Goal: Task Accomplishment & Management: Complete application form

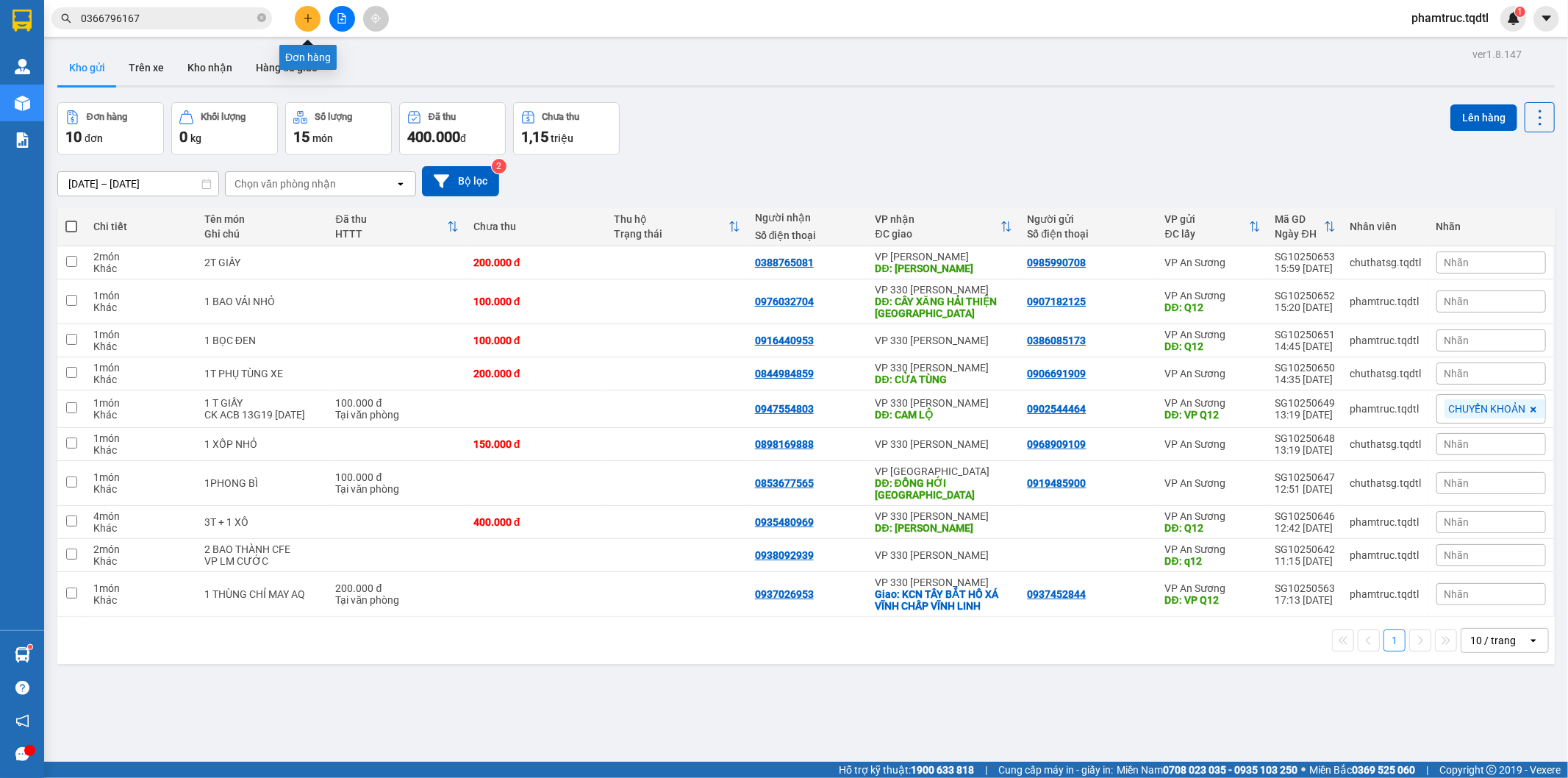
click at [311, 18] on icon "plus" at bounding box center [308, 18] width 10 height 10
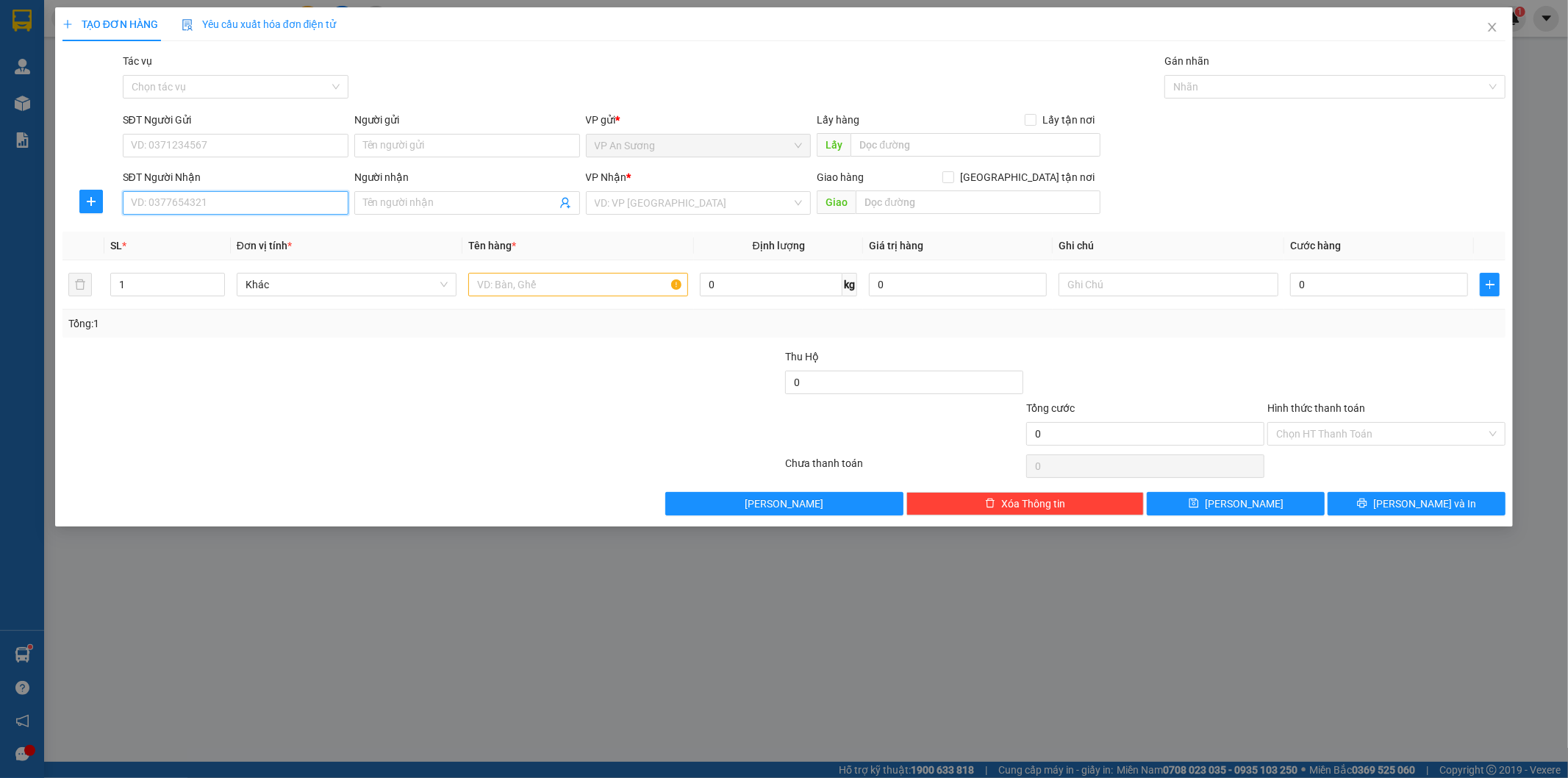
click at [294, 207] on input "SĐT Người Nhận" at bounding box center [235, 202] width 226 height 23
click at [267, 143] on input "SĐT Người Gửi" at bounding box center [235, 146] width 226 height 23
type input "0944551788"
click at [191, 199] on input "SĐT Người Nhận" at bounding box center [235, 202] width 226 height 23
drag, startPoint x: 207, startPoint y: 148, endPoint x: 125, endPoint y: 148, distance: 82.0
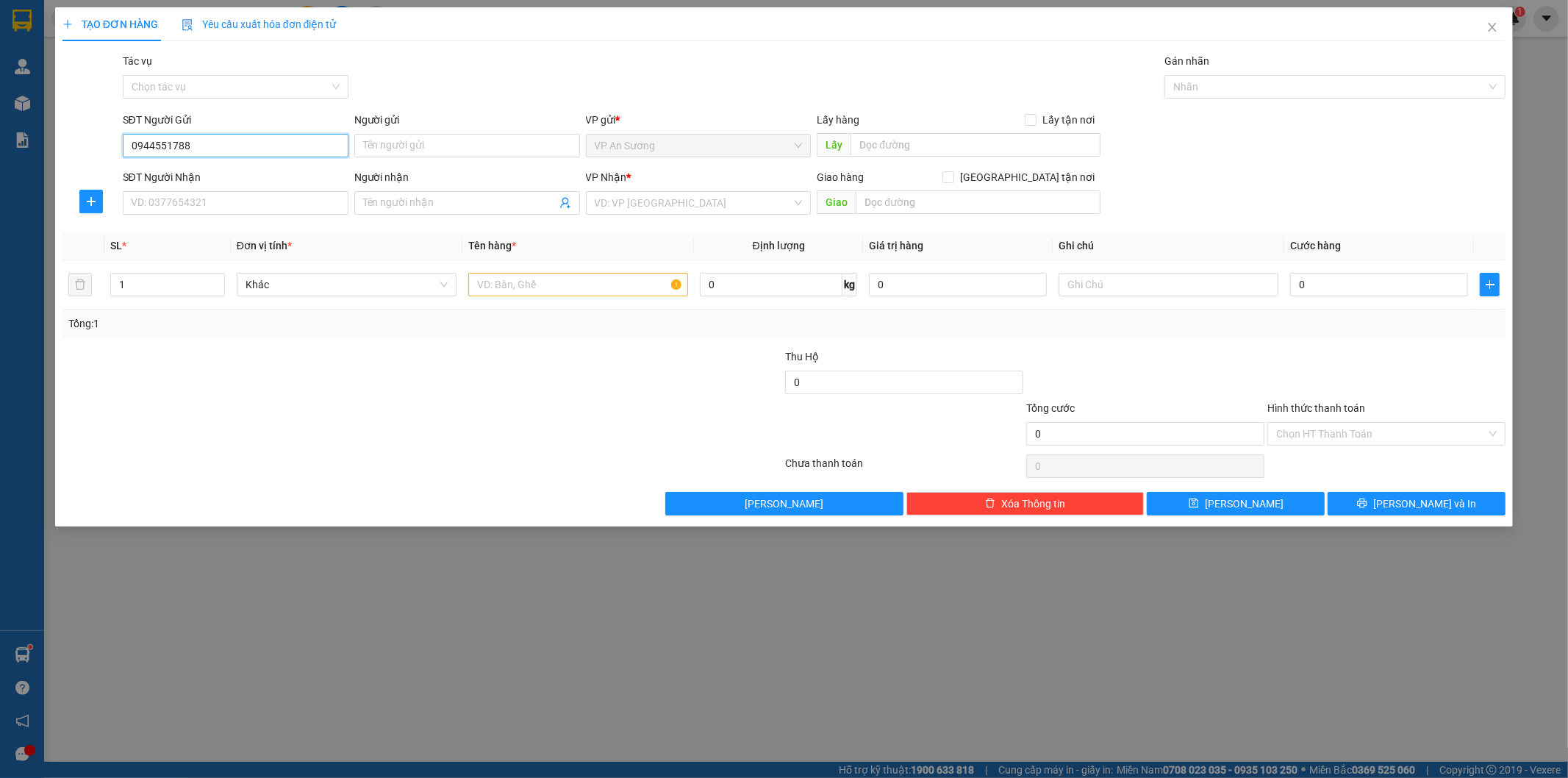
click at [125, 148] on input "0944551788" at bounding box center [235, 146] width 226 height 23
click at [157, 190] on div "SĐT Người Nhận" at bounding box center [235, 180] width 226 height 22
click at [159, 203] on input "SĐT Người Nhận" at bounding box center [235, 202] width 226 height 23
paste input "0944551788"
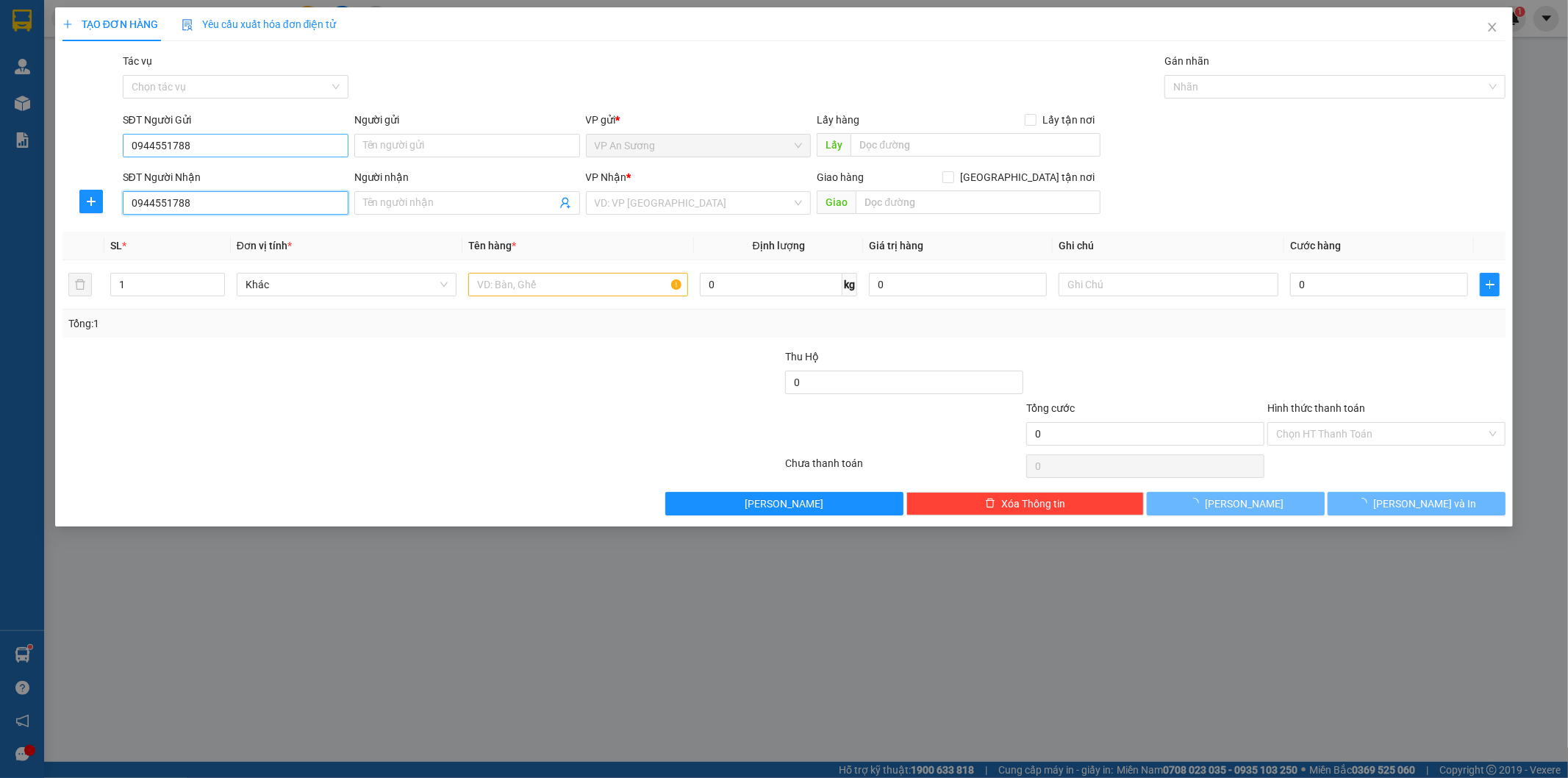
type input "0944551788"
click at [211, 148] on input "0944551788" at bounding box center [235, 146] width 226 height 23
click at [203, 209] on input "0944551788" at bounding box center [235, 202] width 226 height 23
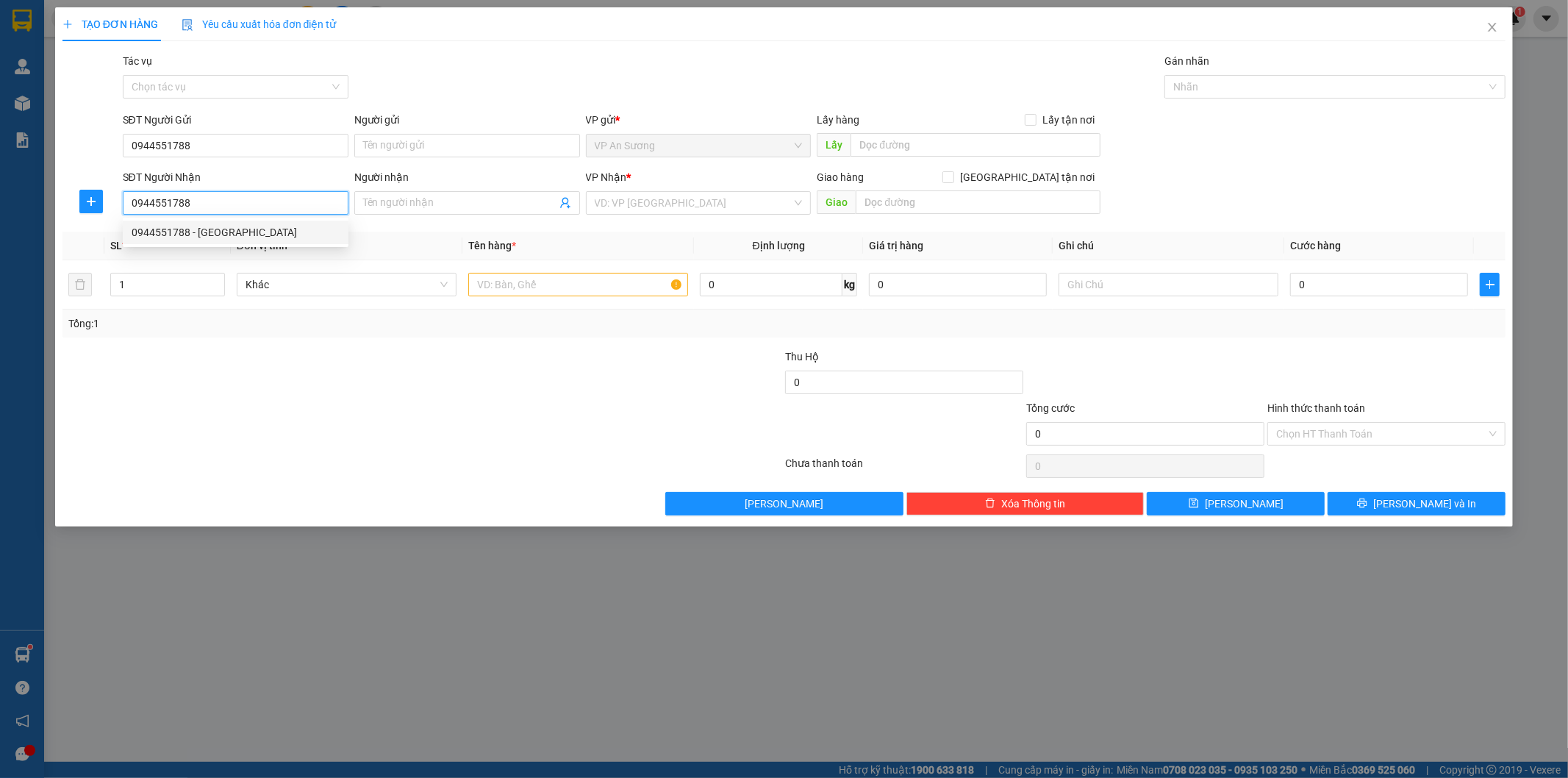
click at [225, 236] on div "0944551788 - [GEOGRAPHIC_DATA]" at bounding box center [235, 232] width 208 height 16
type input "[PERSON_NAME]"
type input "100.000"
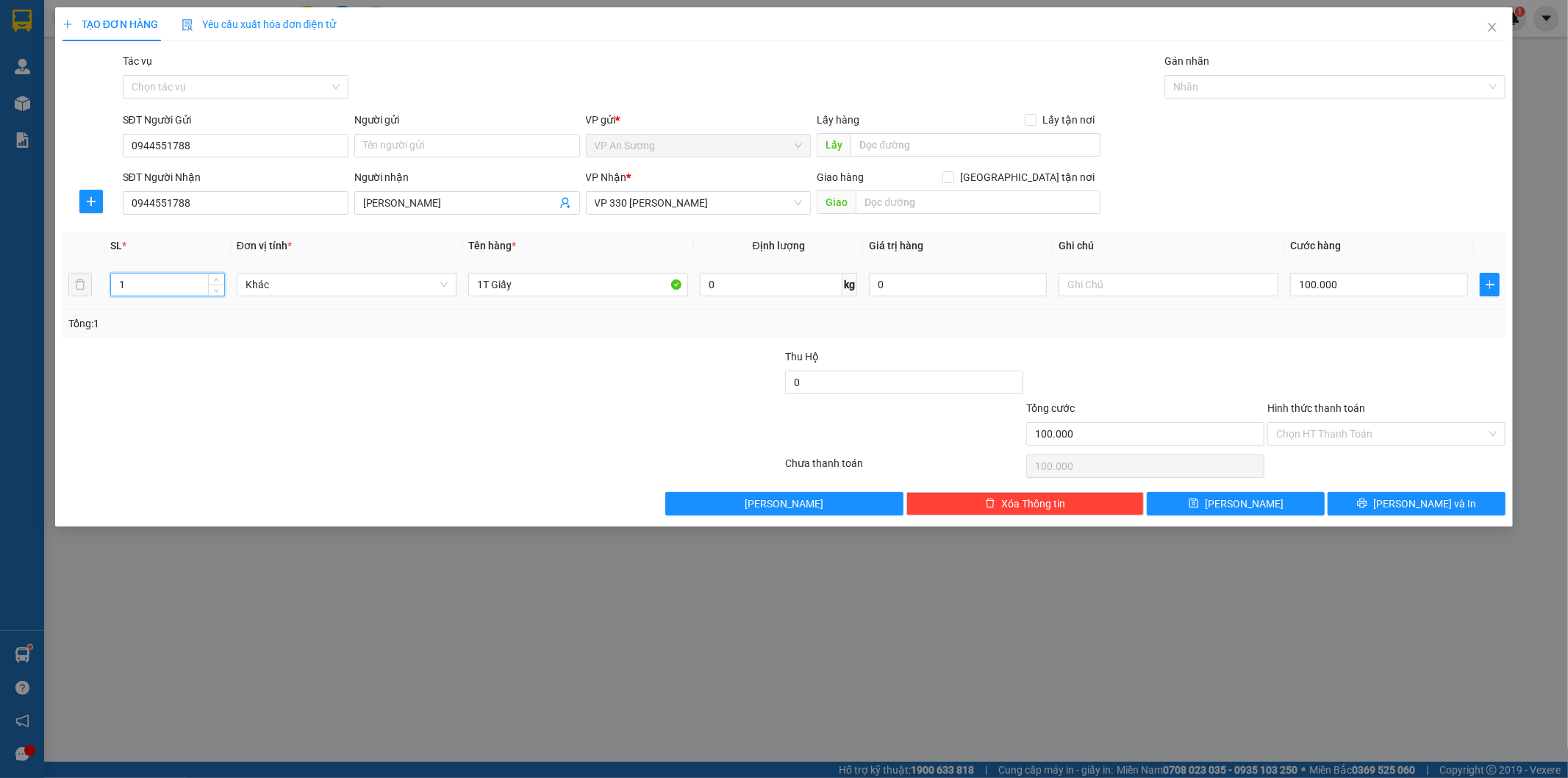
click at [143, 291] on input "1" at bounding box center [167, 284] width 113 height 22
type input "2"
click at [482, 283] on input "1T Giấy" at bounding box center [578, 284] width 220 height 23
type input "2T Giấy"
click at [1304, 283] on input "100.000" at bounding box center [1379, 284] width 178 height 23
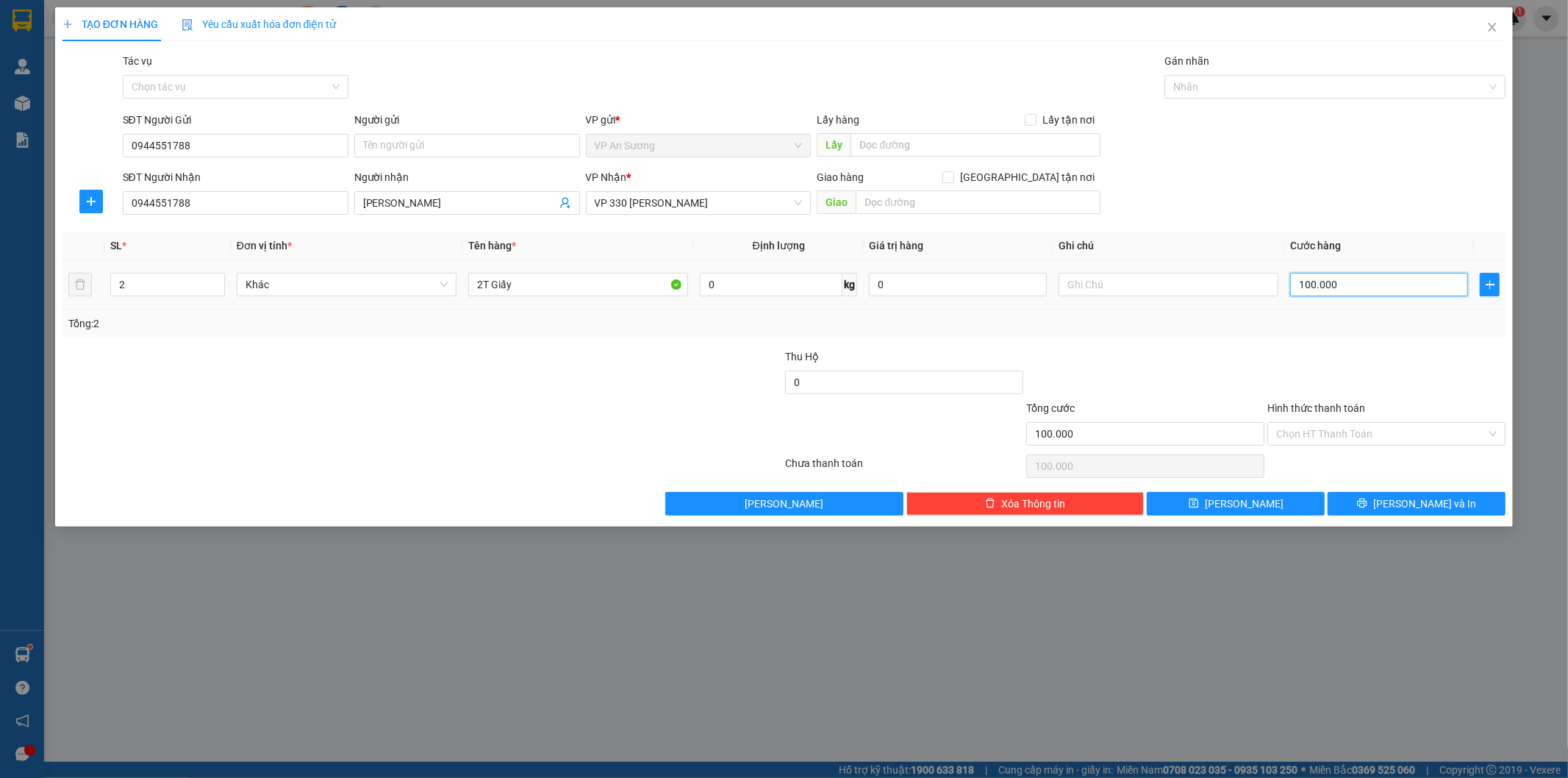
click at [1304, 283] on input "100.000" at bounding box center [1379, 284] width 178 height 23
type input "0"
type input "00.000"
type input "200.000"
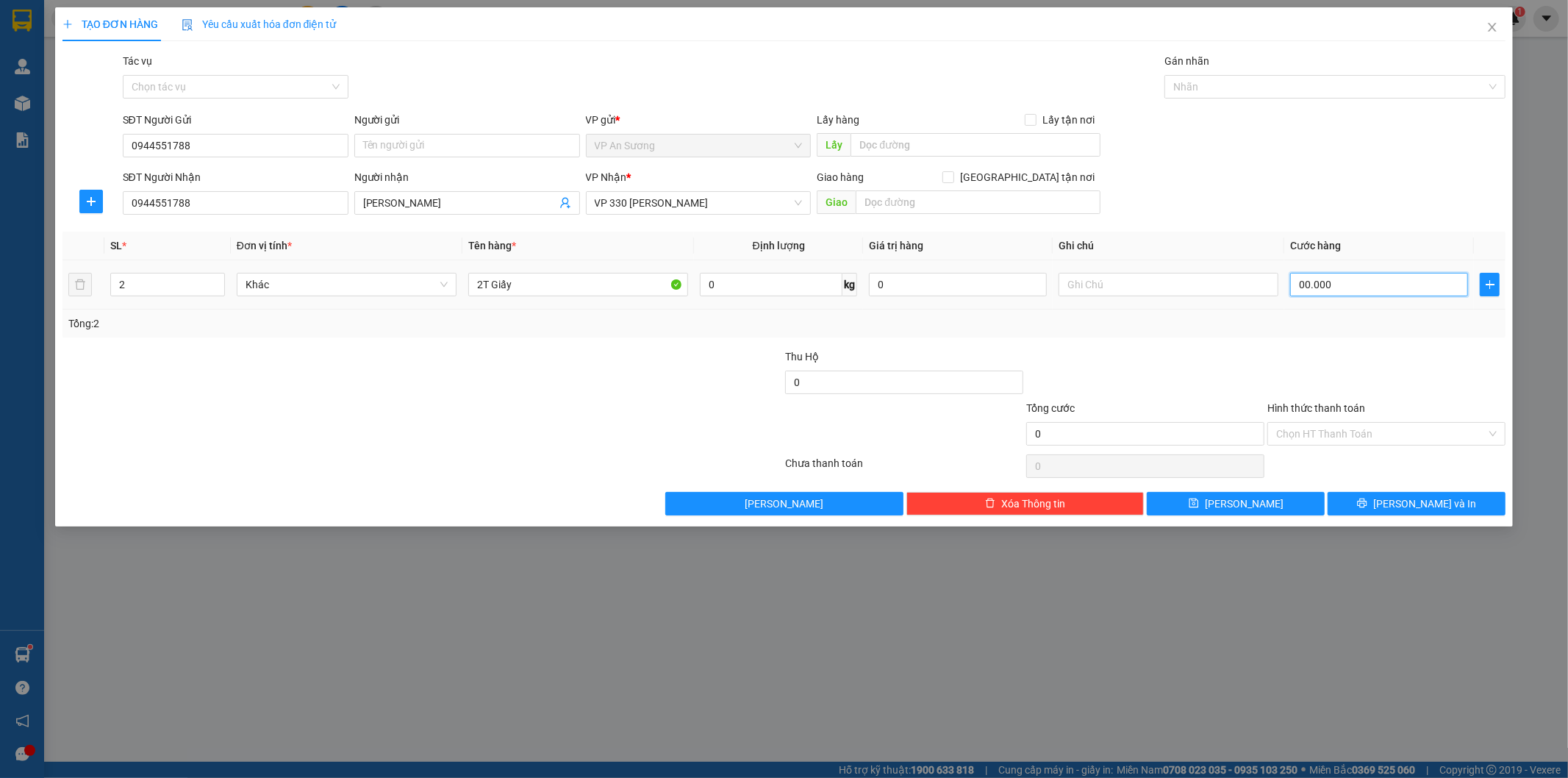
type input "200.000"
click at [1387, 434] on input "Hình thức thanh toán" at bounding box center [1382, 434] width 211 height 22
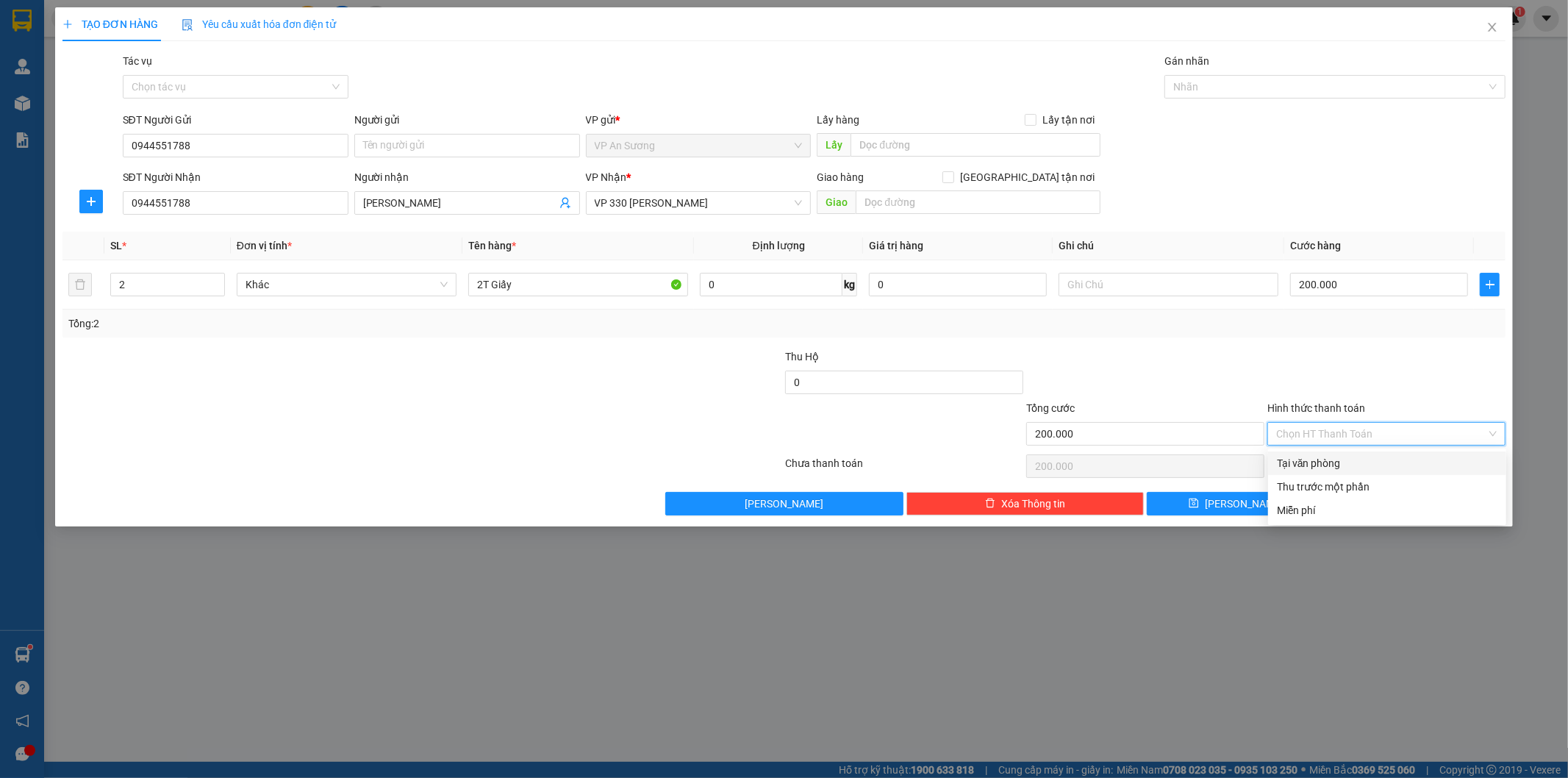
drag, startPoint x: 1381, startPoint y: 452, endPoint x: 1375, endPoint y: 461, distance: 10.8
click at [1378, 456] on div "Tại văn phòng" at bounding box center [1387, 463] width 238 height 23
type input "0"
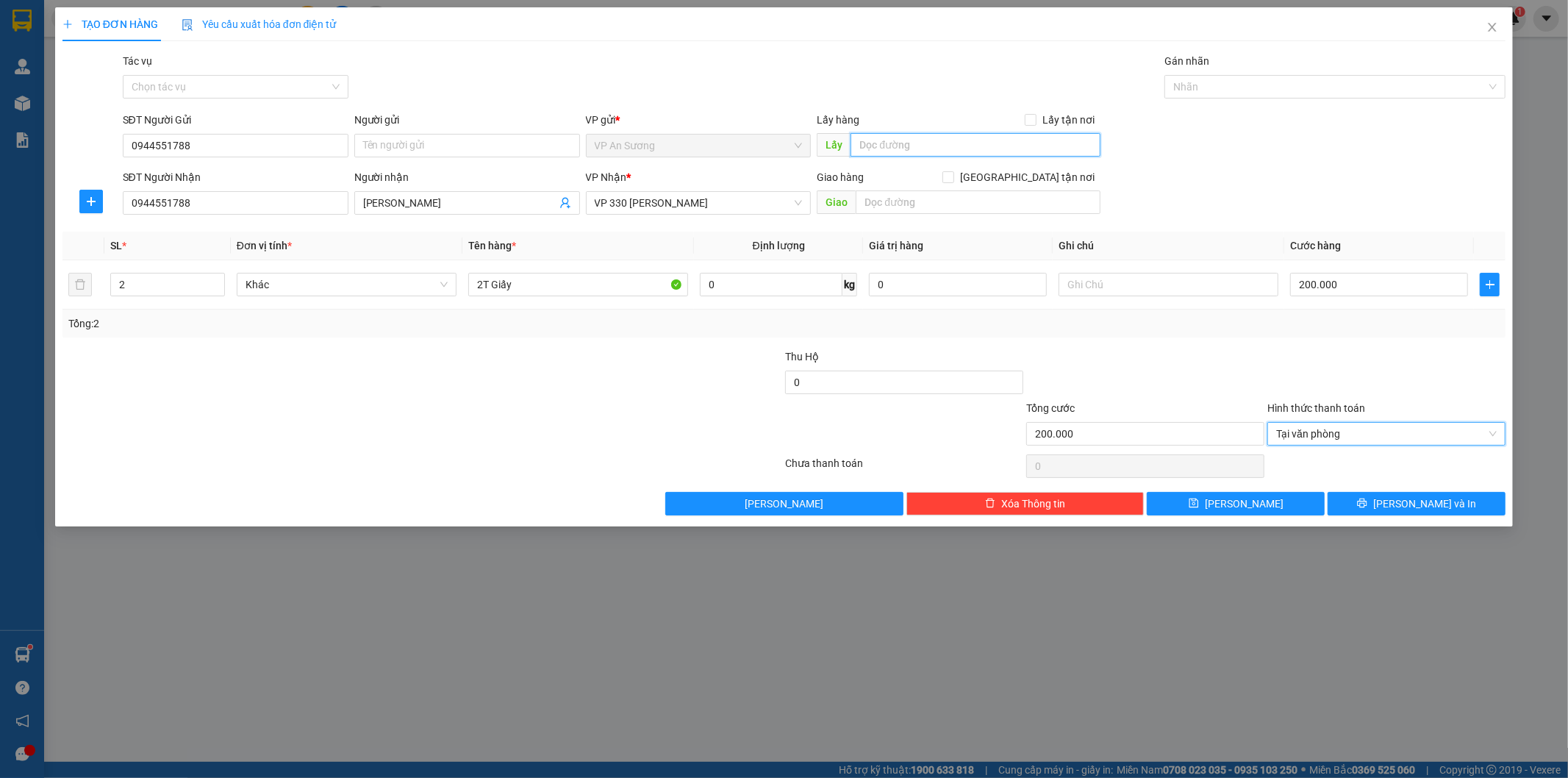
click at [921, 139] on input "text" at bounding box center [975, 145] width 250 height 23
type input "q12"
click at [1366, 498] on button "[PERSON_NAME] và In" at bounding box center [1417, 504] width 178 height 23
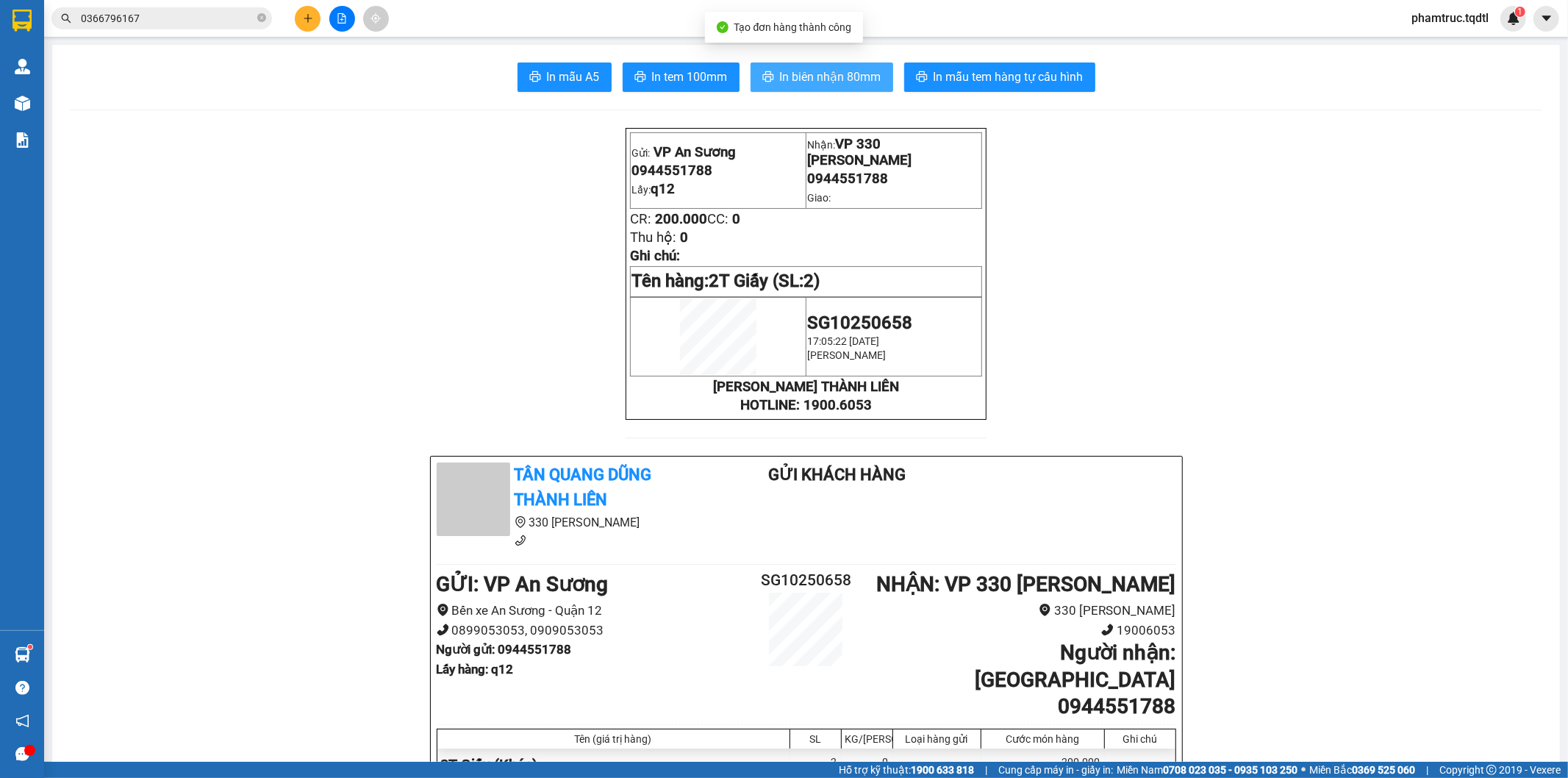
click at [856, 83] on span "In biên nhận 80mm" at bounding box center [830, 76] width 102 height 18
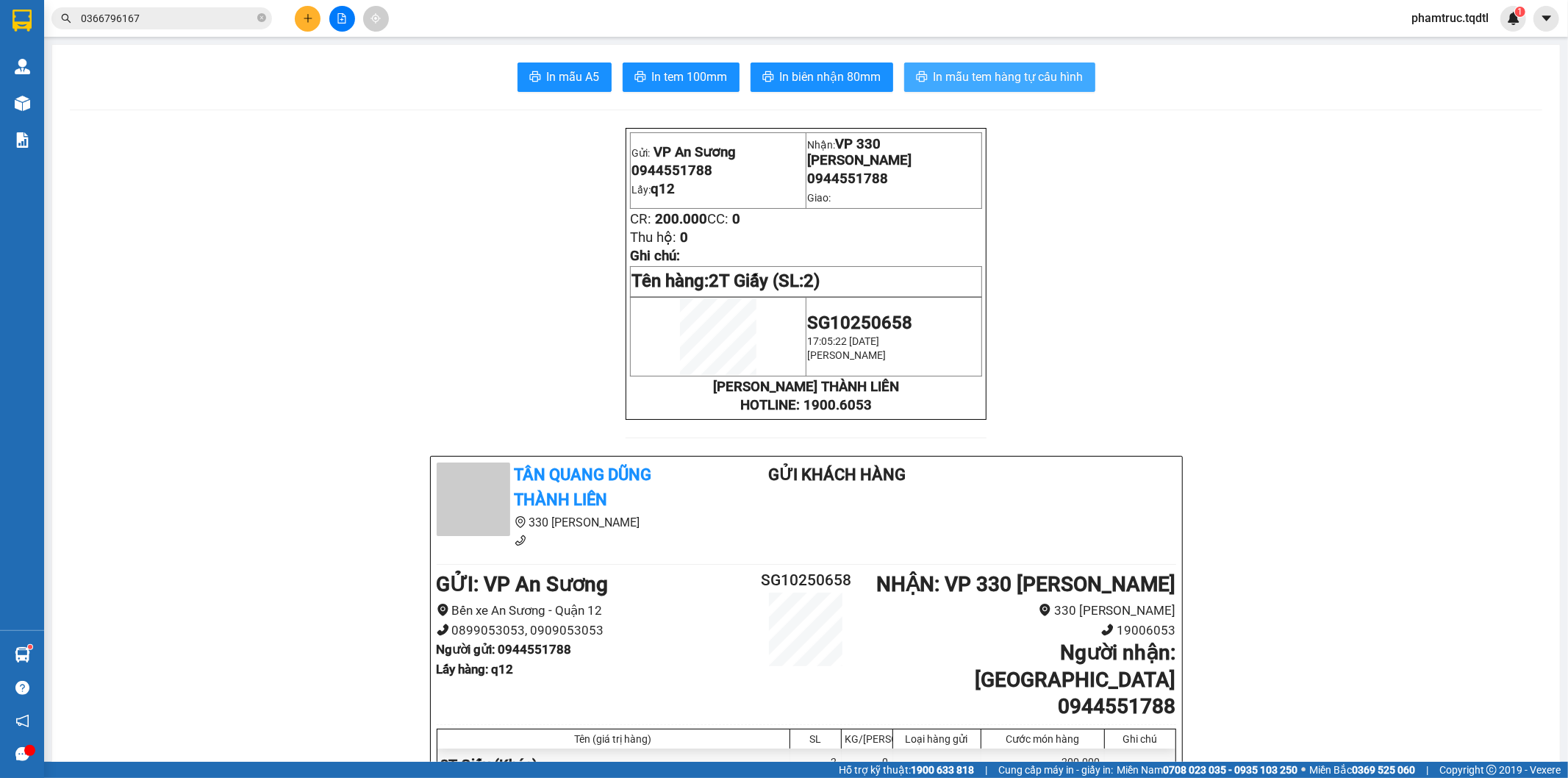
click at [1001, 67] on span "In mẫu tem hàng tự cấu hình" at bounding box center [1008, 76] width 150 height 18
click at [345, 19] on icon "file-add" at bounding box center [341, 18] width 10 height 10
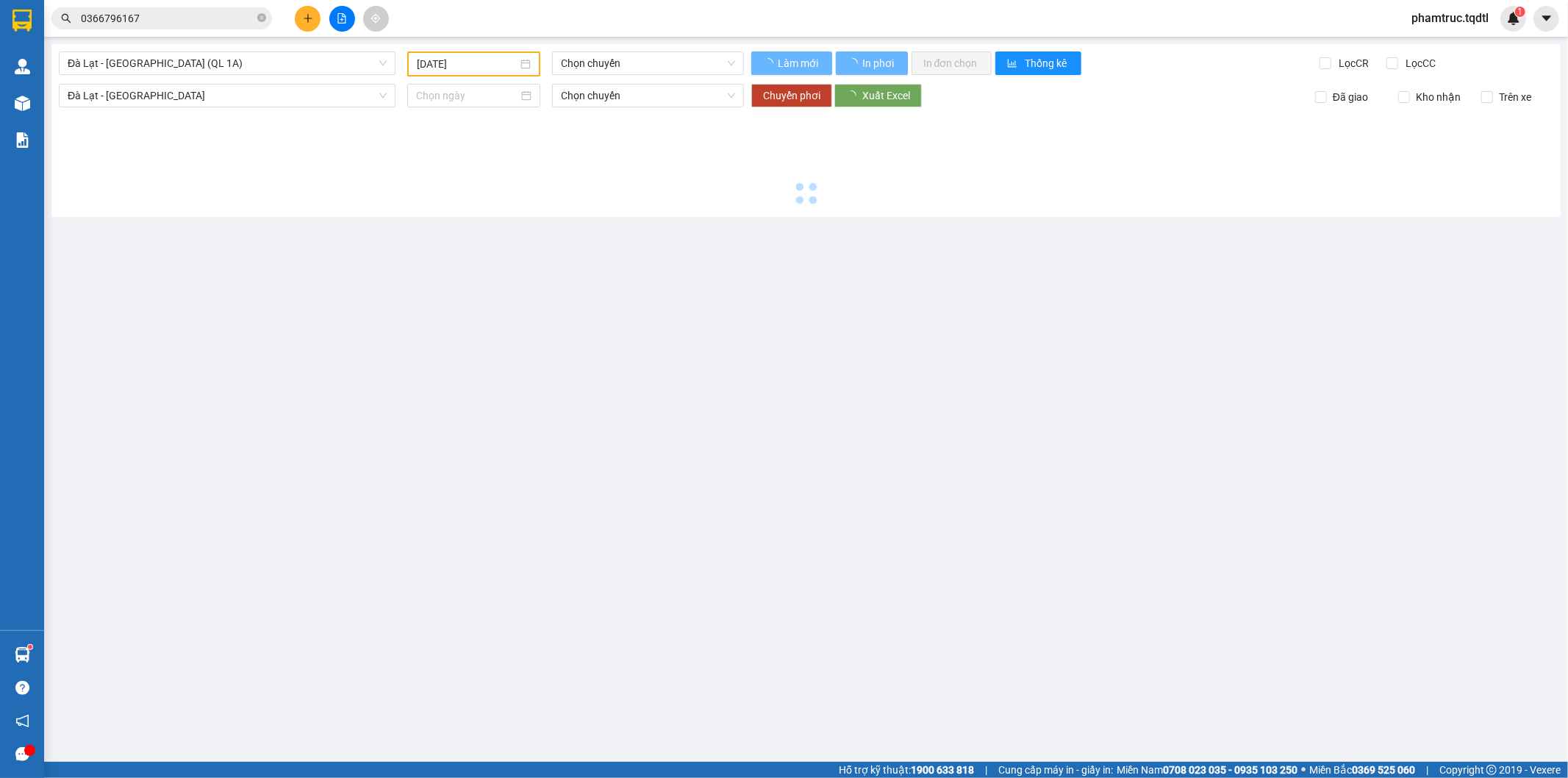
type input "[DATE]"
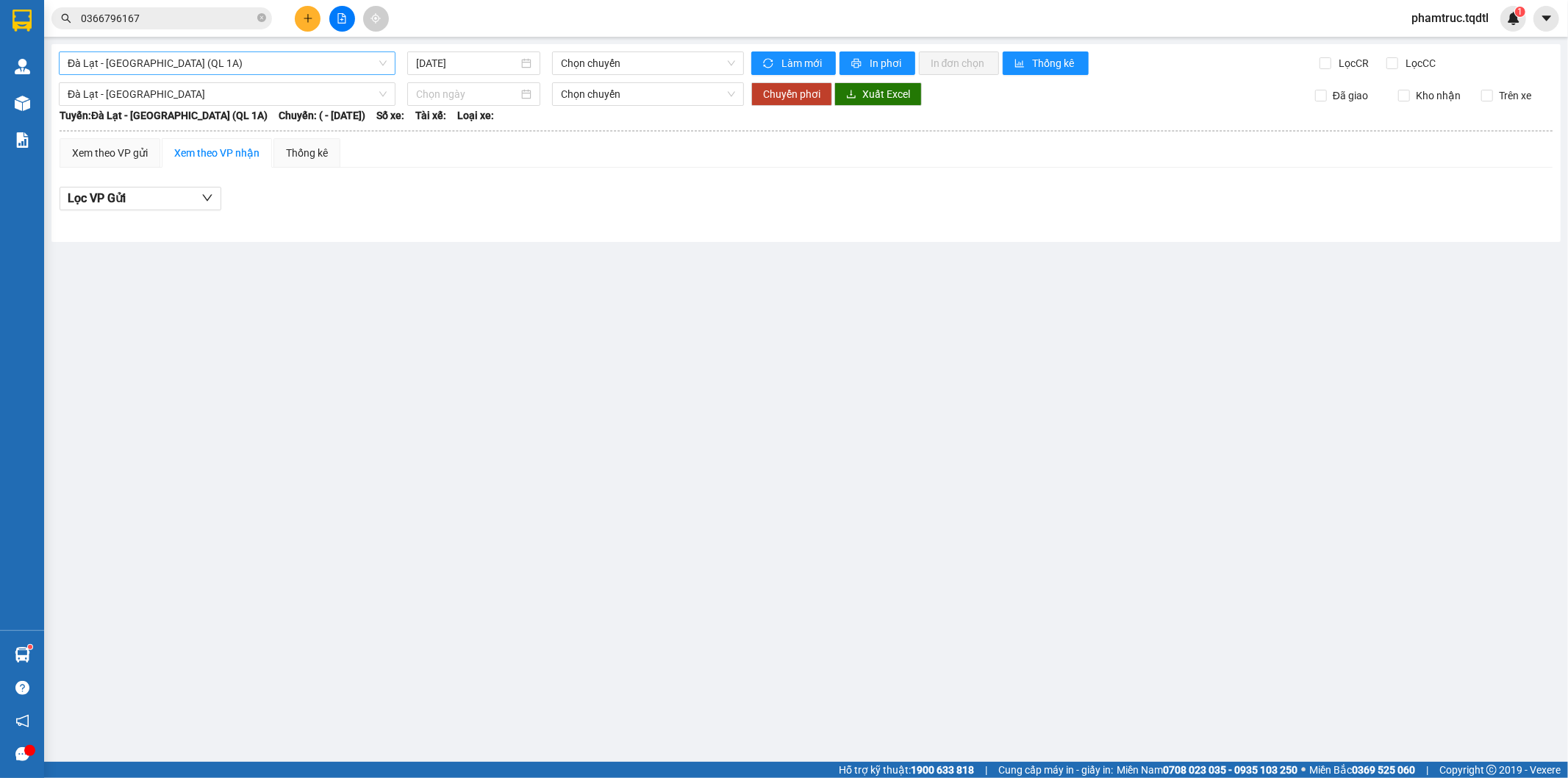
click at [303, 57] on span "Đà Lạt - [GEOGRAPHIC_DATA] (QL 1A)" at bounding box center [227, 63] width 319 height 22
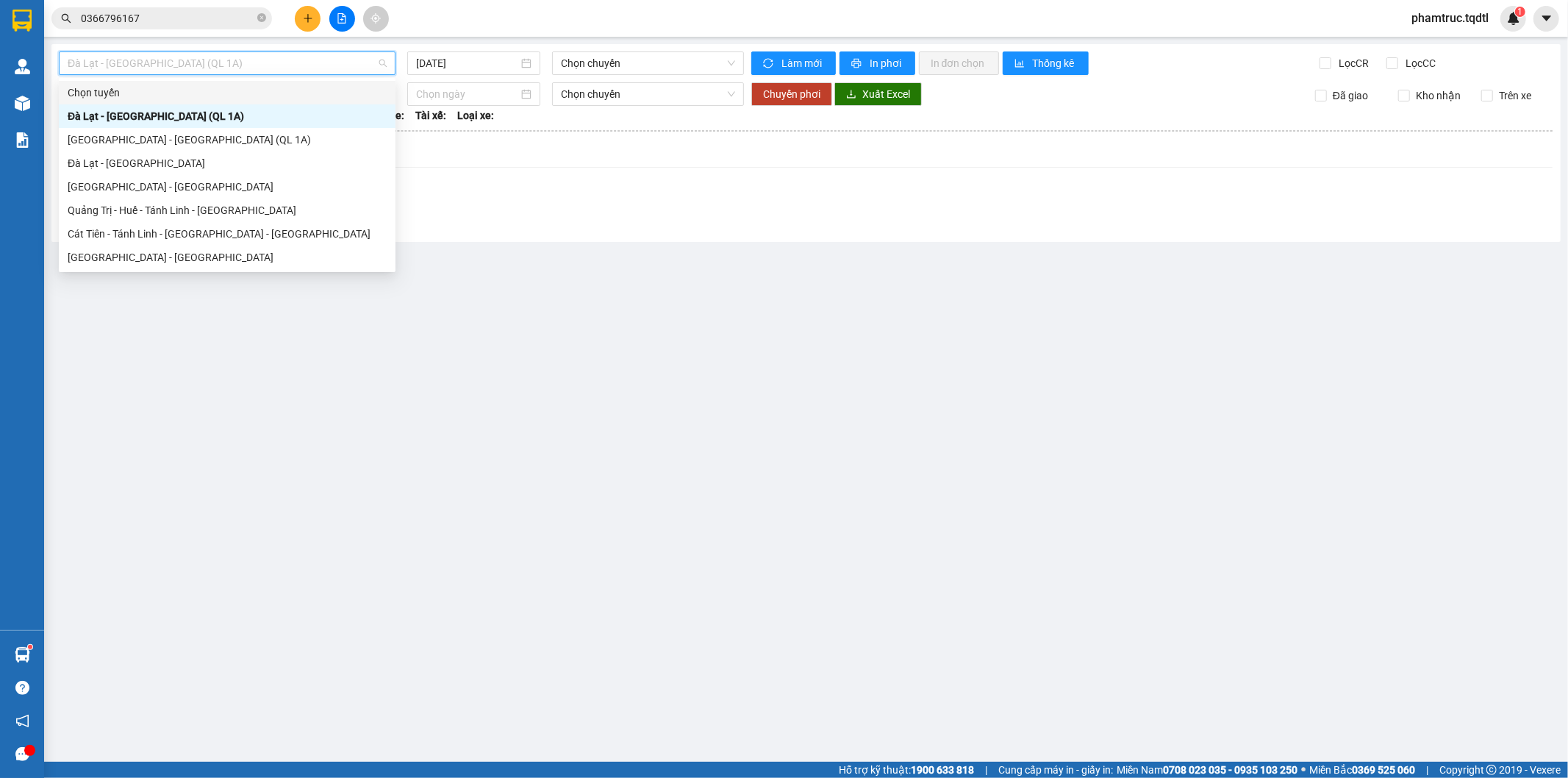
click at [216, 60] on span "Đà Lạt - [GEOGRAPHIC_DATA] (QL 1A)" at bounding box center [227, 63] width 319 height 22
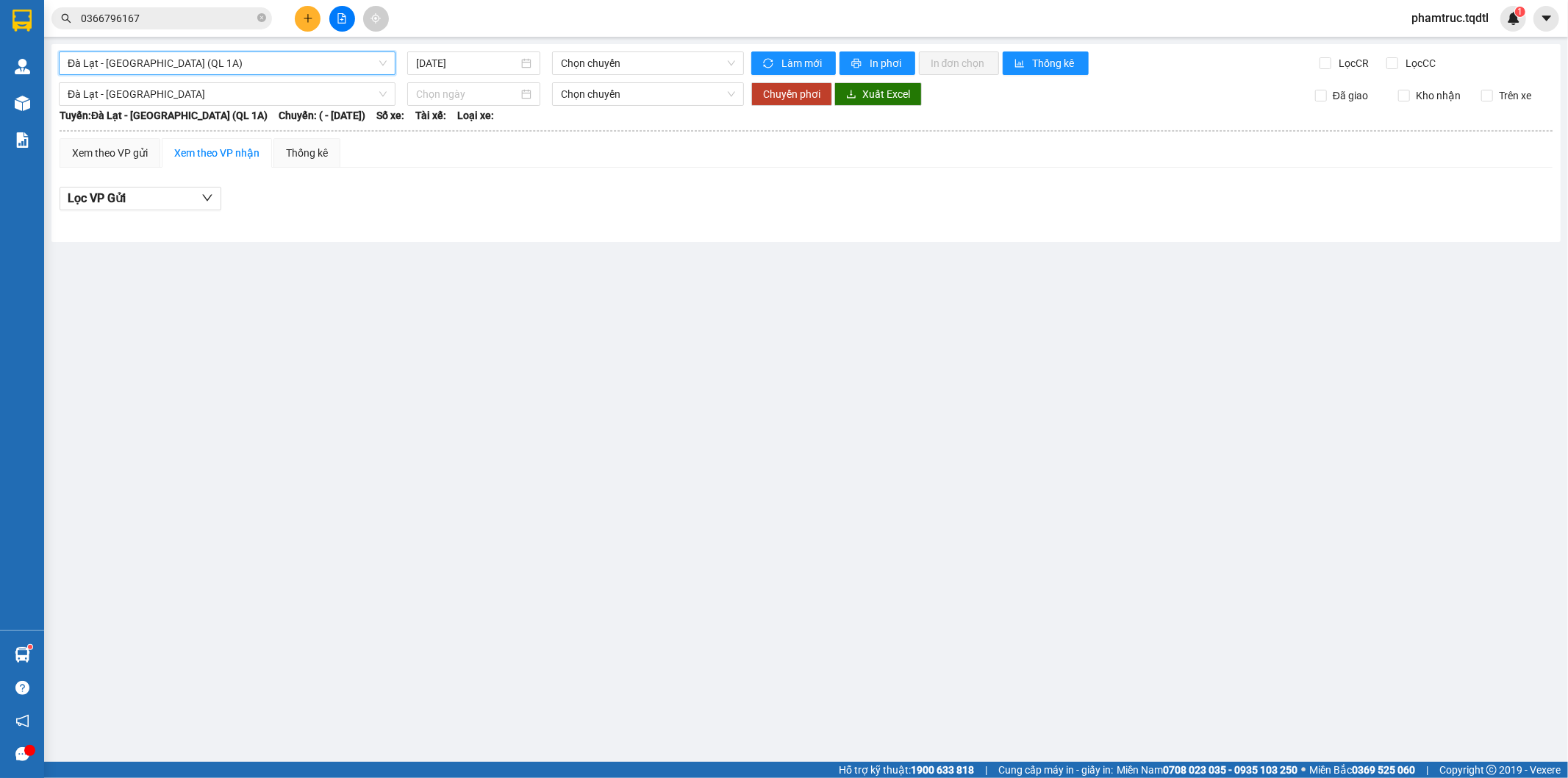
click at [215, 62] on span "Đà Lạt - [GEOGRAPHIC_DATA] (QL 1A)" at bounding box center [227, 63] width 319 height 22
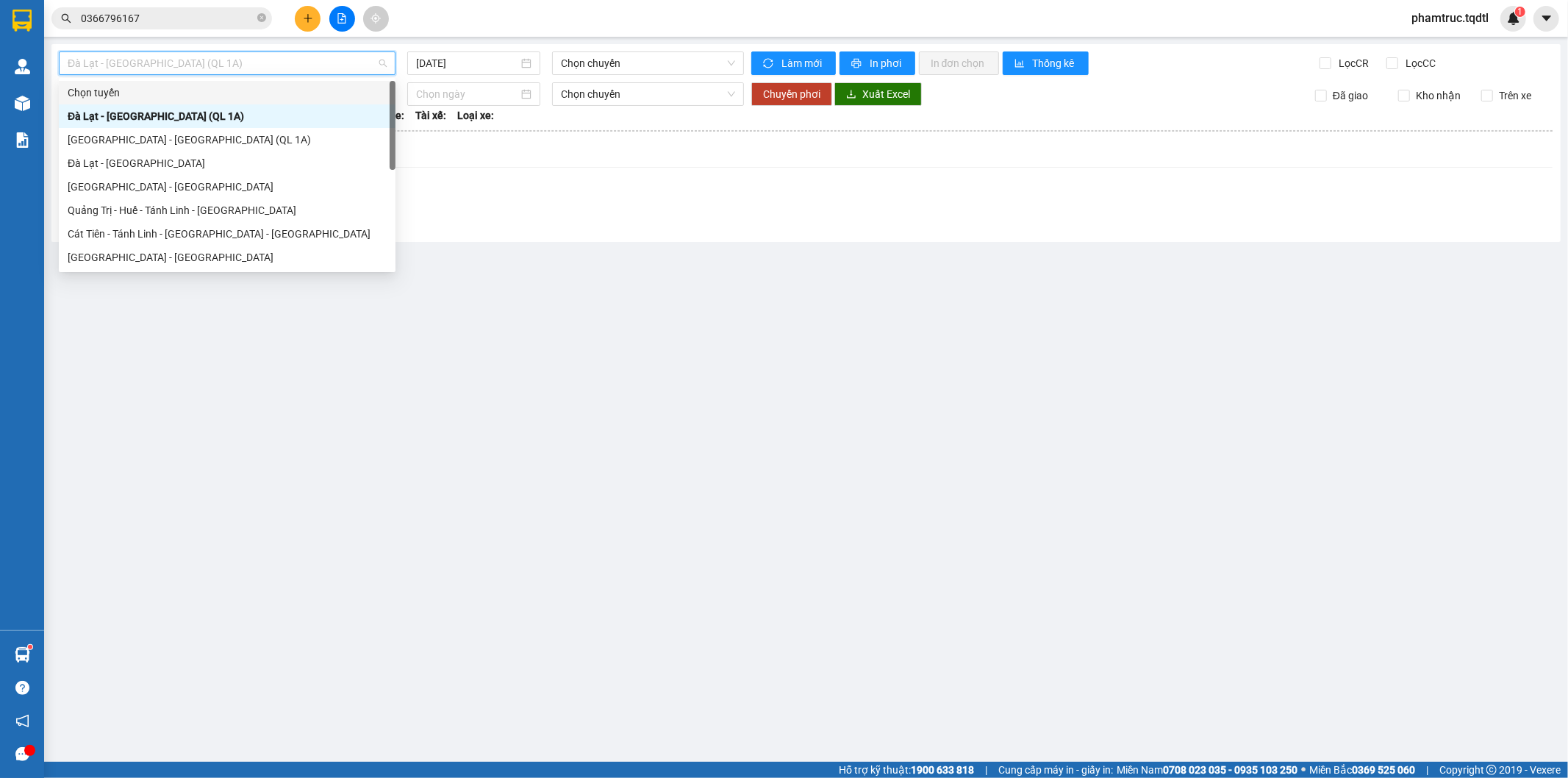
click at [197, 89] on div "Chọn tuyến" at bounding box center [227, 93] width 319 height 16
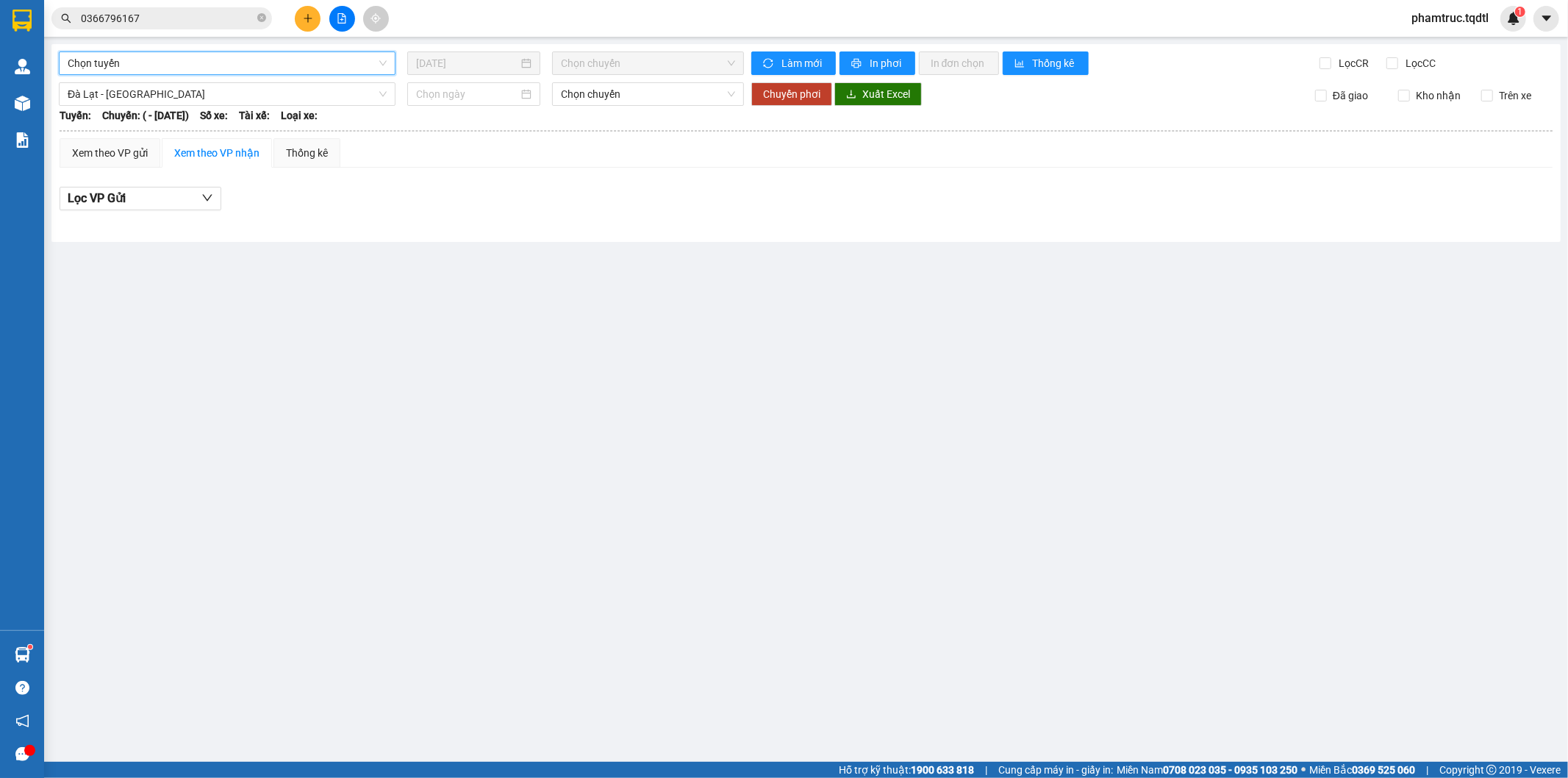
click at [197, 55] on span "Chọn tuyến" at bounding box center [227, 63] width 319 height 22
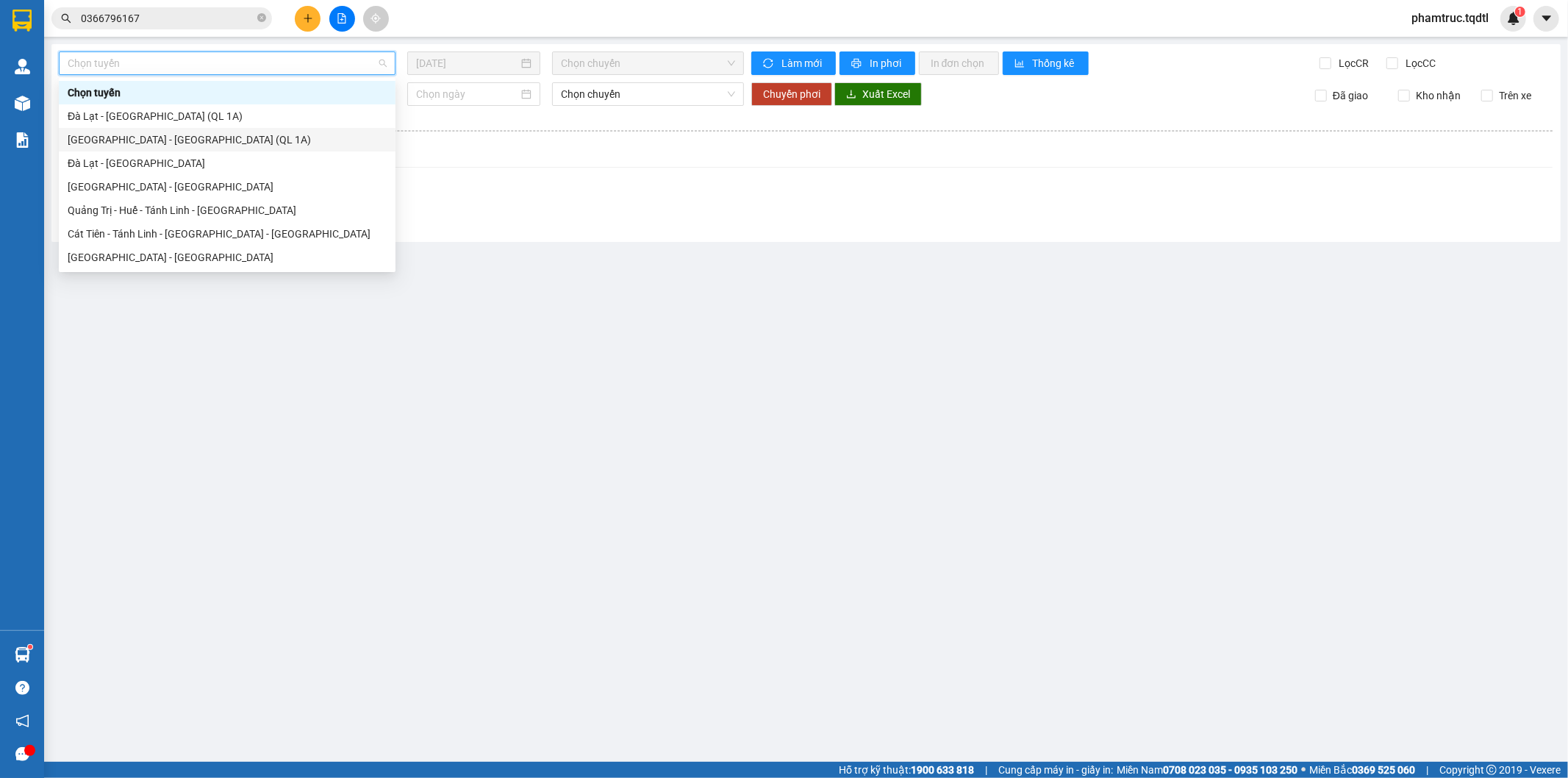
type input "q"
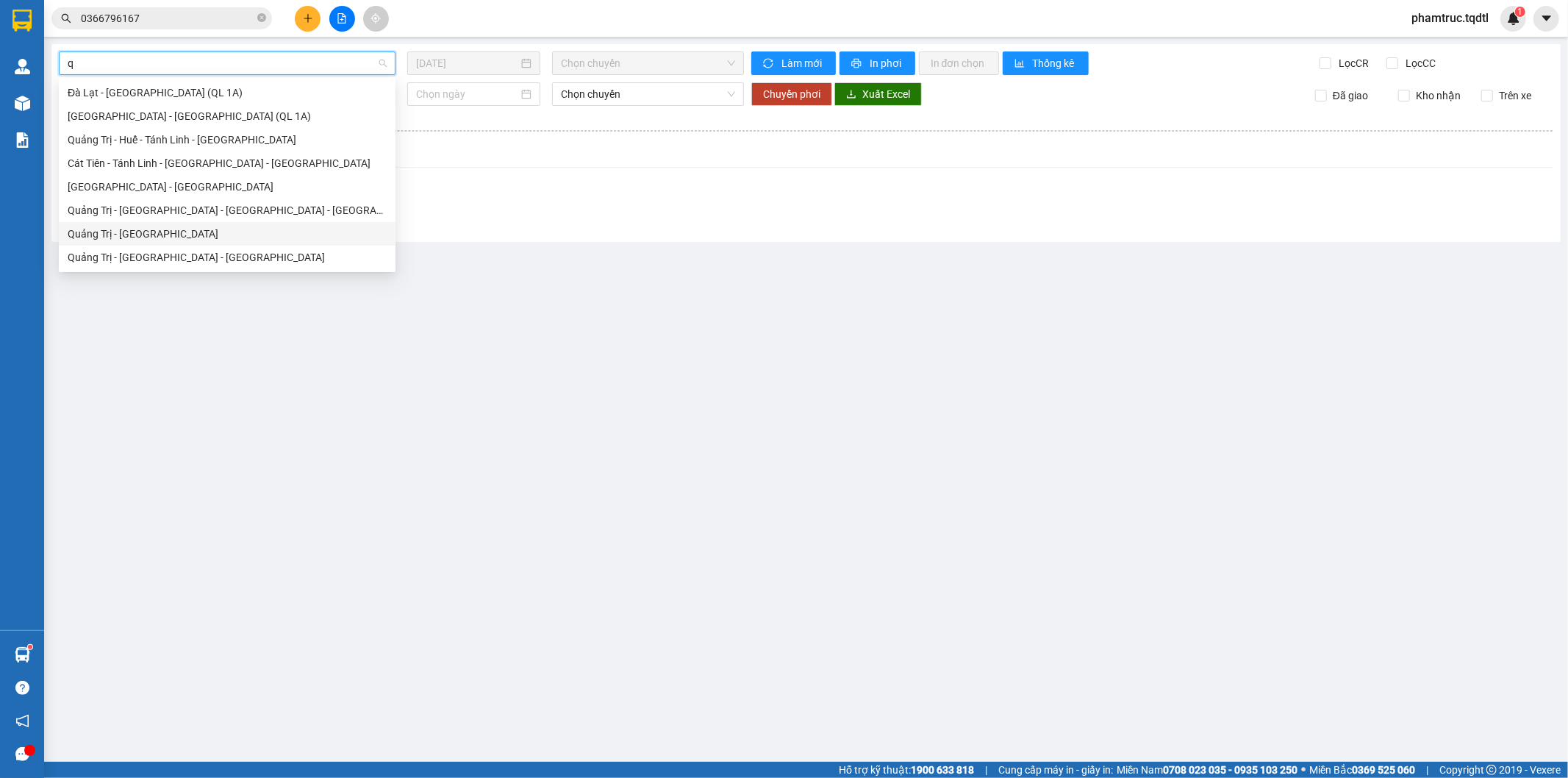
click at [171, 235] on div "Quảng Trị - [GEOGRAPHIC_DATA]" at bounding box center [227, 234] width 319 height 16
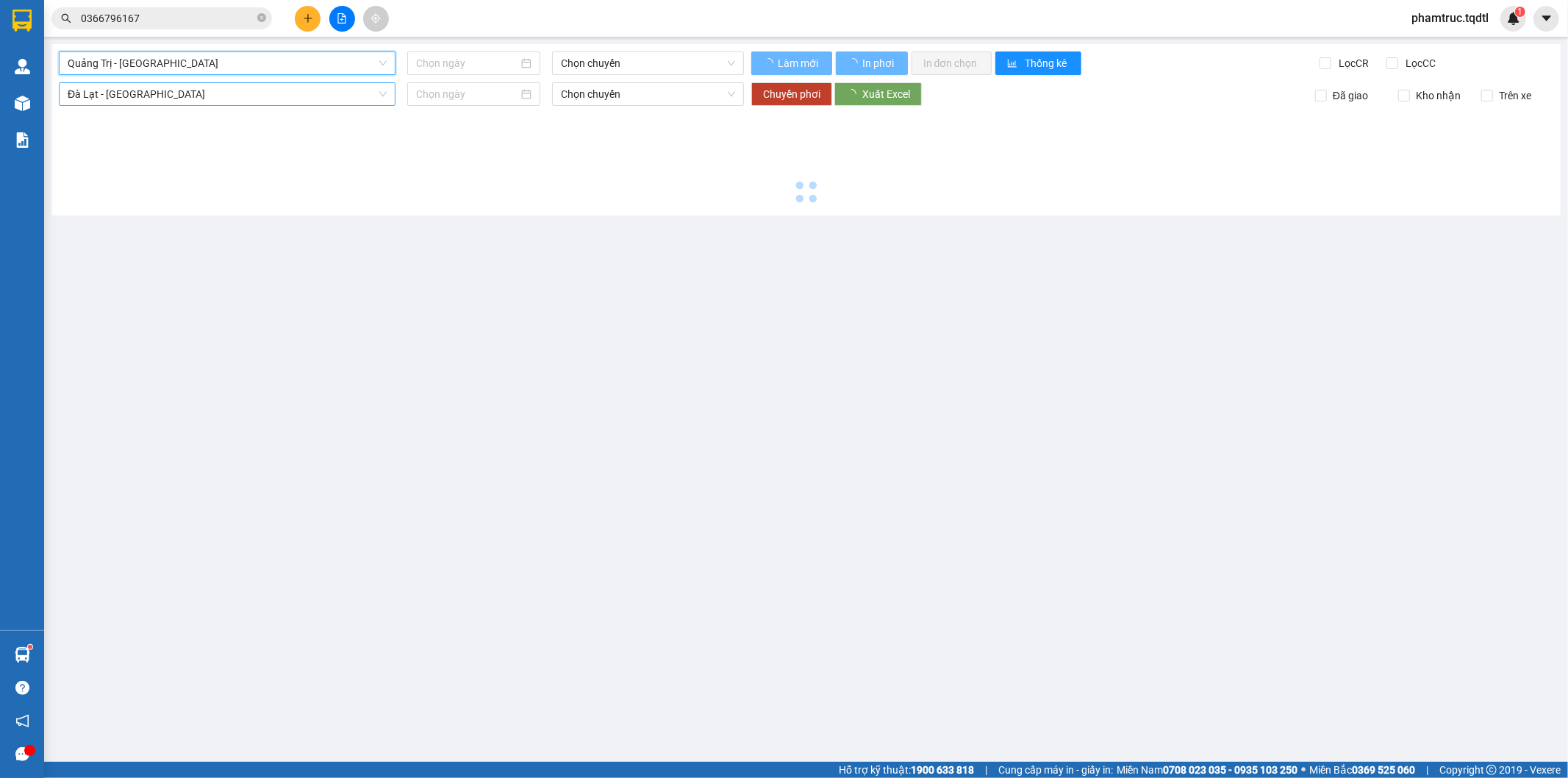
type input "[DATE]"
click at [175, 101] on span "Đà Lạt - [GEOGRAPHIC_DATA]" at bounding box center [227, 94] width 319 height 22
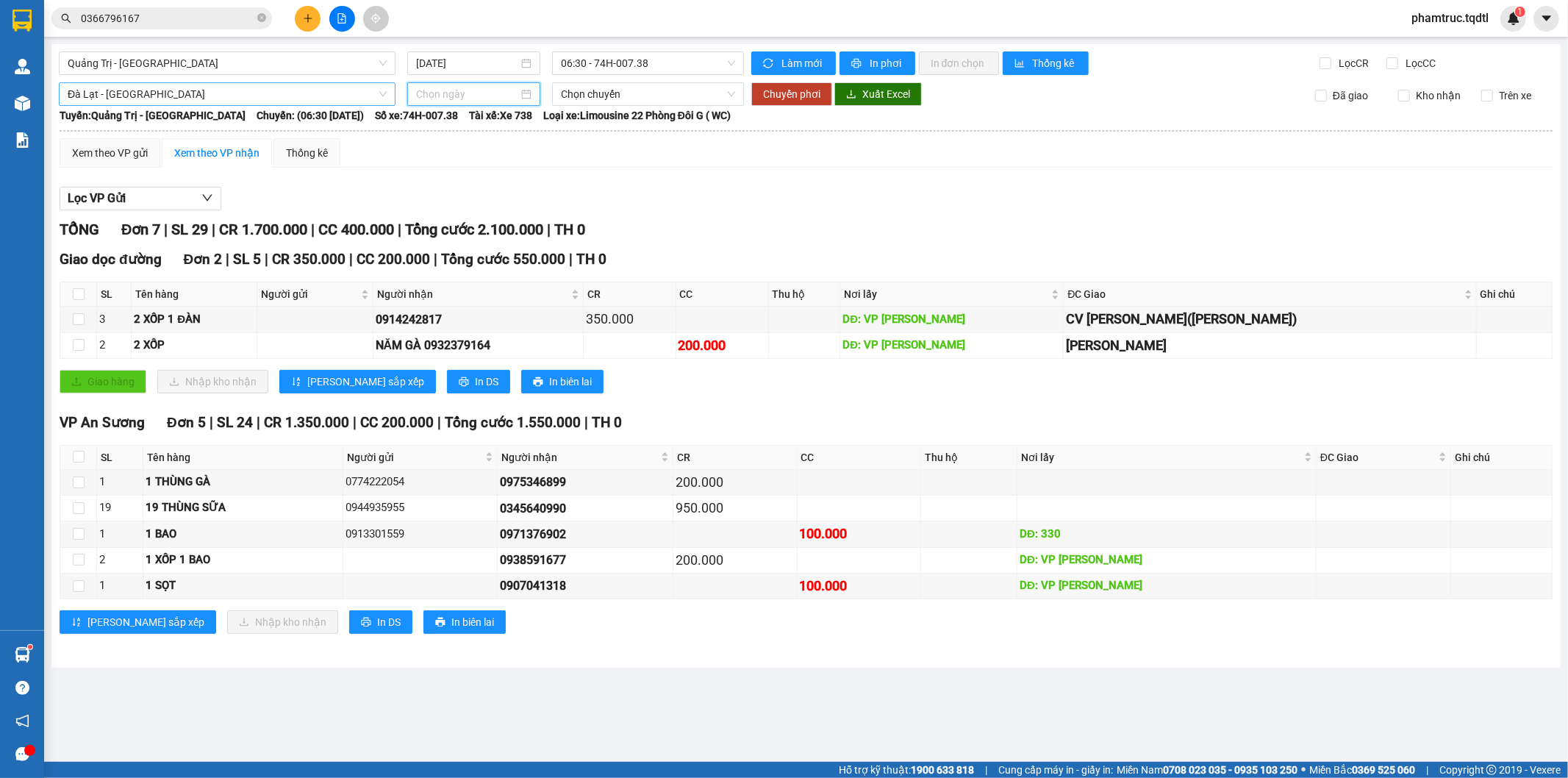
click at [175, 91] on span "Đà Lạt - [GEOGRAPHIC_DATA]" at bounding box center [227, 94] width 319 height 22
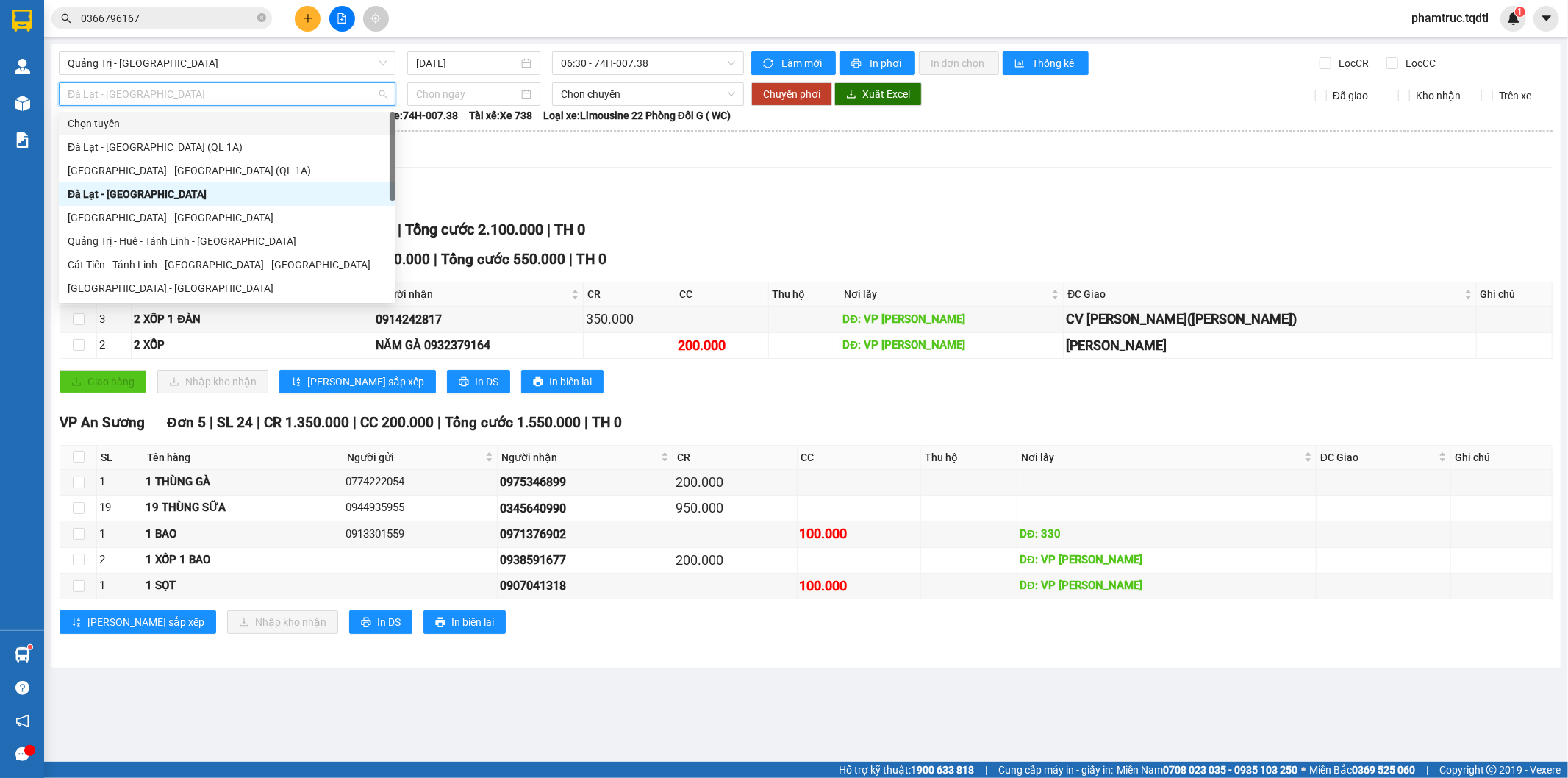
type input "q"
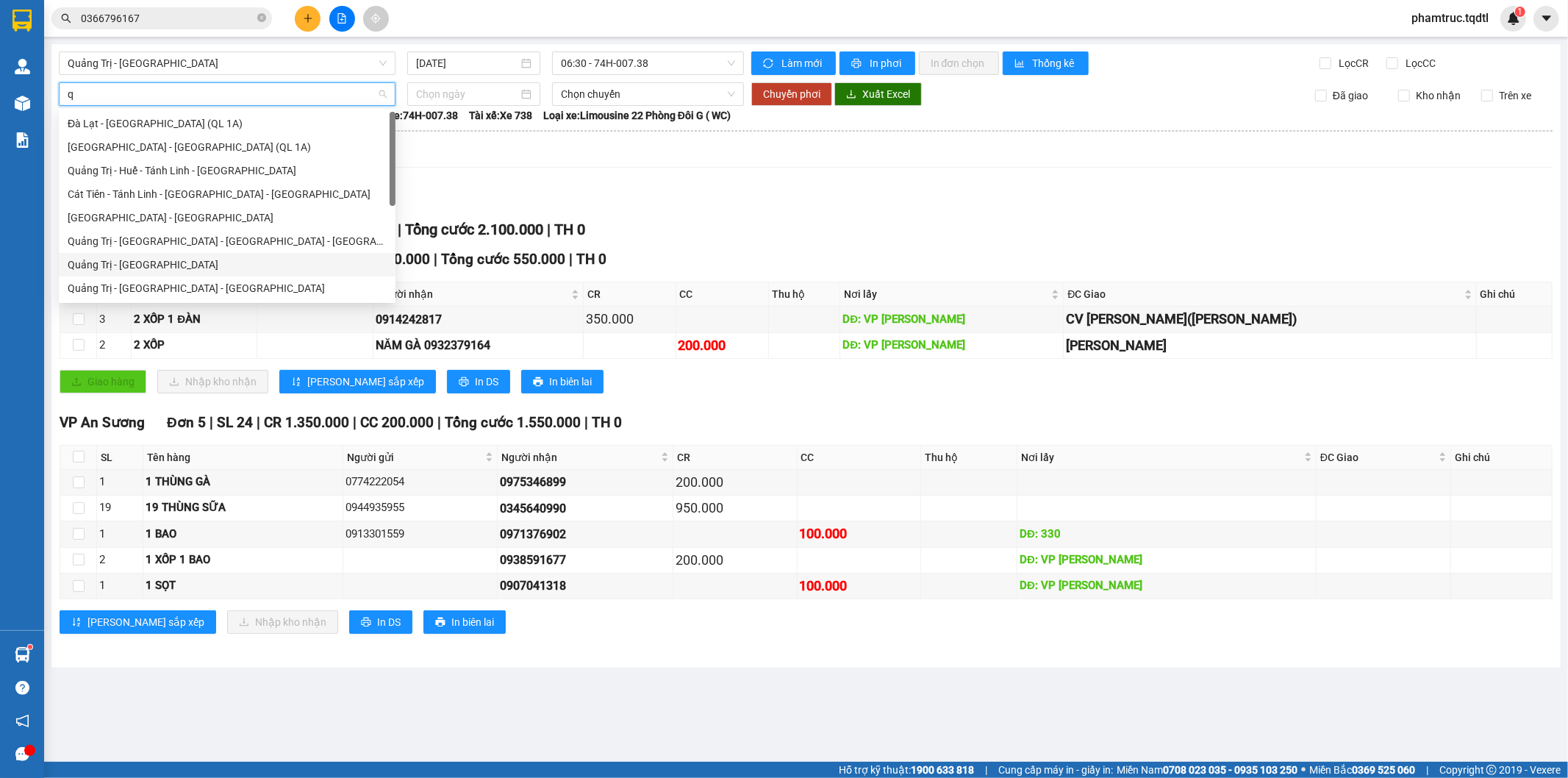
click at [148, 258] on div "Quảng Trị - [GEOGRAPHIC_DATA]" at bounding box center [227, 264] width 319 height 16
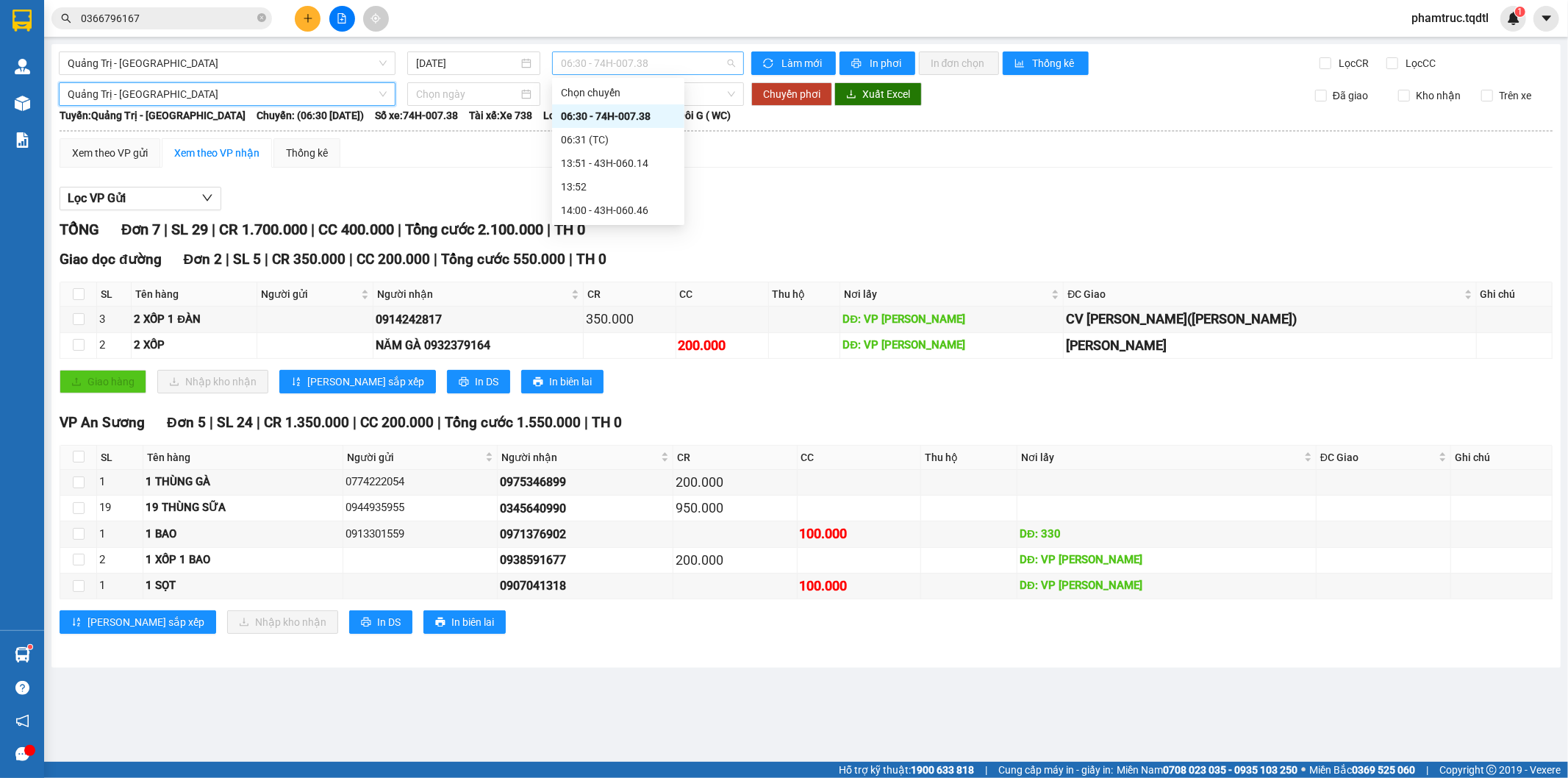
click at [573, 67] on span "06:30 - 74H-007.38" at bounding box center [648, 63] width 174 height 22
click at [754, 174] on div "Xem theo VP gửi Xem theo VP nhận Thống kê Lọc VP Gửi TỔNG Đơn 7 | SL 29 | CR 1…" at bounding box center [806, 395] width 1493 height 514
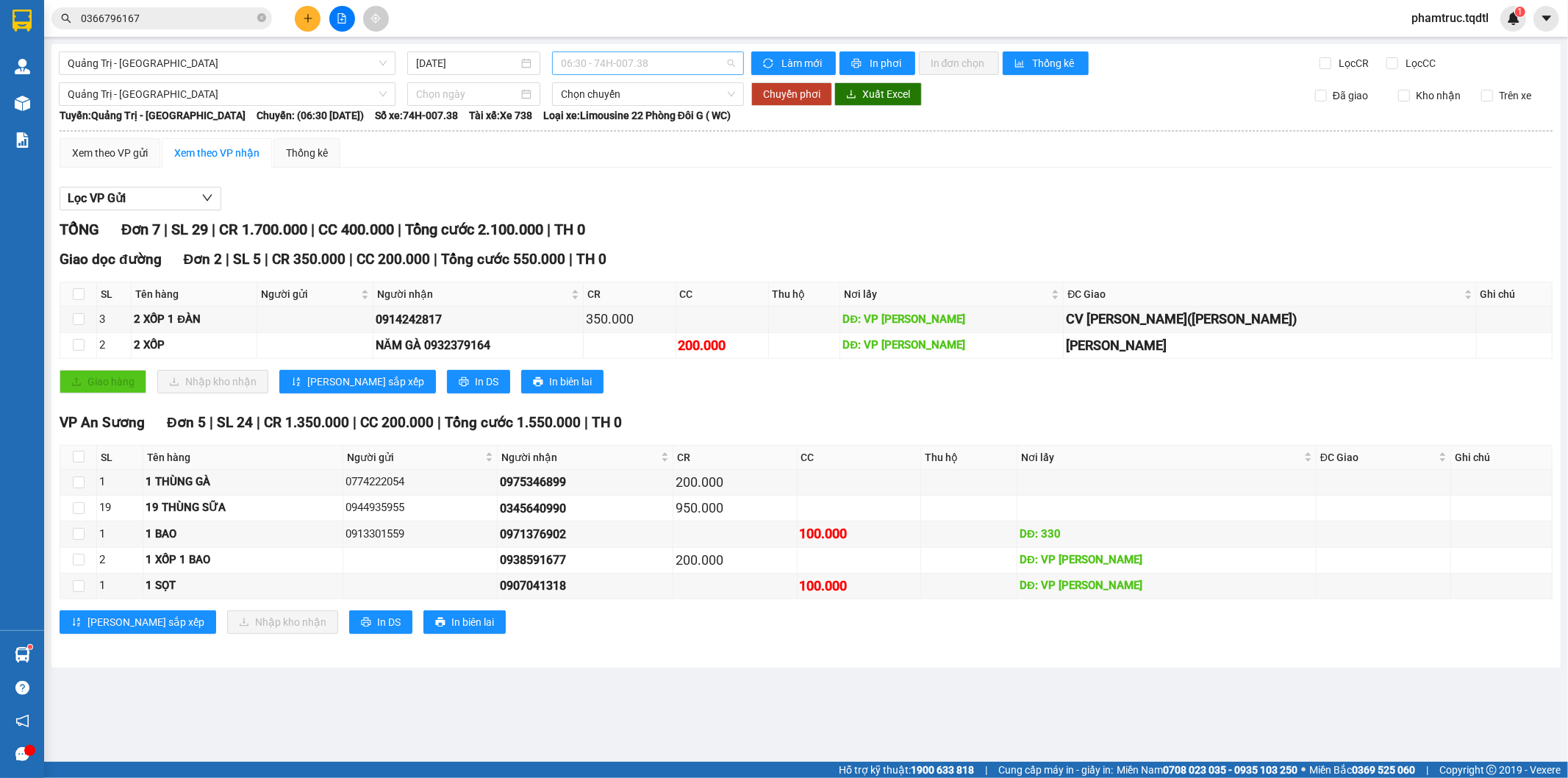
click at [605, 63] on span "06:30 - 74H-007.38" at bounding box center [648, 63] width 174 height 22
click at [420, 58] on input "[DATE]" at bounding box center [468, 63] width 103 height 16
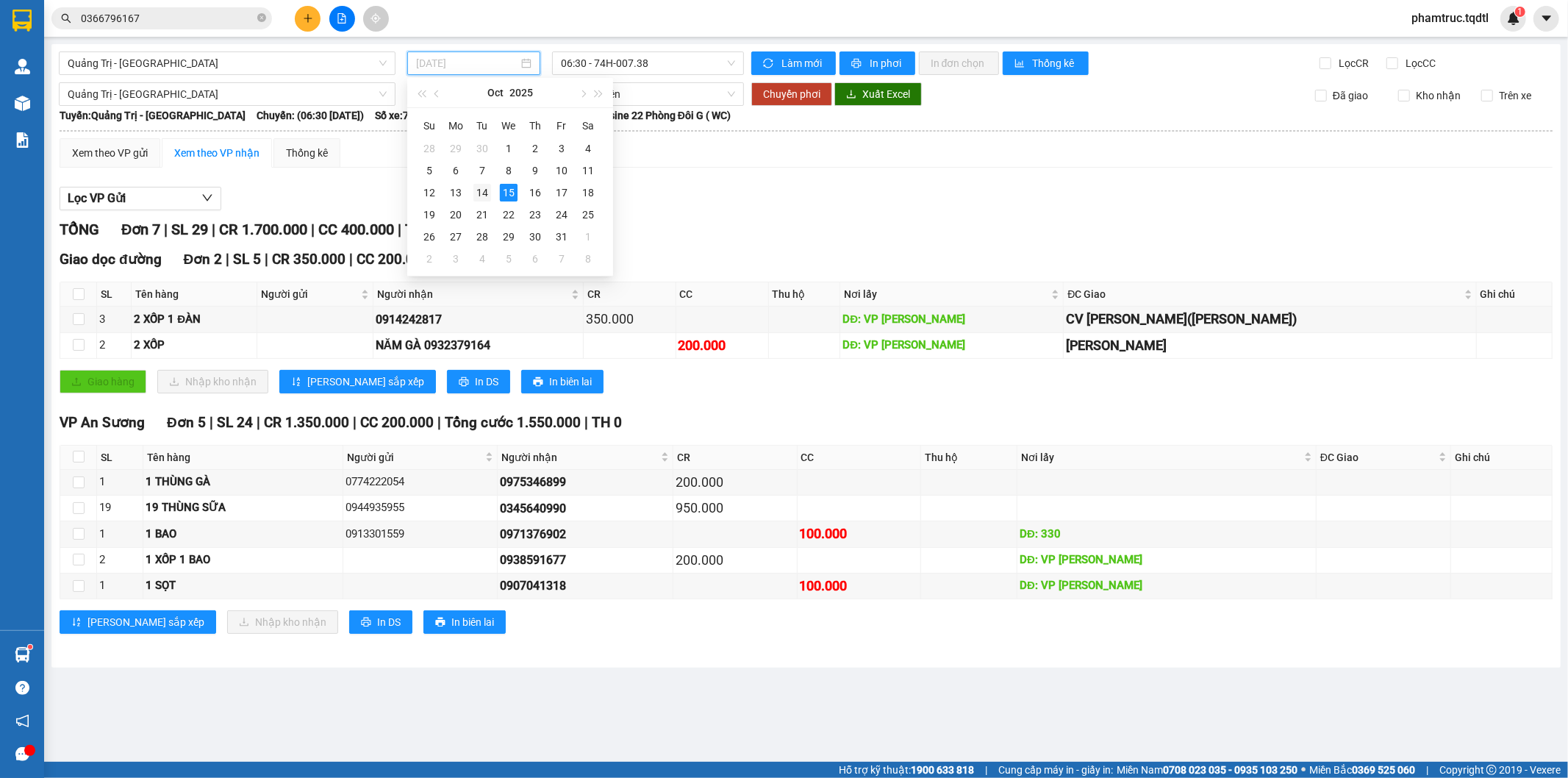
click at [487, 187] on div "14" at bounding box center [482, 192] width 18 height 18
type input "[DATE]"
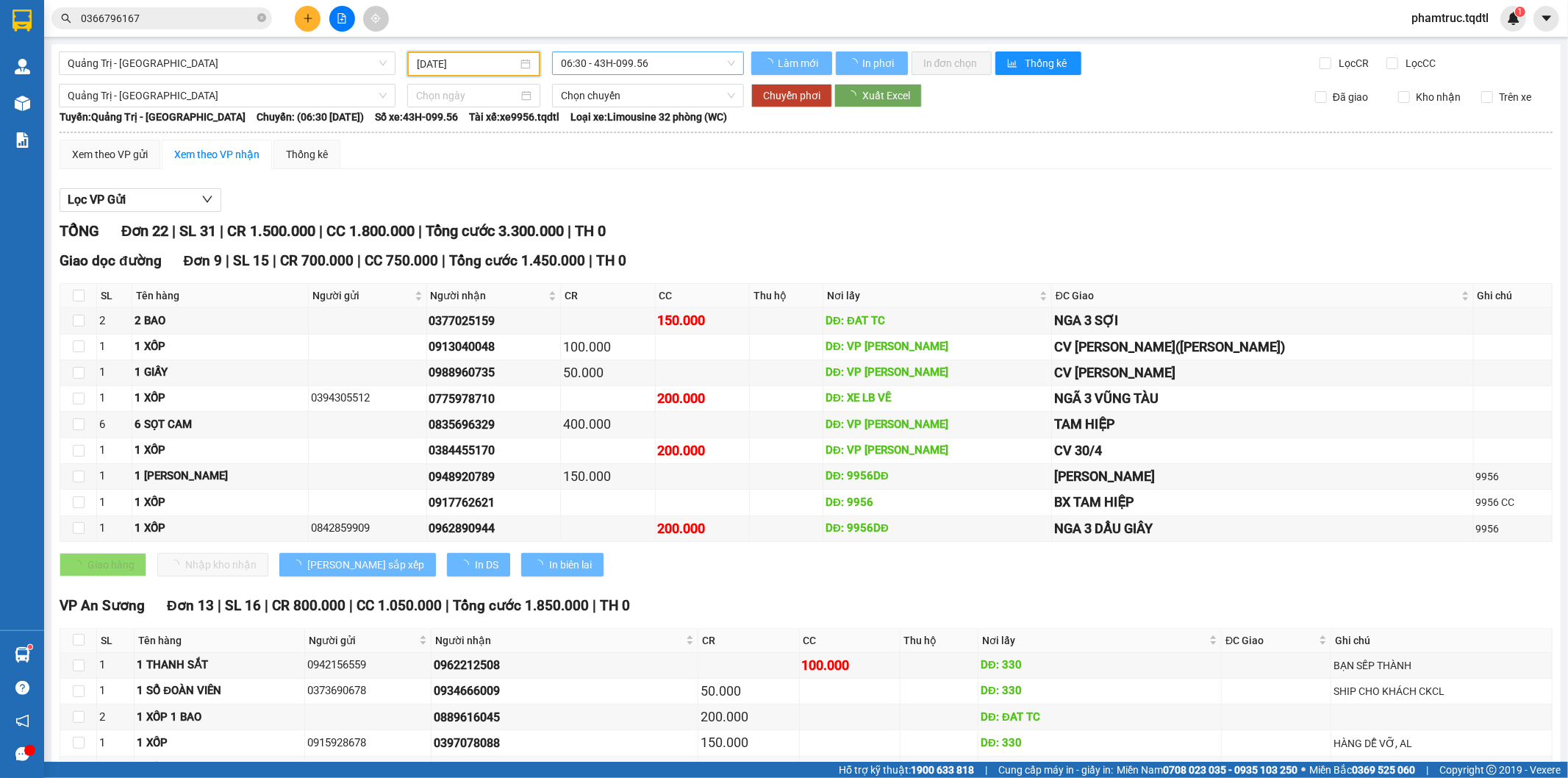
click at [599, 59] on span "06:30 - 43H-099.56" at bounding box center [648, 63] width 174 height 22
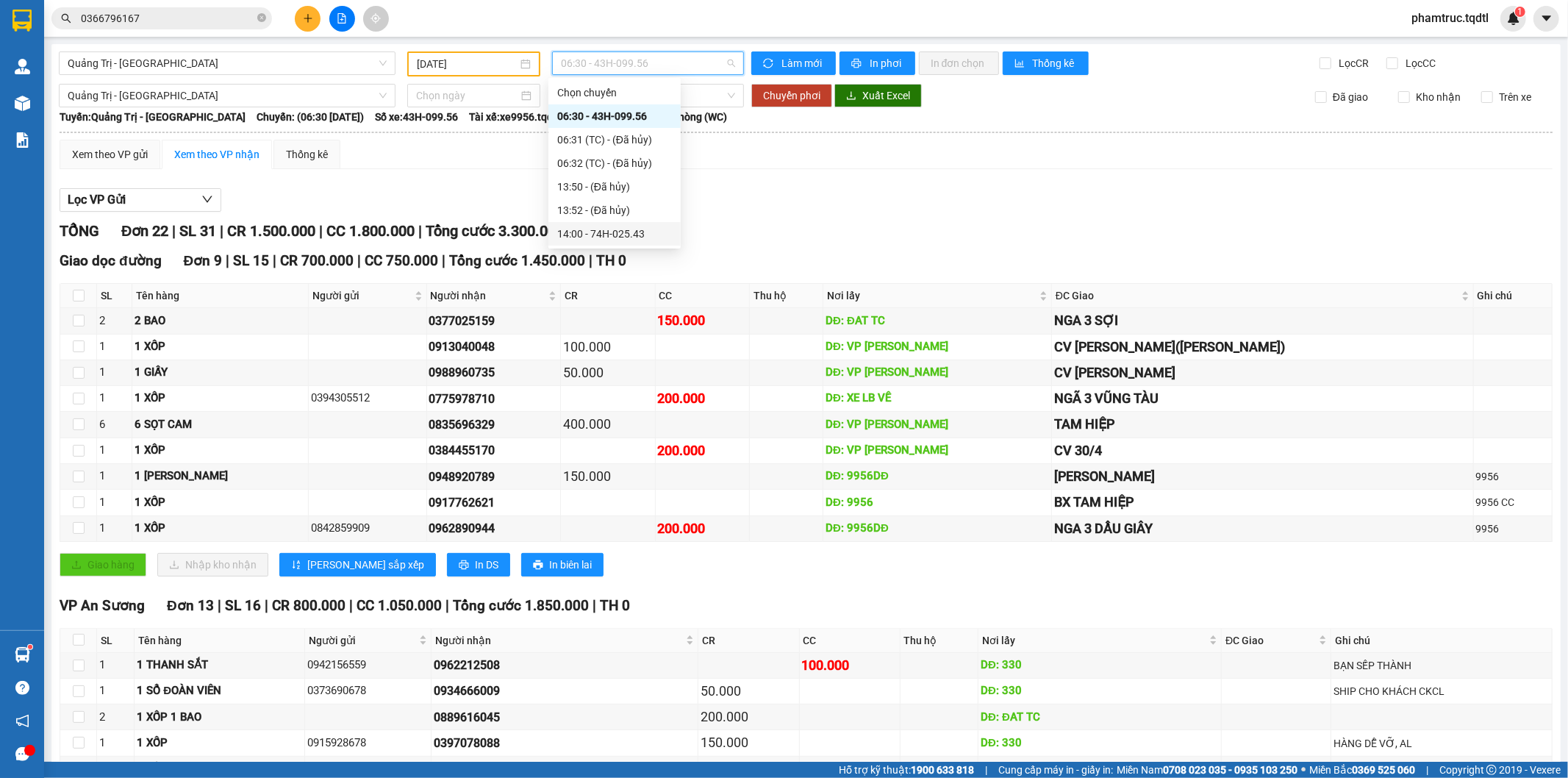
click at [648, 229] on div "14:00 - 74H-025.43" at bounding box center [614, 234] width 114 height 16
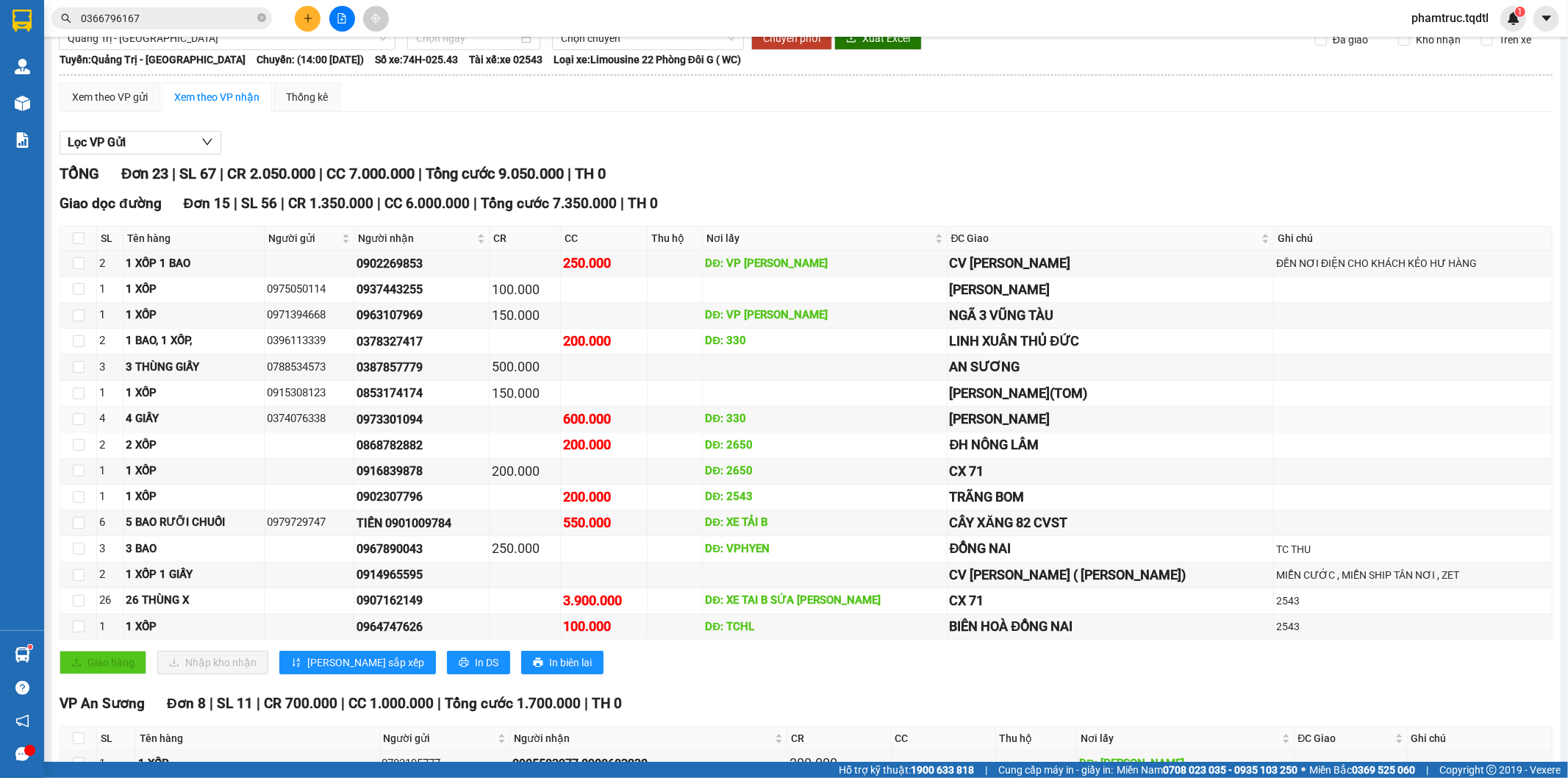
scroll to position [329, 0]
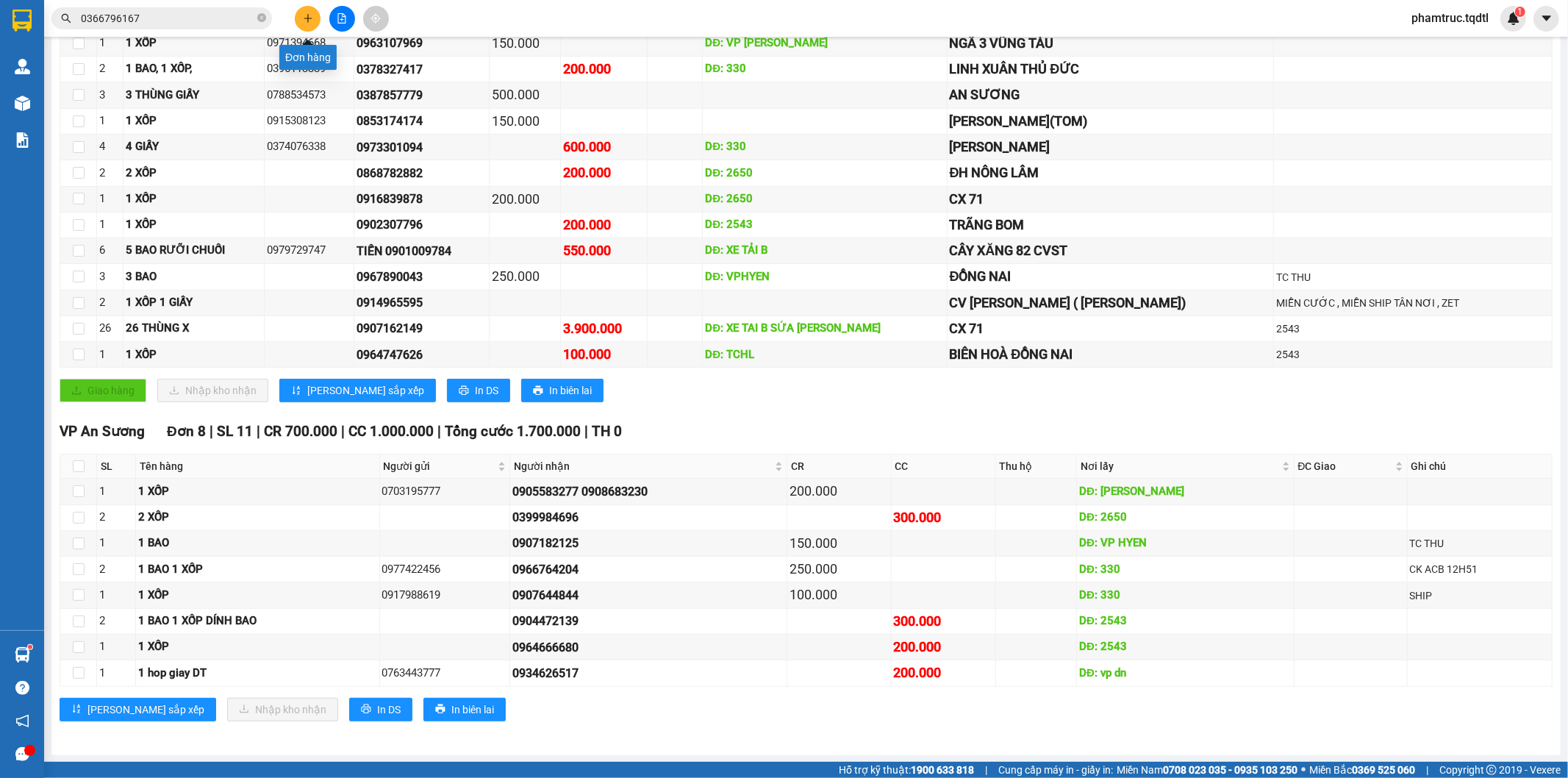
click at [307, 22] on icon "plus" at bounding box center [308, 18] width 10 height 10
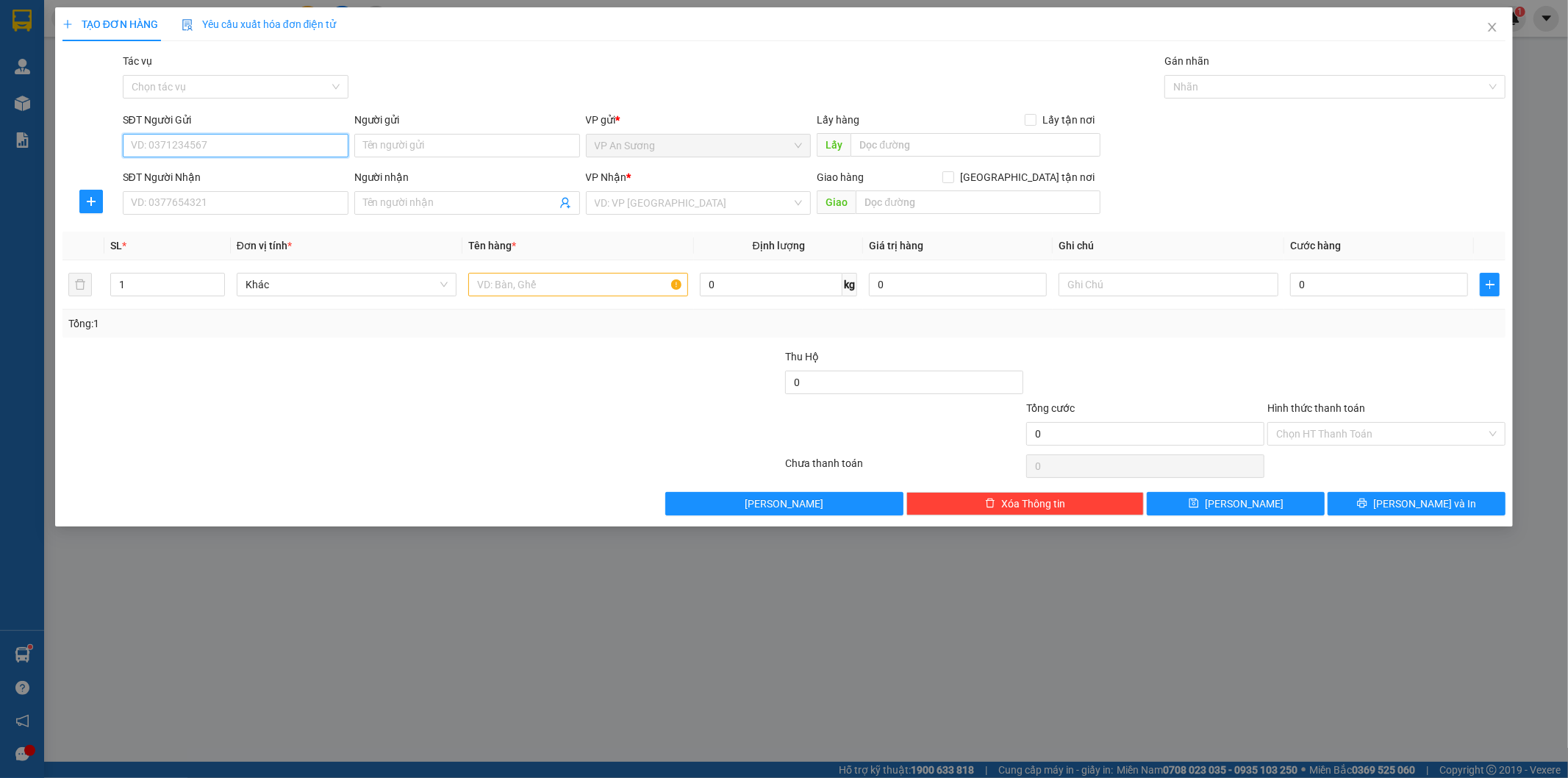
click at [272, 145] on input "SĐT Người Gửi" at bounding box center [235, 146] width 226 height 23
click at [223, 203] on input "SĐT Người Nhận" at bounding box center [235, 202] width 226 height 23
click at [206, 151] on input "SĐT Người Gửi" at bounding box center [235, 146] width 226 height 23
type input "0338020176"
click at [214, 174] on div "0338020176" at bounding box center [235, 175] width 208 height 16
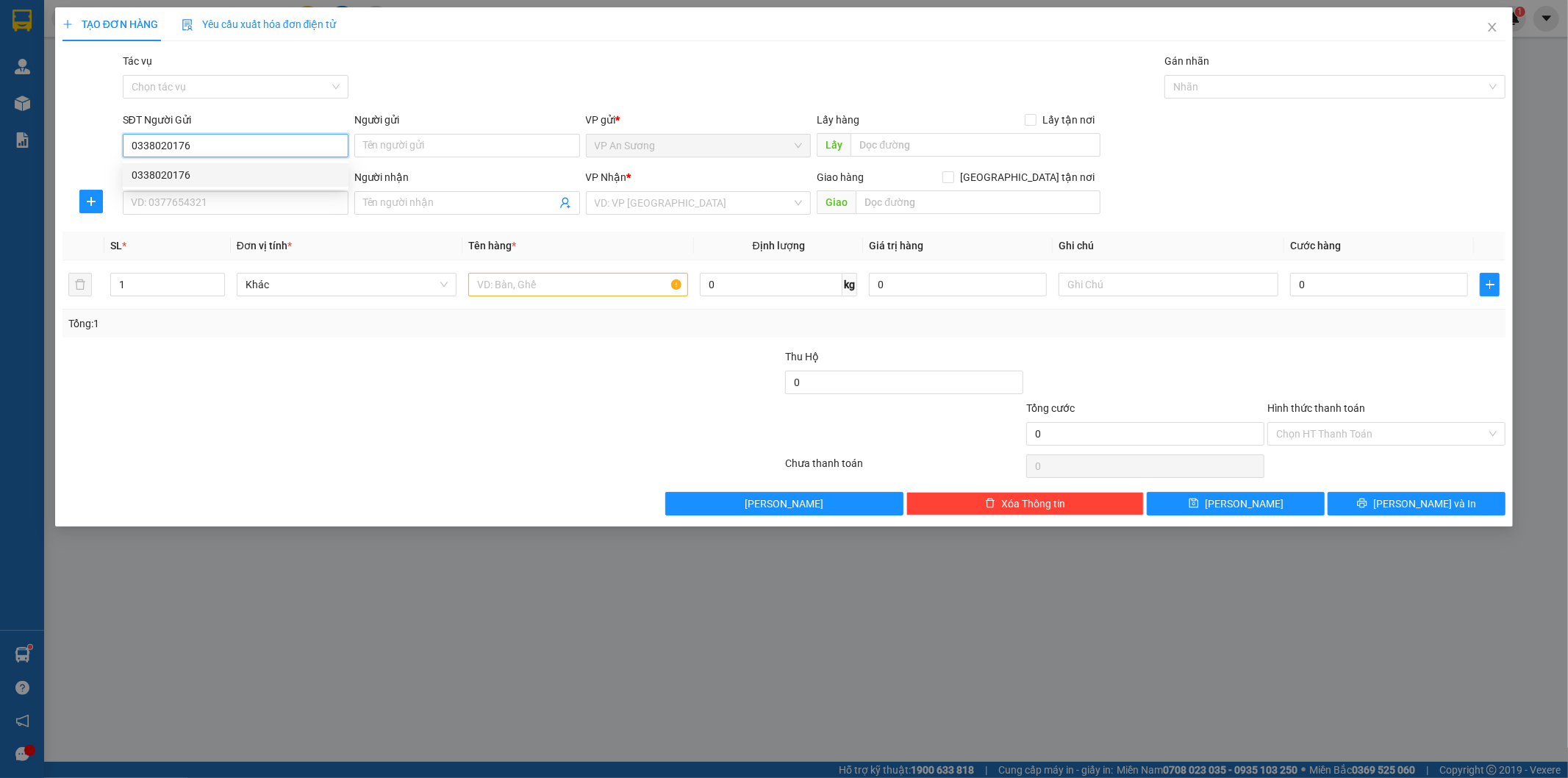
type input "VP12"
type input "0946338237"
type input "150.000"
type input "0338020176"
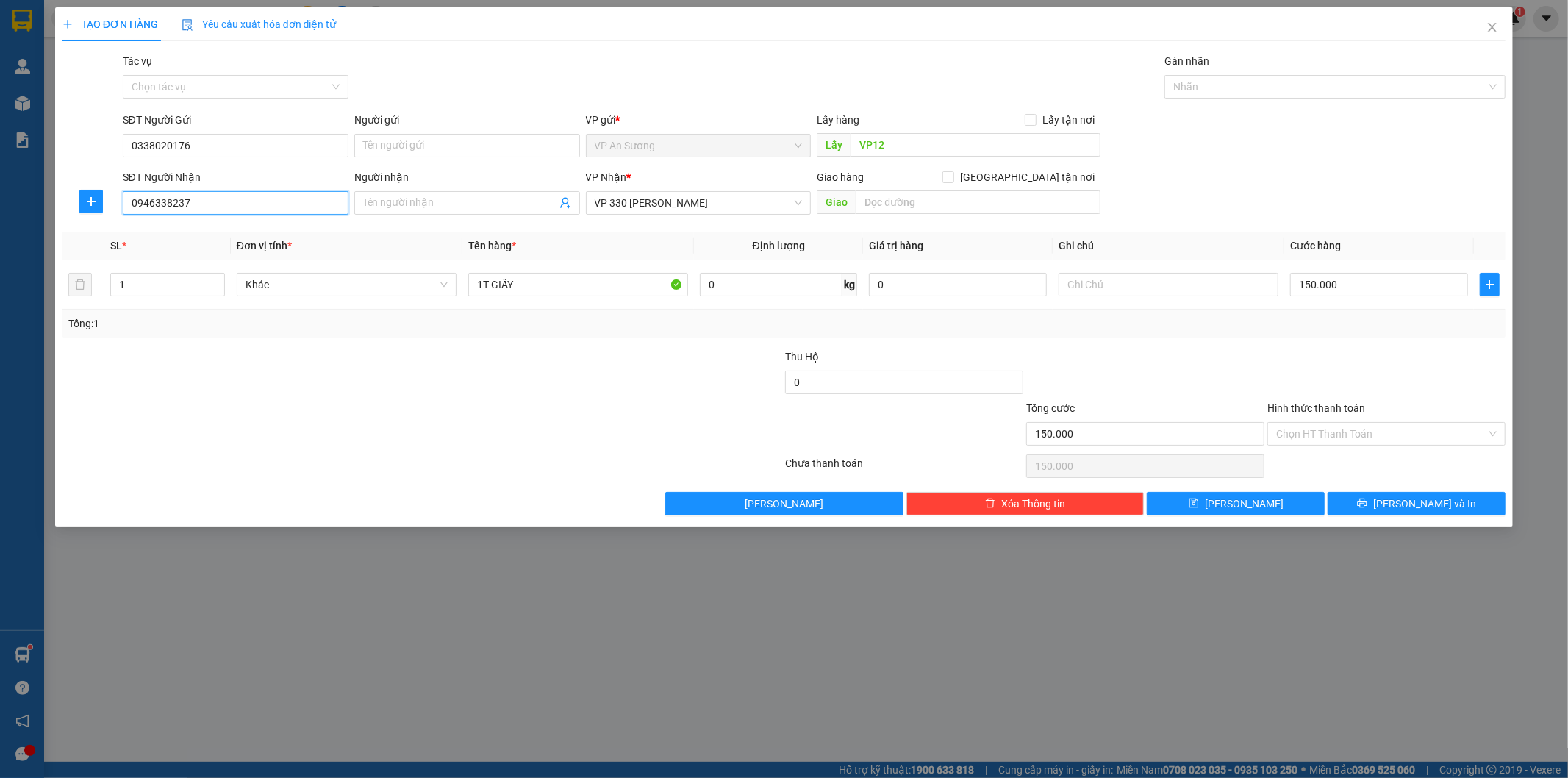
click at [215, 202] on input "0946338237" at bounding box center [235, 202] width 226 height 23
type input "0"
type input "0931958678"
drag, startPoint x: 219, startPoint y: 225, endPoint x: 230, endPoint y: 234, distance: 14.2
click at [220, 225] on div "0931958678" at bounding box center [235, 232] width 208 height 16
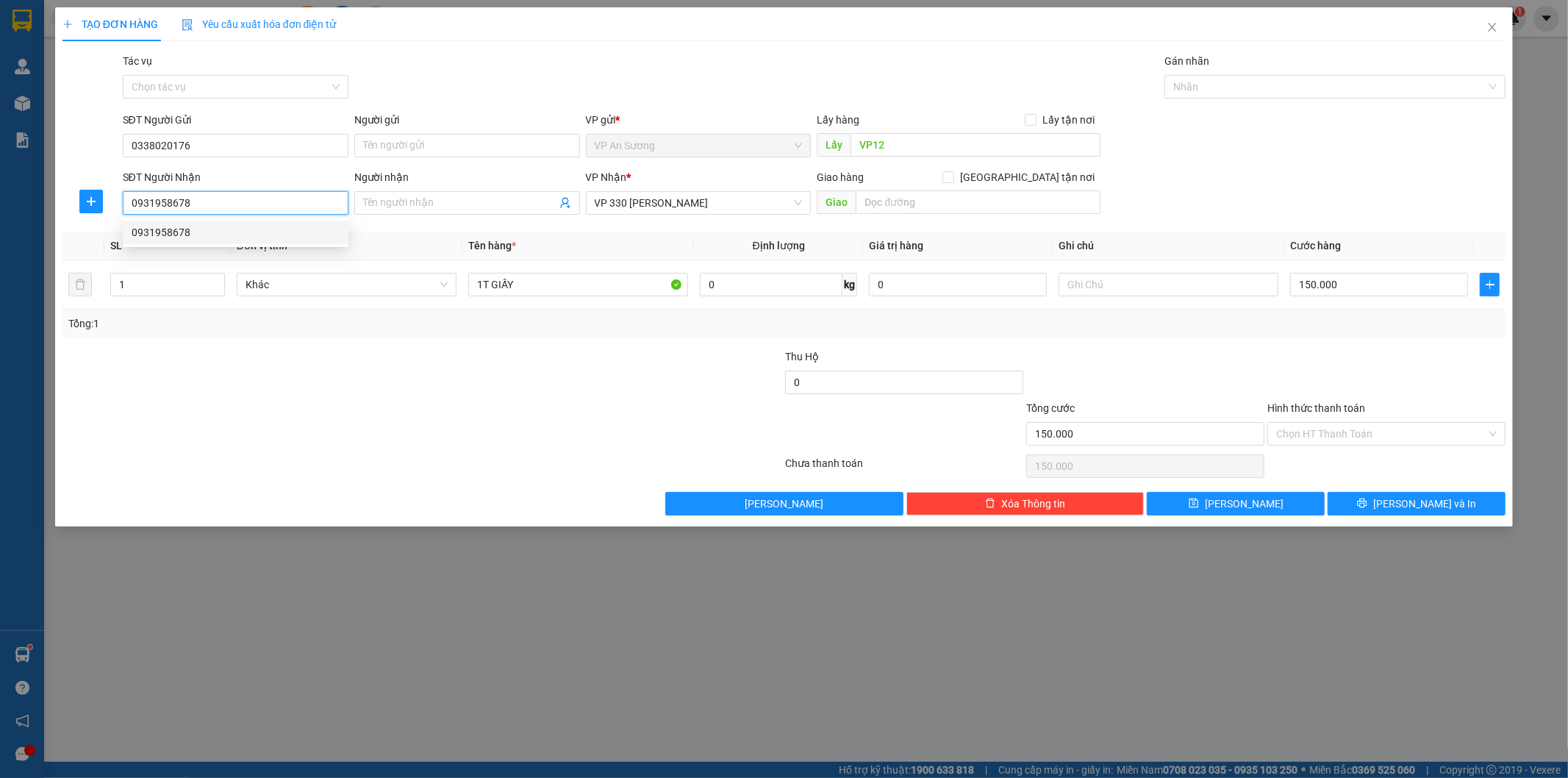
type input "250.000"
type input "0931958678"
drag, startPoint x: 178, startPoint y: 285, endPoint x: 184, endPoint y: 280, distance: 7.8
click at [178, 283] on input "3" at bounding box center [167, 284] width 113 height 22
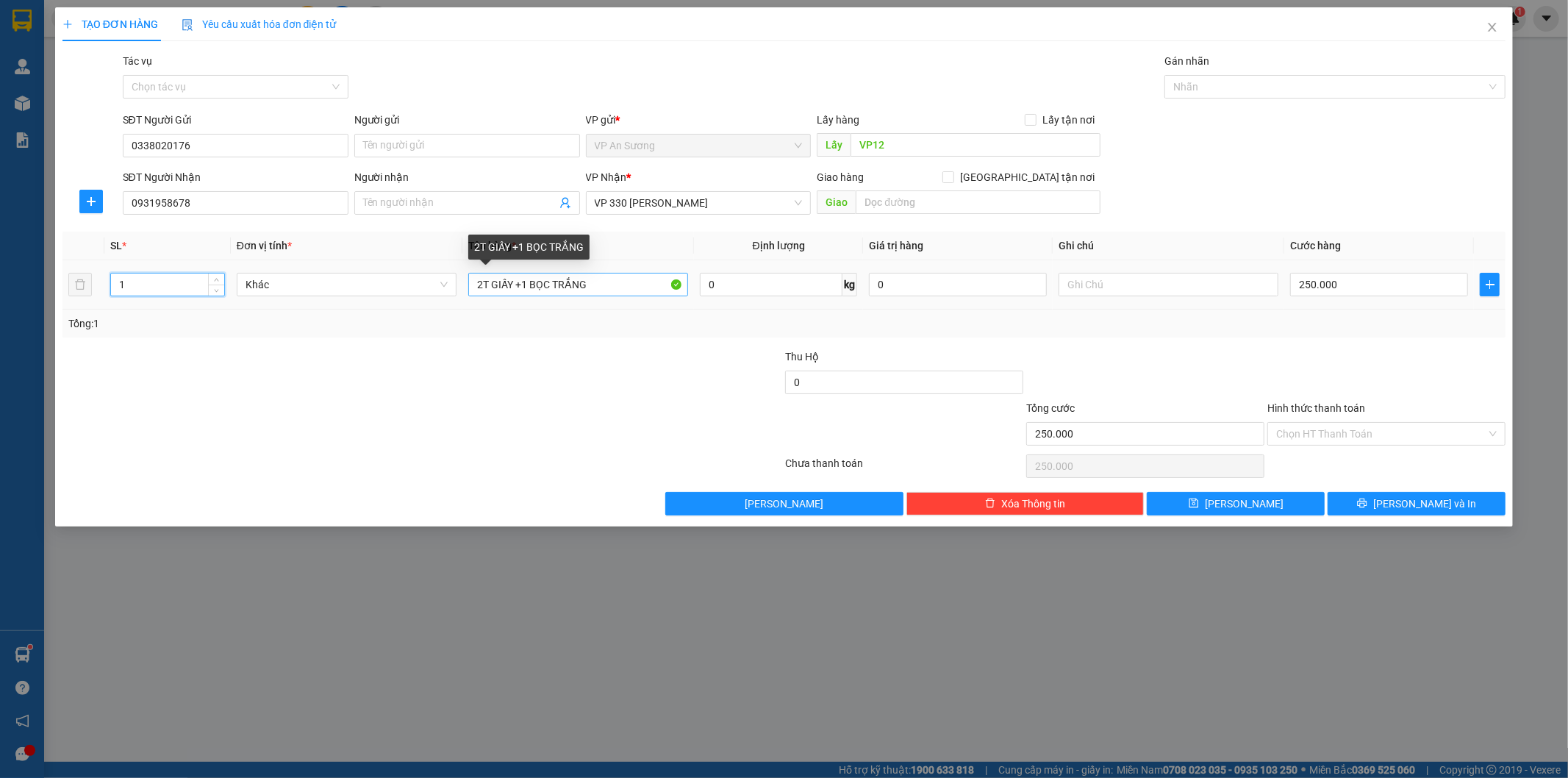
type input "1"
click at [523, 283] on input "2T GIẤY +1 BỌC TRẮNG" at bounding box center [578, 284] width 220 height 23
click at [1304, 289] on input "250.000" at bounding box center [1379, 284] width 178 height 23
click at [1304, 282] on input "250.000" at bounding box center [1379, 284] width 178 height 23
click at [1309, 280] on input "250.000" at bounding box center [1379, 284] width 178 height 23
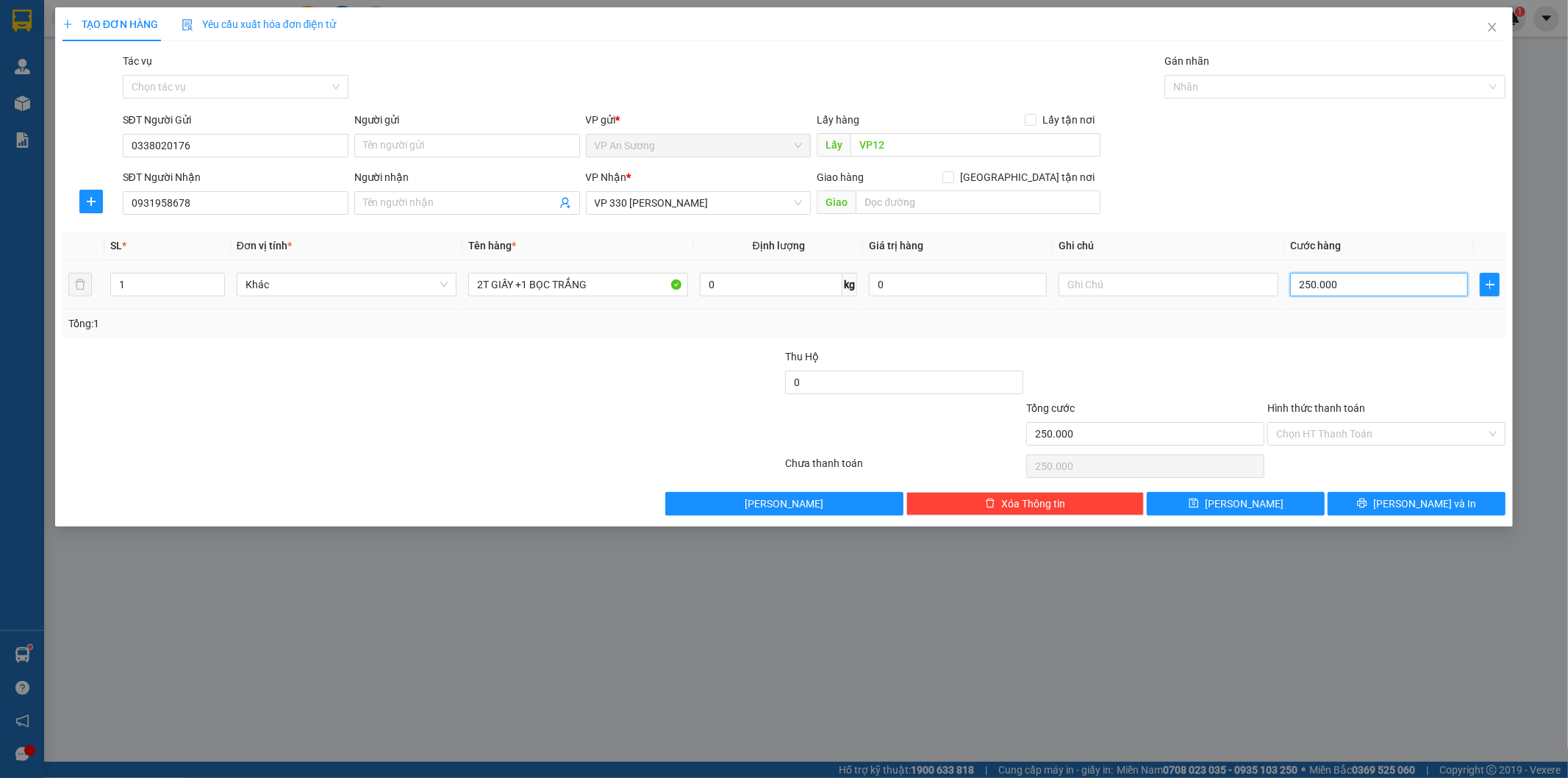
drag, startPoint x: 1307, startPoint y: 283, endPoint x: 1336, endPoint y: 283, distance: 29.0
click at [1309, 283] on input "250.000" at bounding box center [1379, 284] width 178 height 23
drag, startPoint x: 1304, startPoint y: 285, endPoint x: 1337, endPoint y: 285, distance: 33.0
click at [1306, 285] on input "250.000" at bounding box center [1379, 284] width 178 height 23
type input "2.150.000"
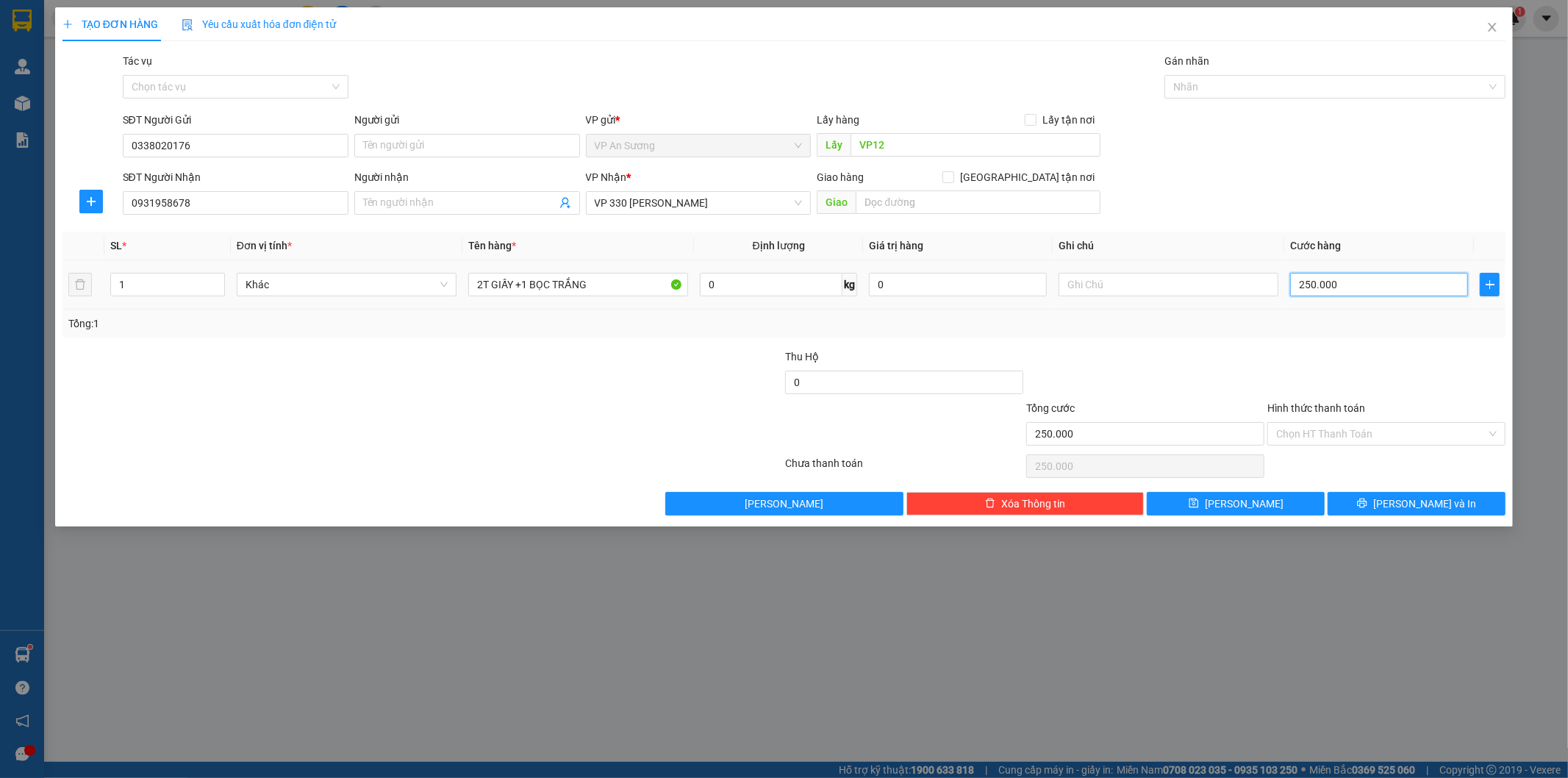
type input "2.150.000"
drag, startPoint x: 1306, startPoint y: 285, endPoint x: 1318, endPoint y: 284, distance: 12.0
click at [1306, 284] on input "2.150.000" at bounding box center [1379, 284] width 178 height 23
type input "2.150.000"
type input "215.000"
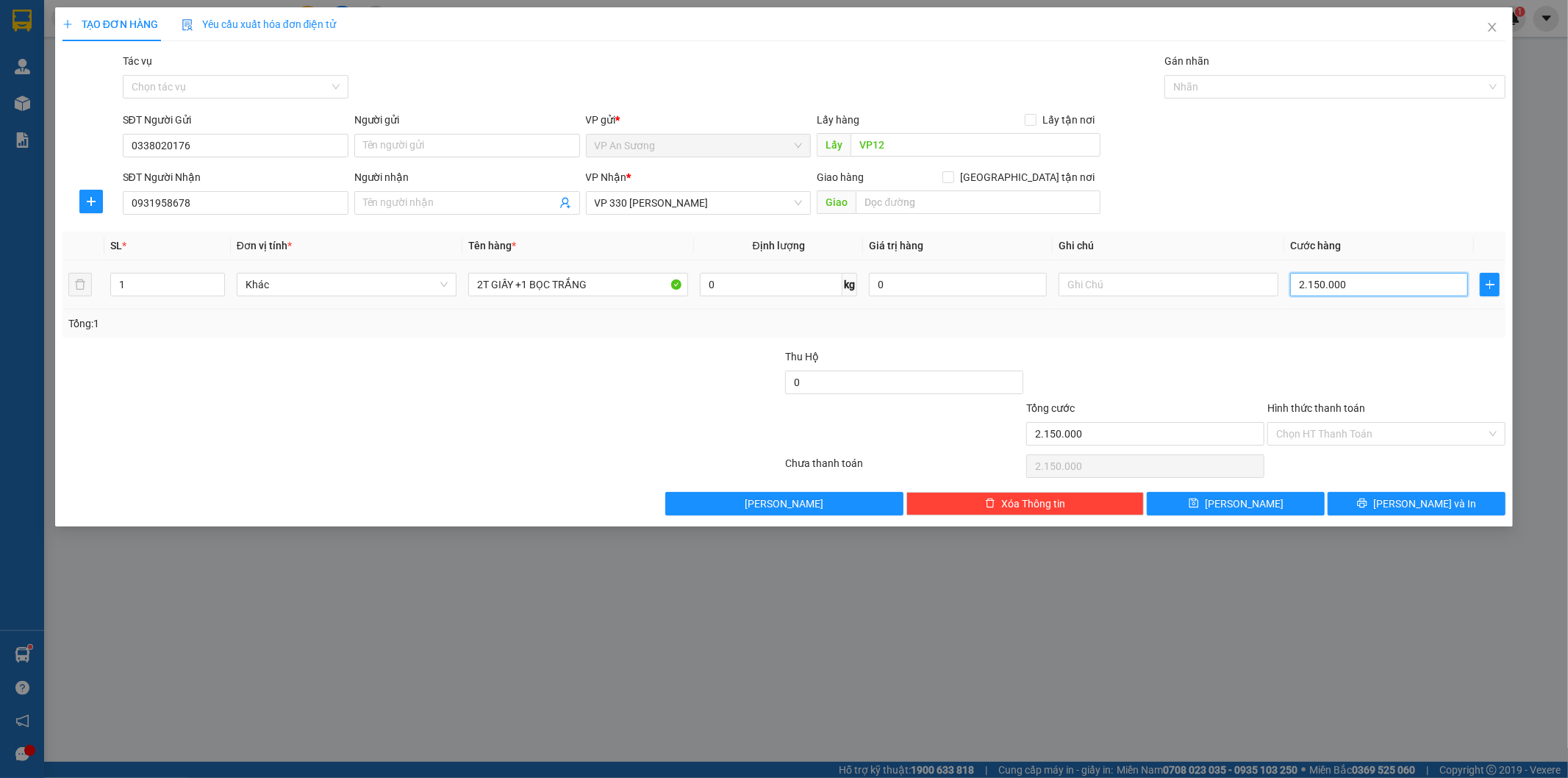
type input "215.000"
type input "21.500"
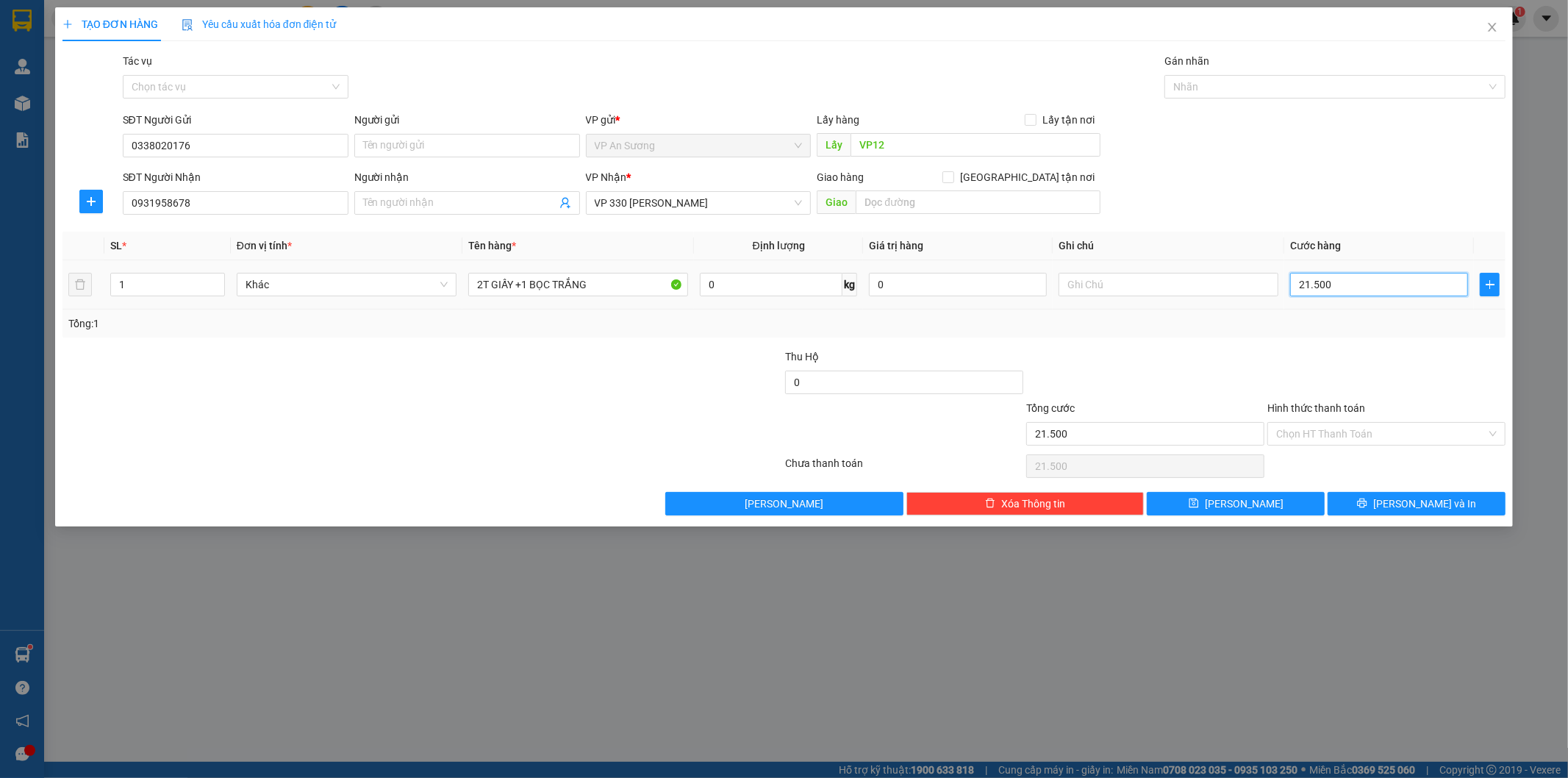
type input "2.150"
type input "215"
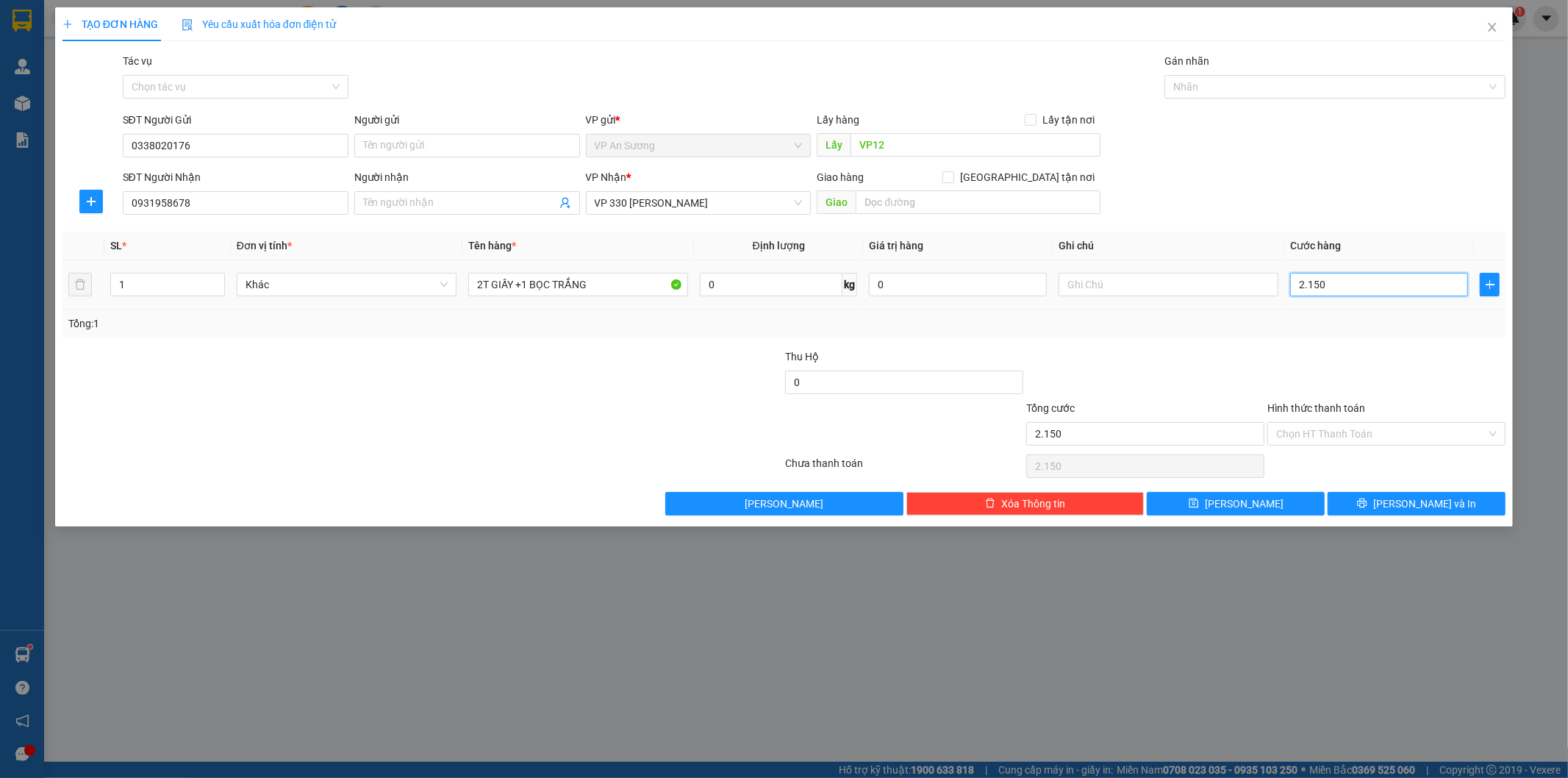
type input "215"
type input "21"
type input "2"
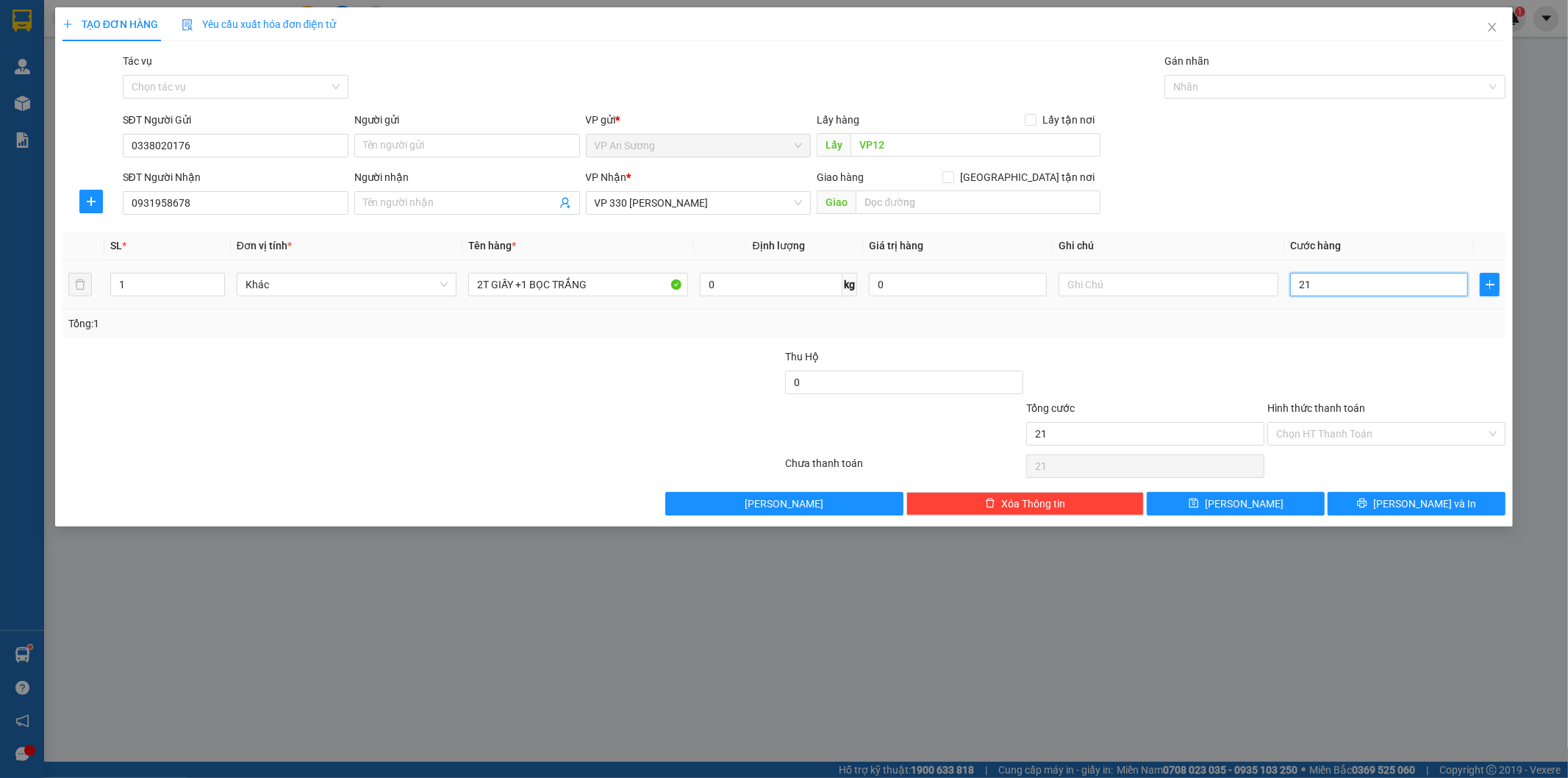
type input "2"
type input "0"
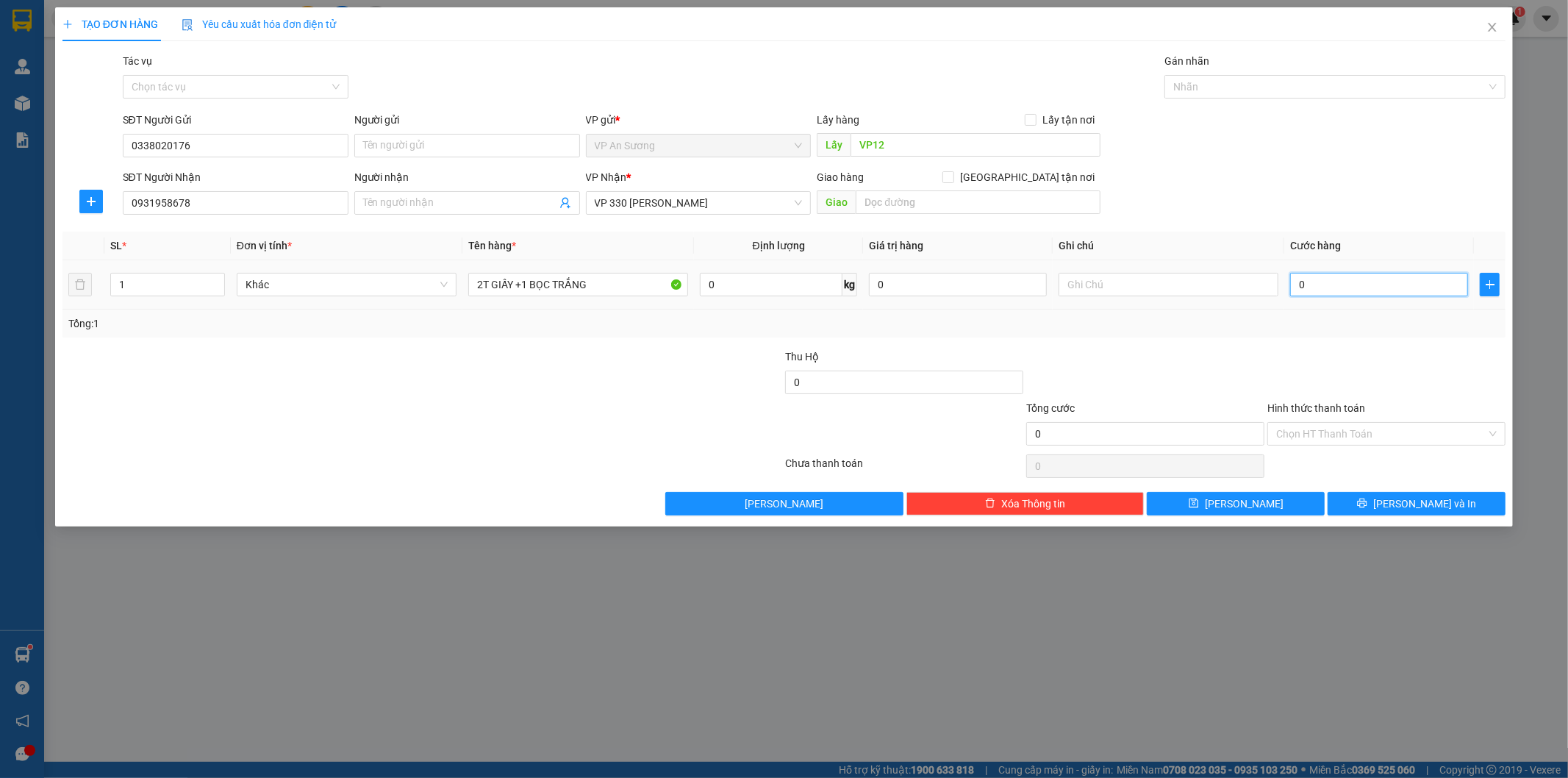
type input "10"
type input "150"
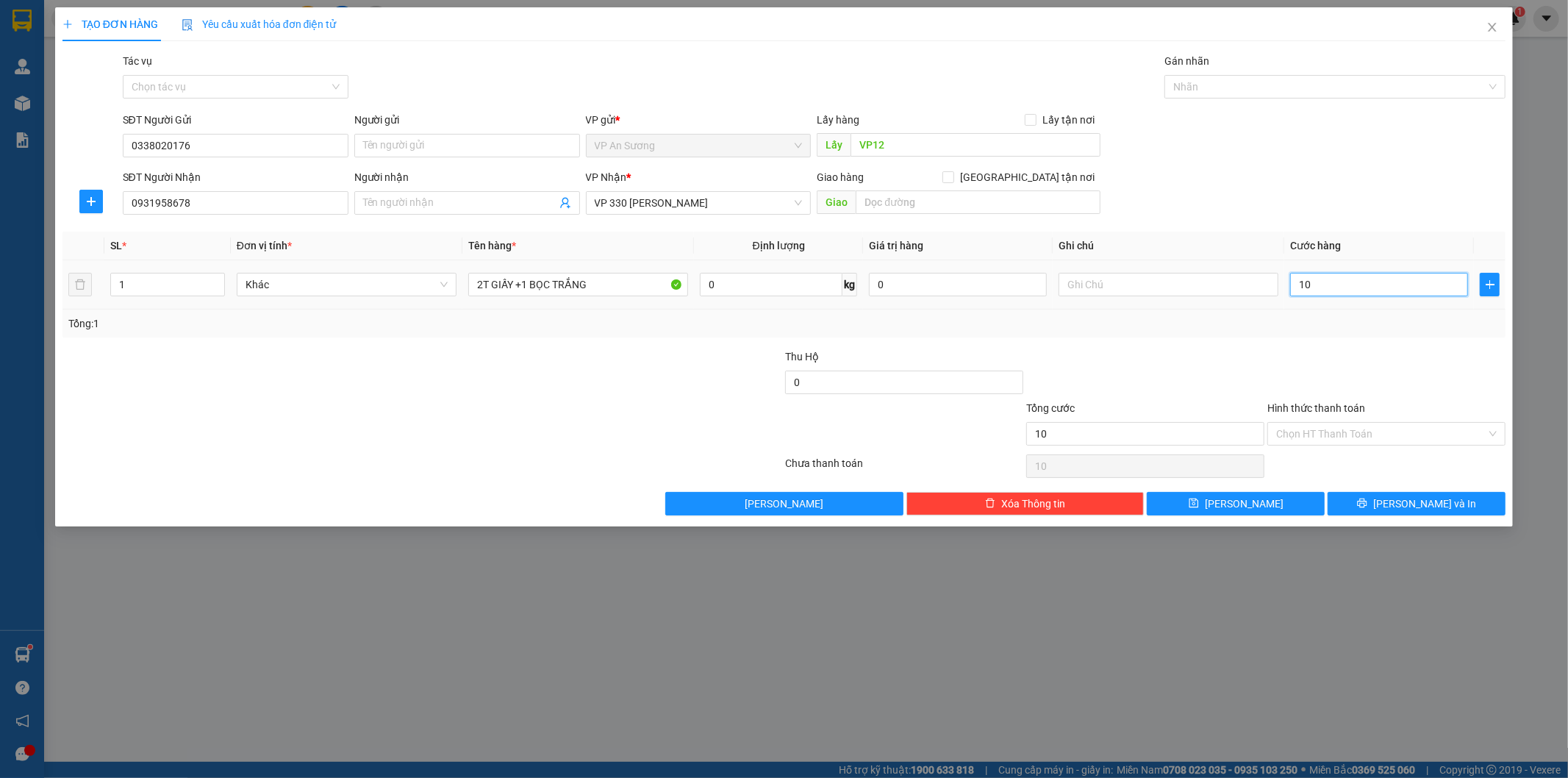
type input "150"
type input "1.500"
type input "15.000"
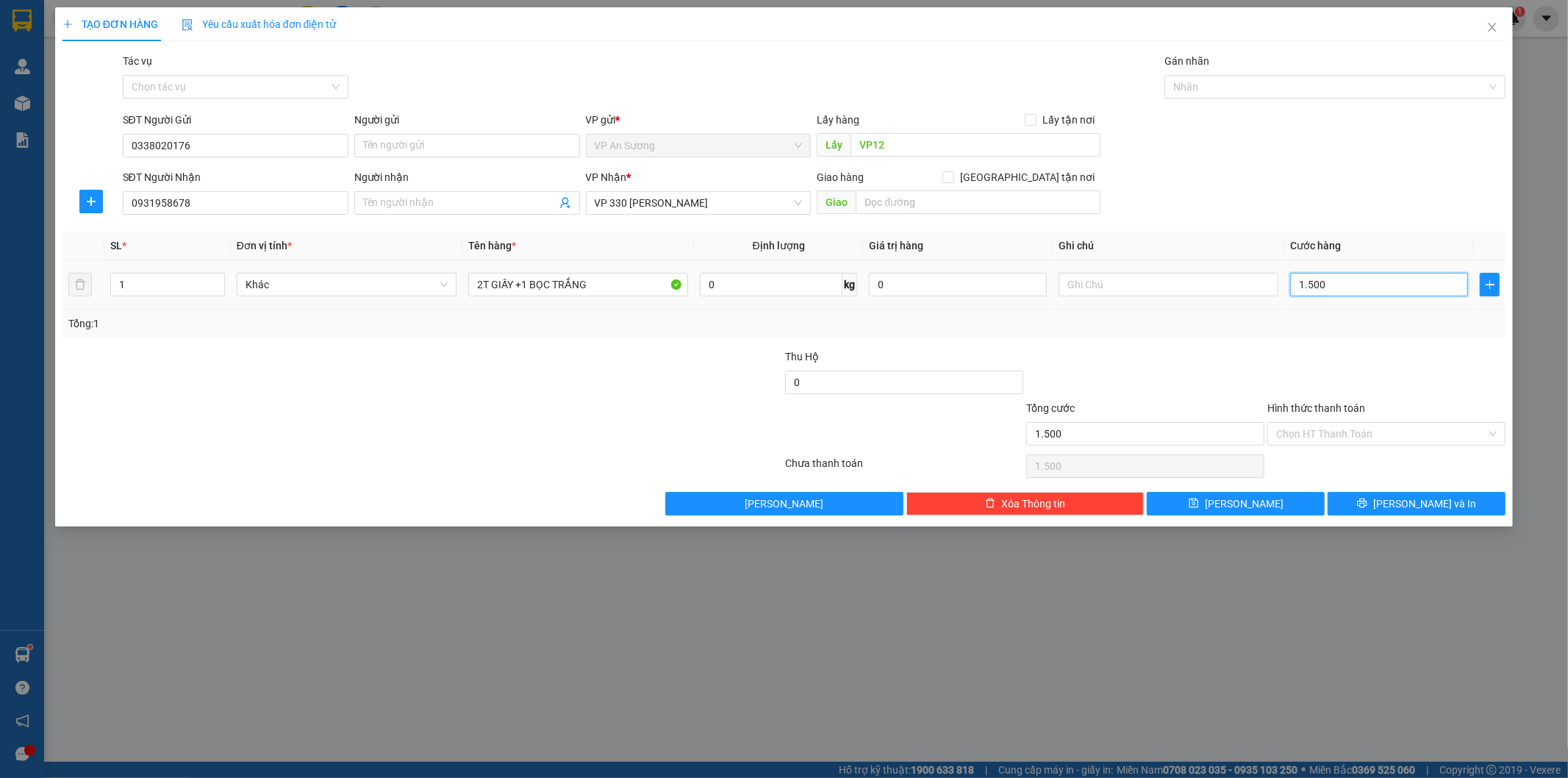
type input "15.000"
type input "150.000"
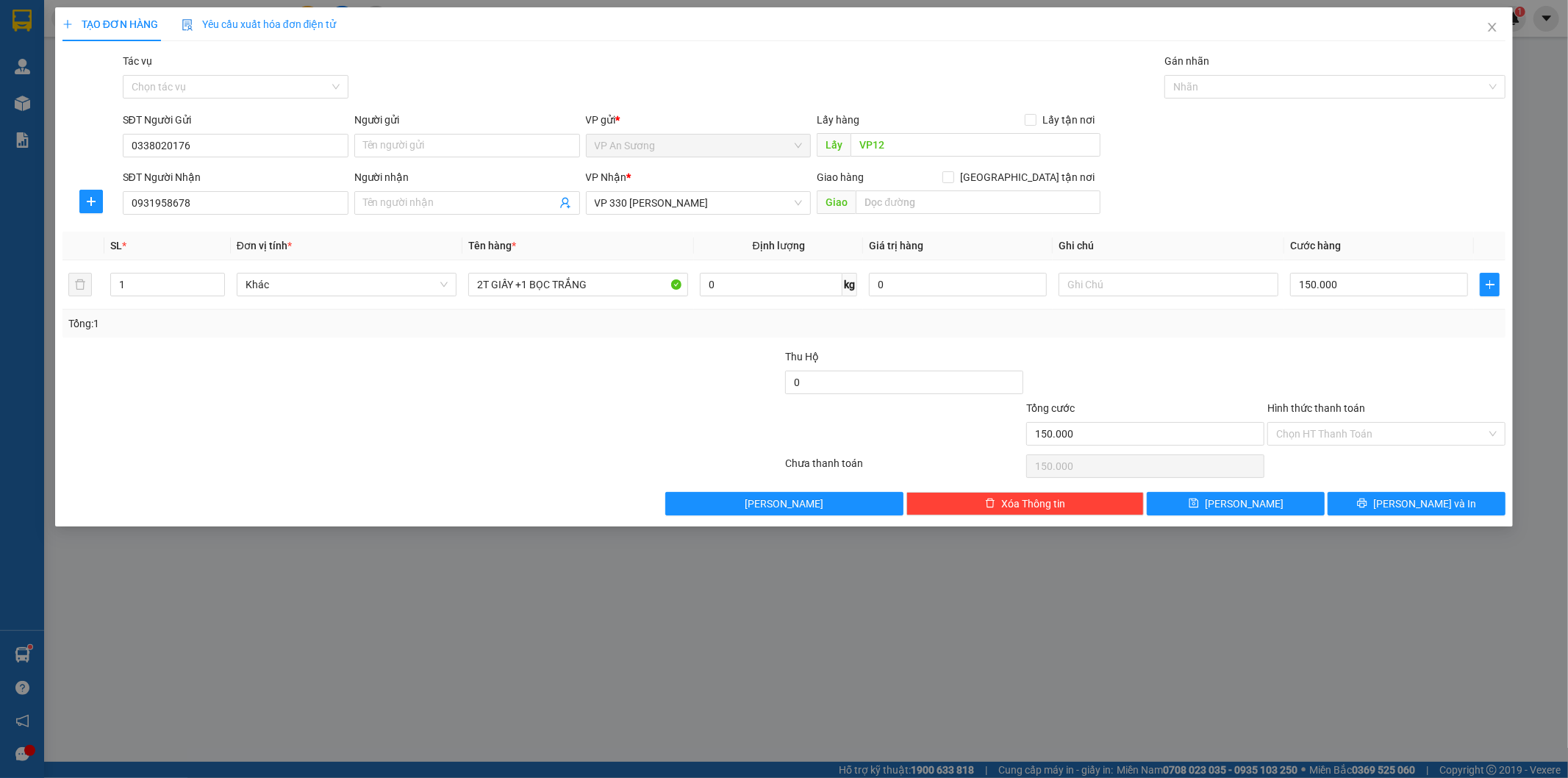
click at [1349, 159] on div "SĐT Người Gửi 0338020176 Người gửi Tên người gửi VP gửi * VP [PERSON_NAME] Lấy …" at bounding box center [814, 137] width 1389 height 51
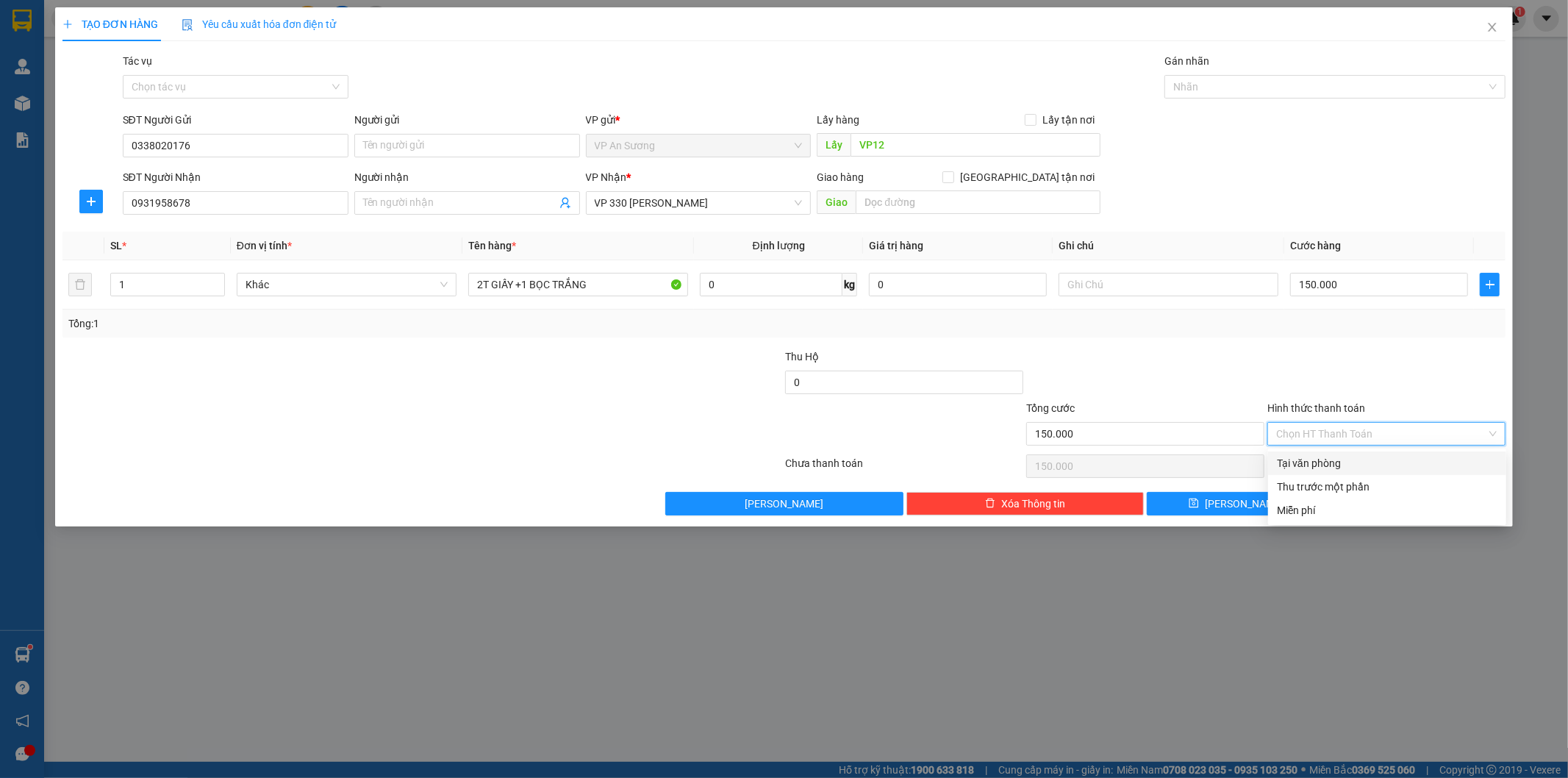
click at [1337, 428] on input "Hình thức thanh toán" at bounding box center [1382, 434] width 211 height 22
click at [1321, 469] on div "Tại văn phòng" at bounding box center [1386, 463] width 220 height 16
type input "0"
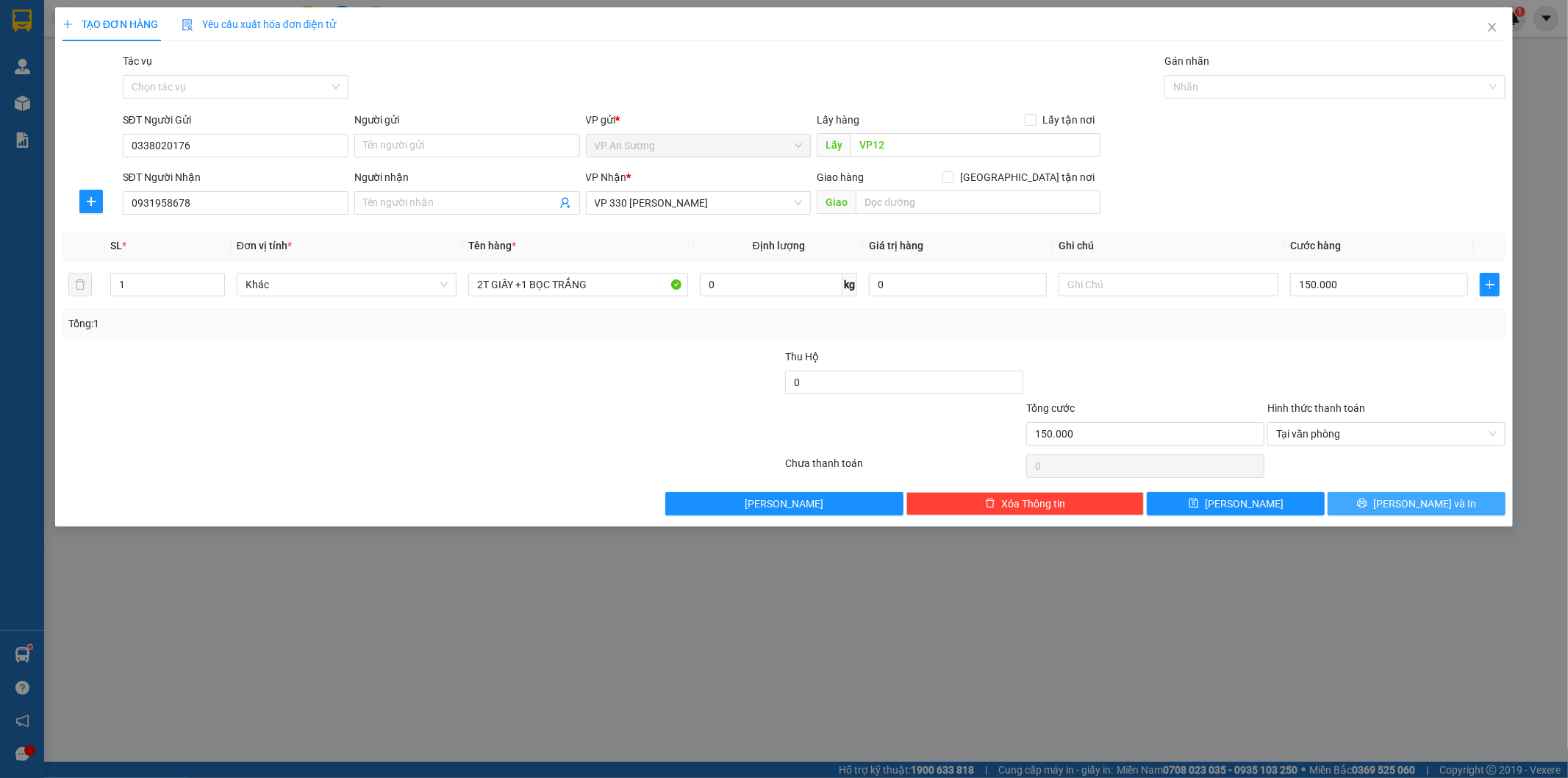
click at [1367, 505] on icon "printer" at bounding box center [1362, 503] width 10 height 10
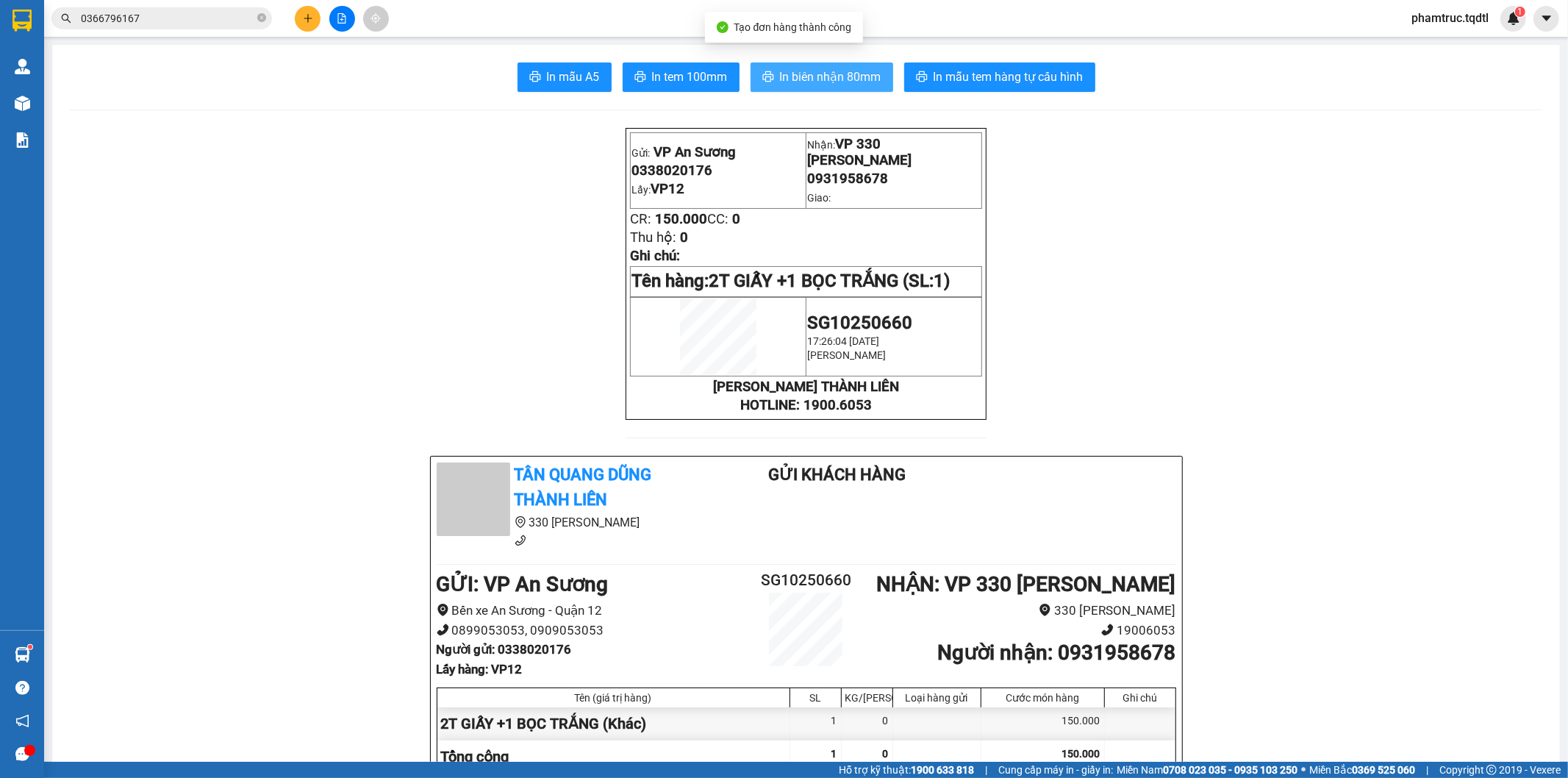
click at [846, 78] on span "In biên nhận 80mm" at bounding box center [830, 76] width 102 height 18
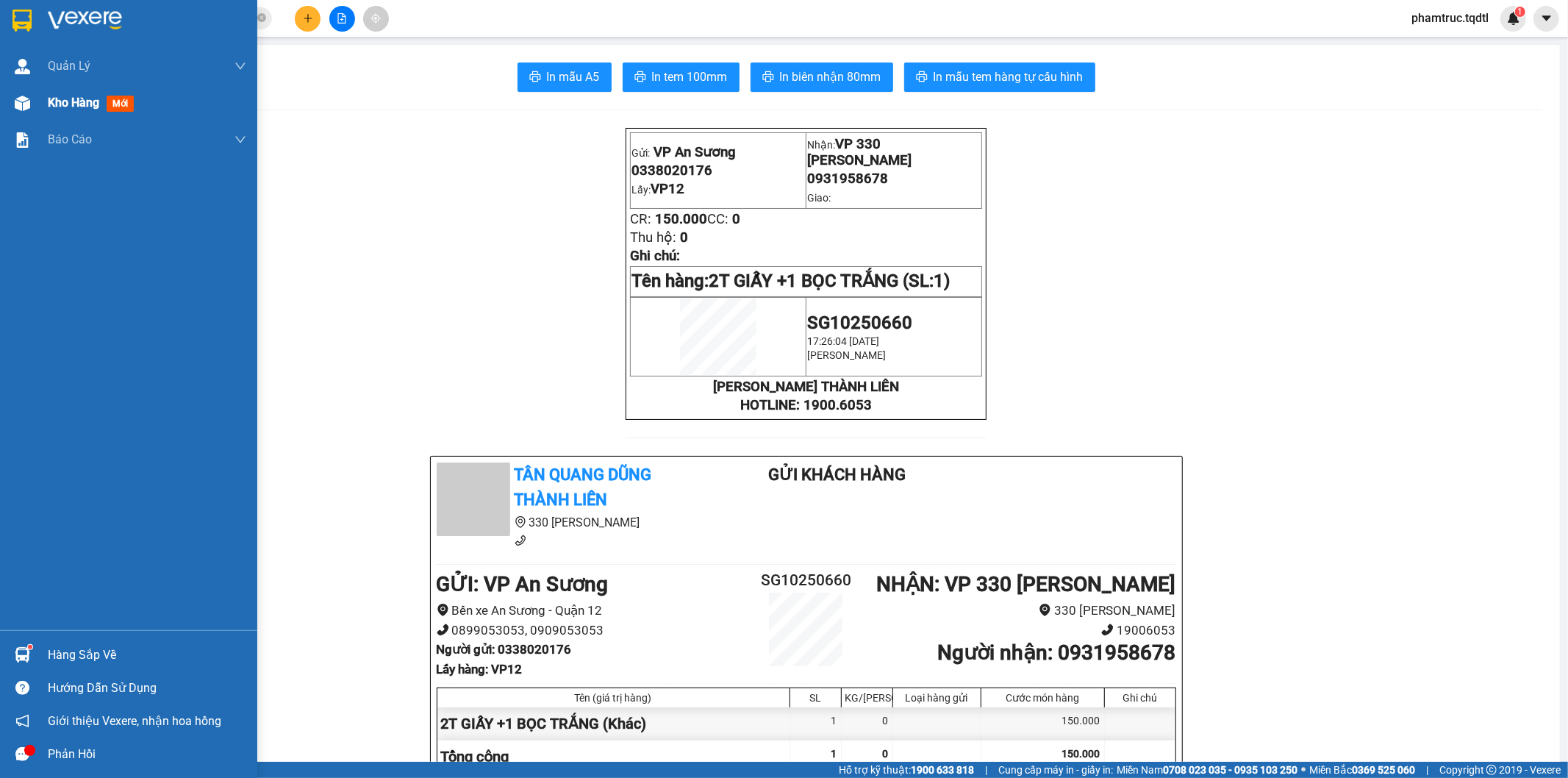
click at [54, 103] on span "Kho hàng" at bounding box center [73, 103] width 51 height 14
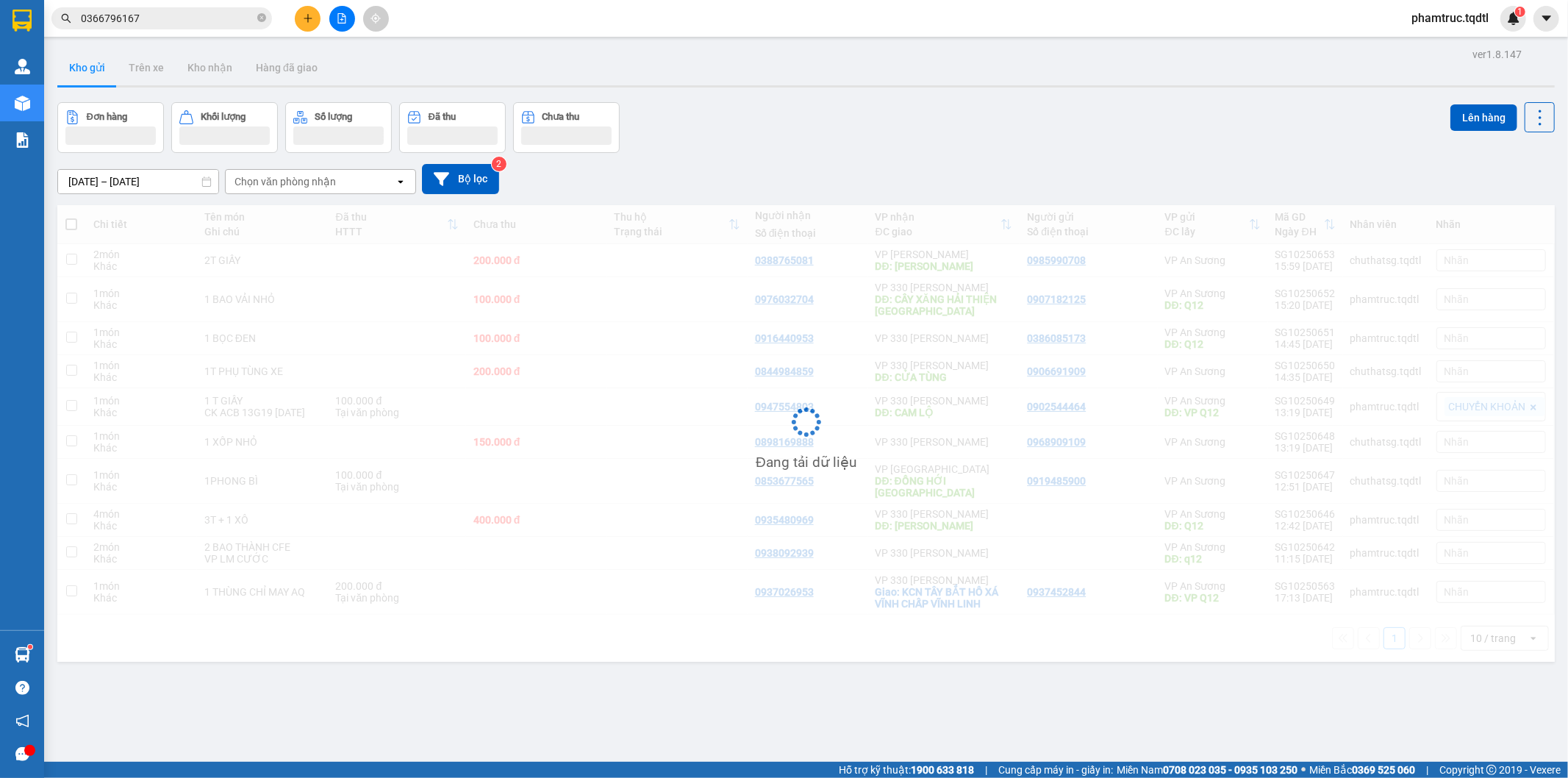
click at [350, 15] on button at bounding box center [342, 19] width 26 height 26
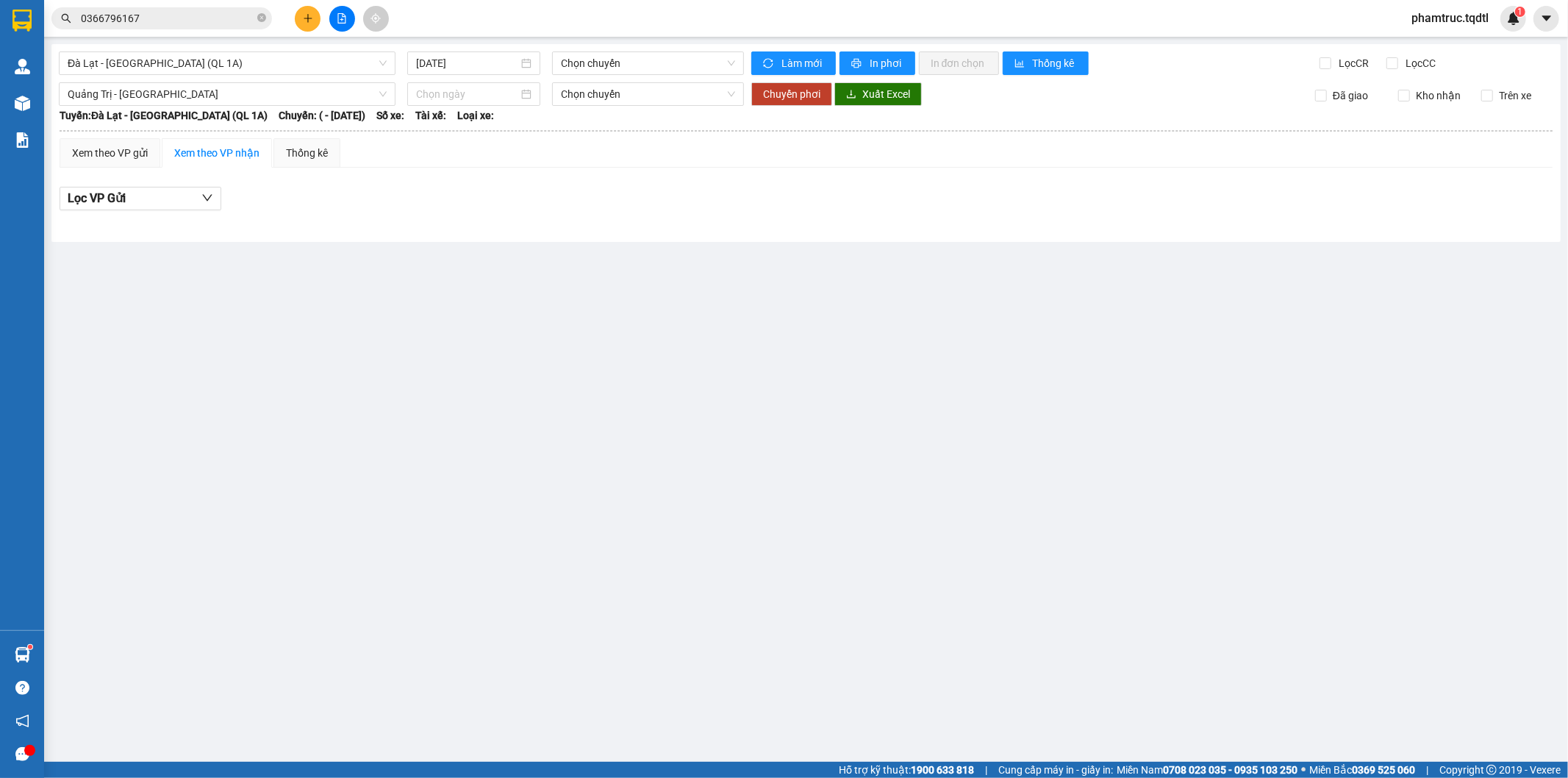
type input "[DATE]"
click at [340, 16] on icon "file-add" at bounding box center [341, 18] width 10 height 10
click at [243, 58] on span "Đà Lạt - [GEOGRAPHIC_DATA] (QL 1A)" at bounding box center [227, 63] width 319 height 22
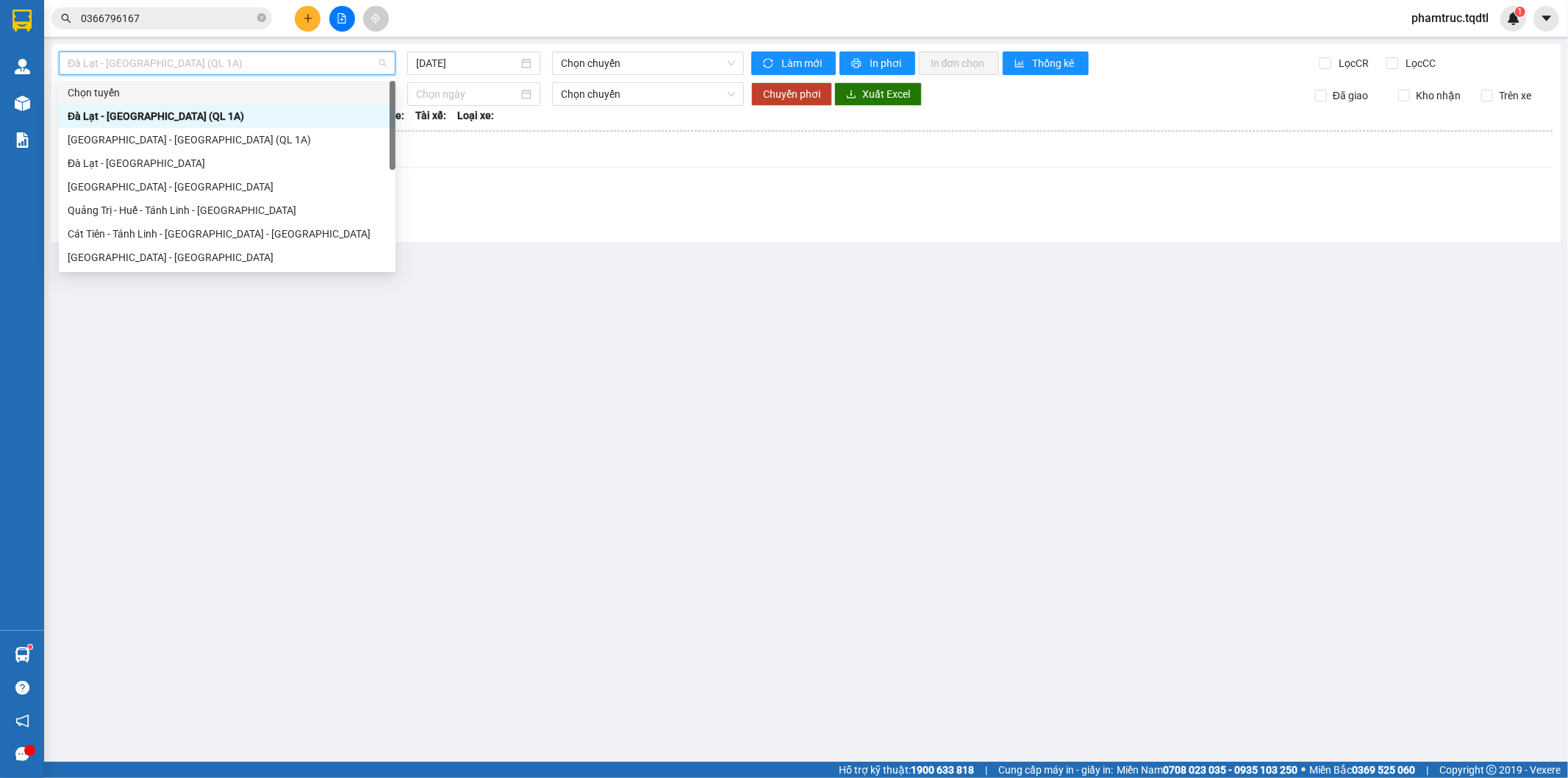
type input "q"
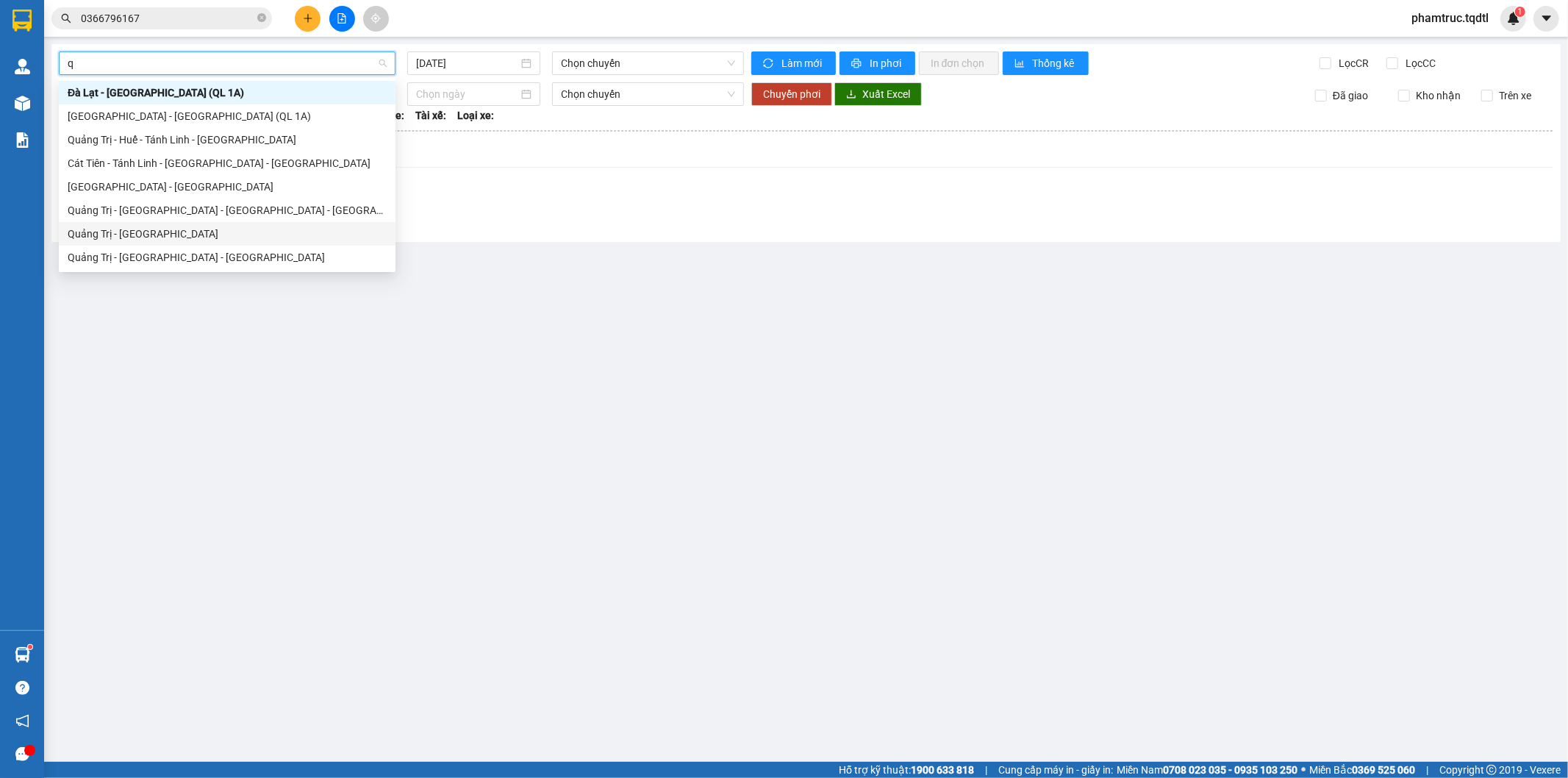
click at [163, 229] on div "Quảng Trị - [GEOGRAPHIC_DATA]" at bounding box center [227, 234] width 319 height 16
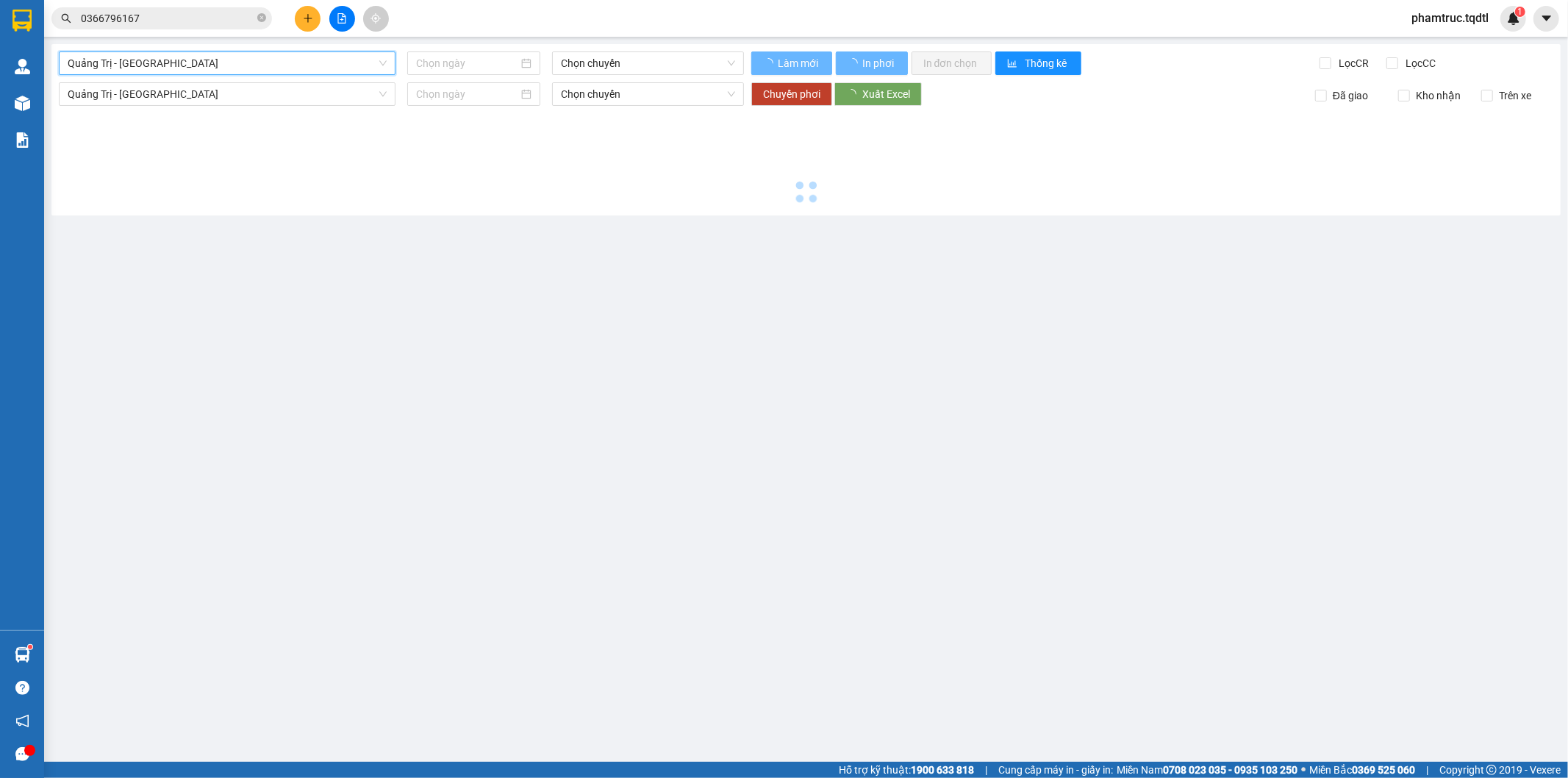
type input "[DATE]"
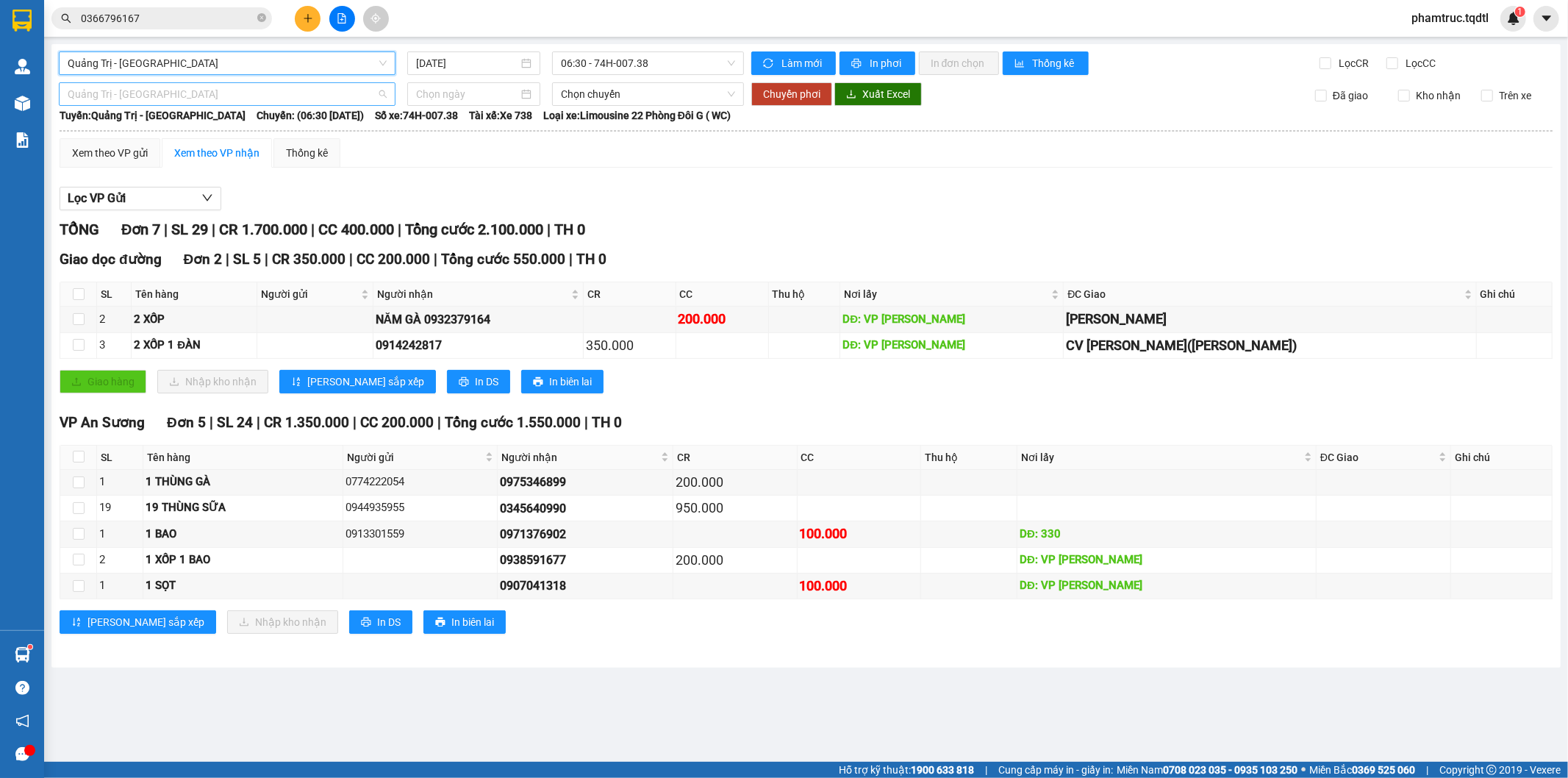
scroll to position [47, 0]
click at [166, 93] on span "Quảng Trị - [GEOGRAPHIC_DATA]" at bounding box center [227, 94] width 319 height 22
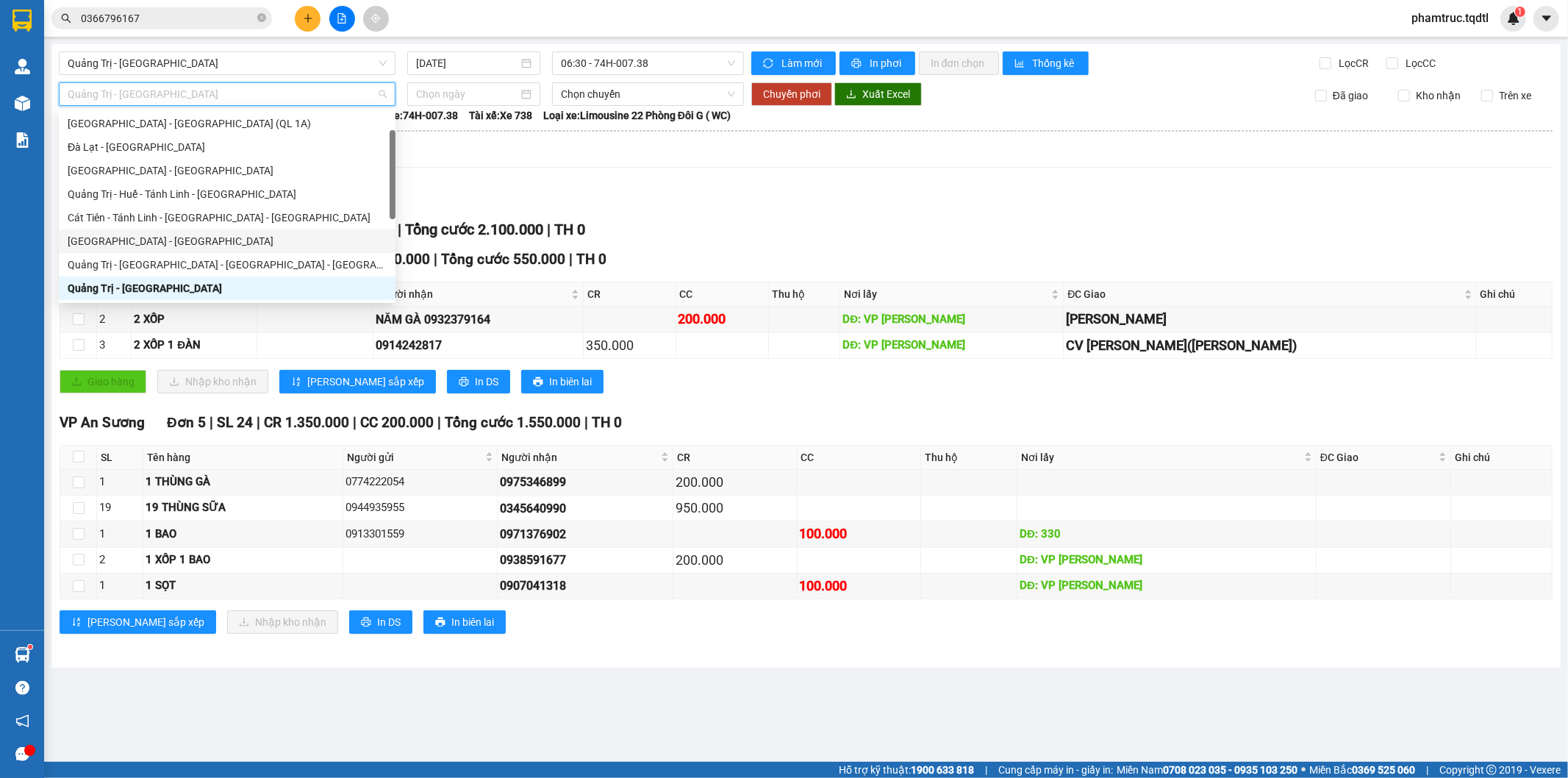
type input "q"
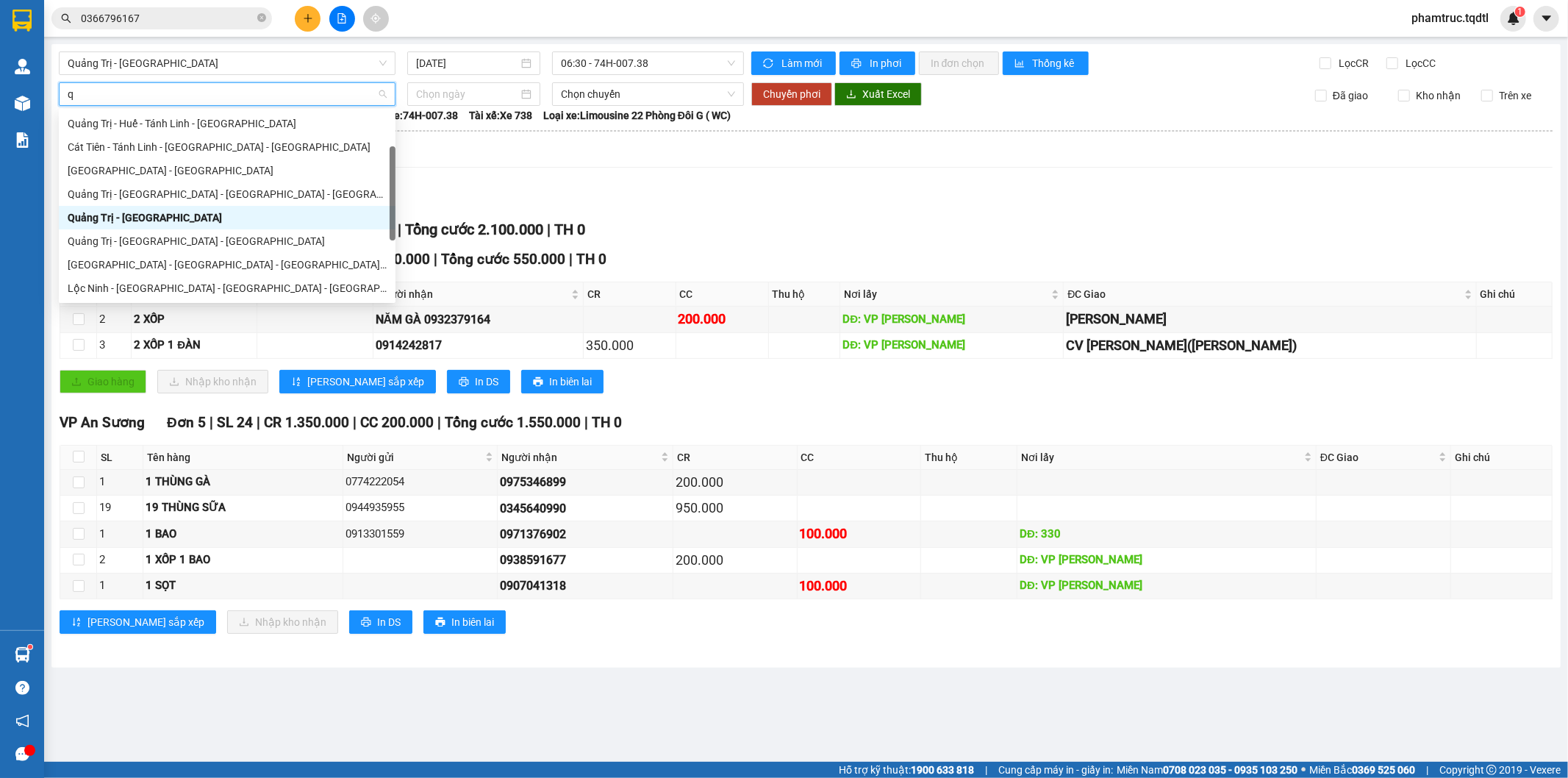
click at [165, 211] on div "Quảng Trị - [GEOGRAPHIC_DATA]" at bounding box center [227, 218] width 319 height 16
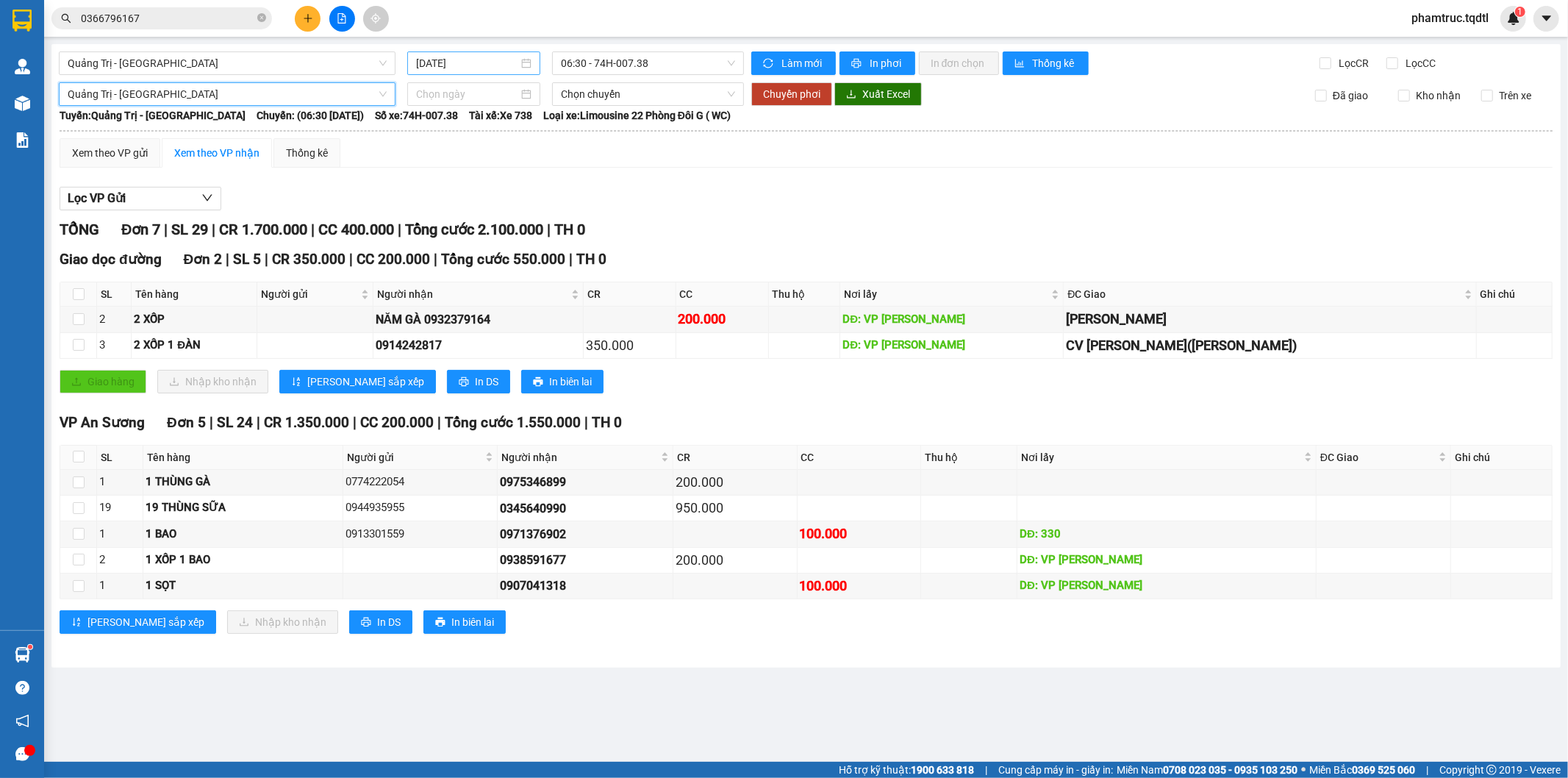
click at [425, 63] on input "[DATE]" at bounding box center [468, 63] width 103 height 16
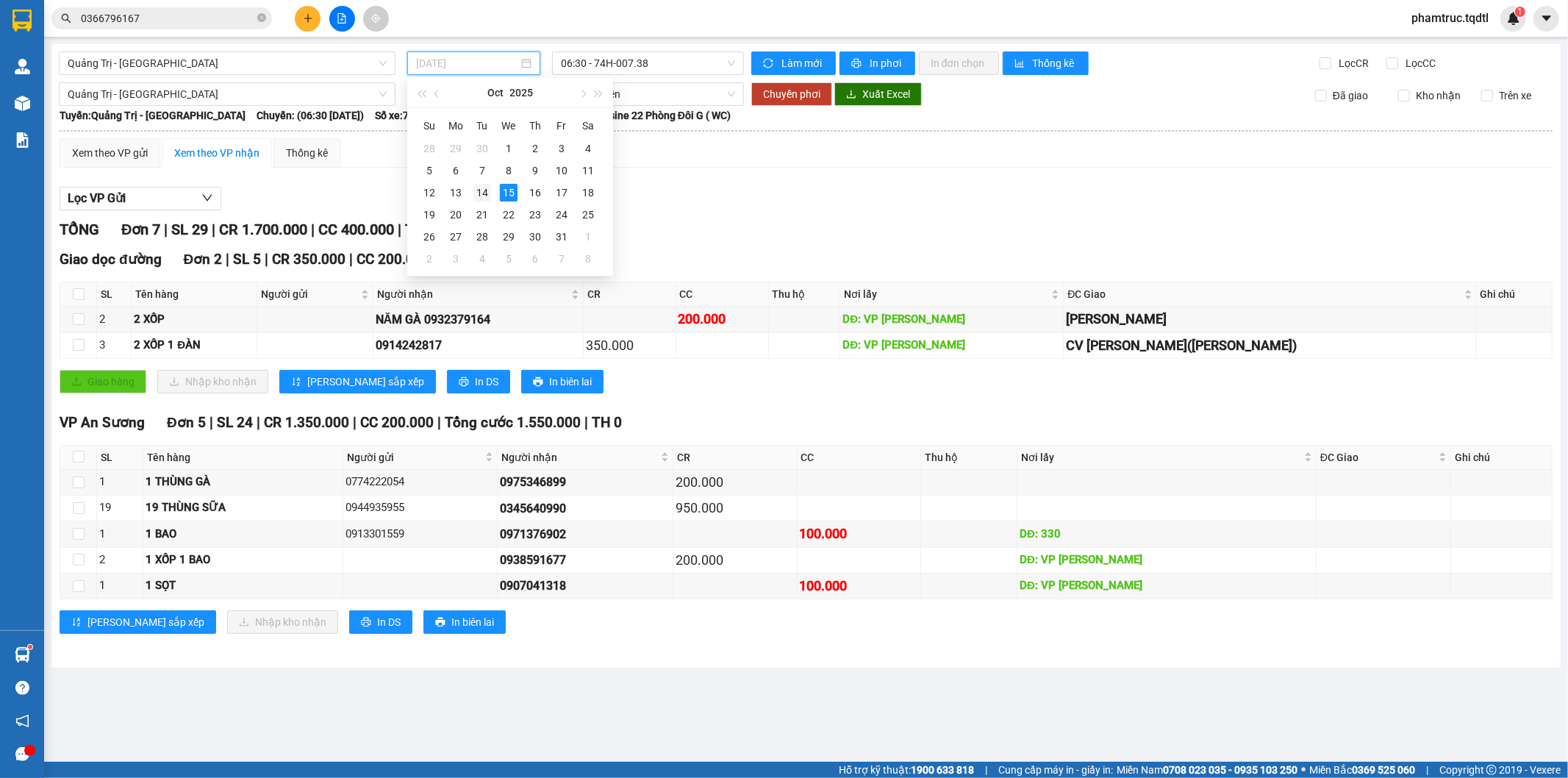
click at [480, 191] on div "14" at bounding box center [482, 192] width 18 height 18
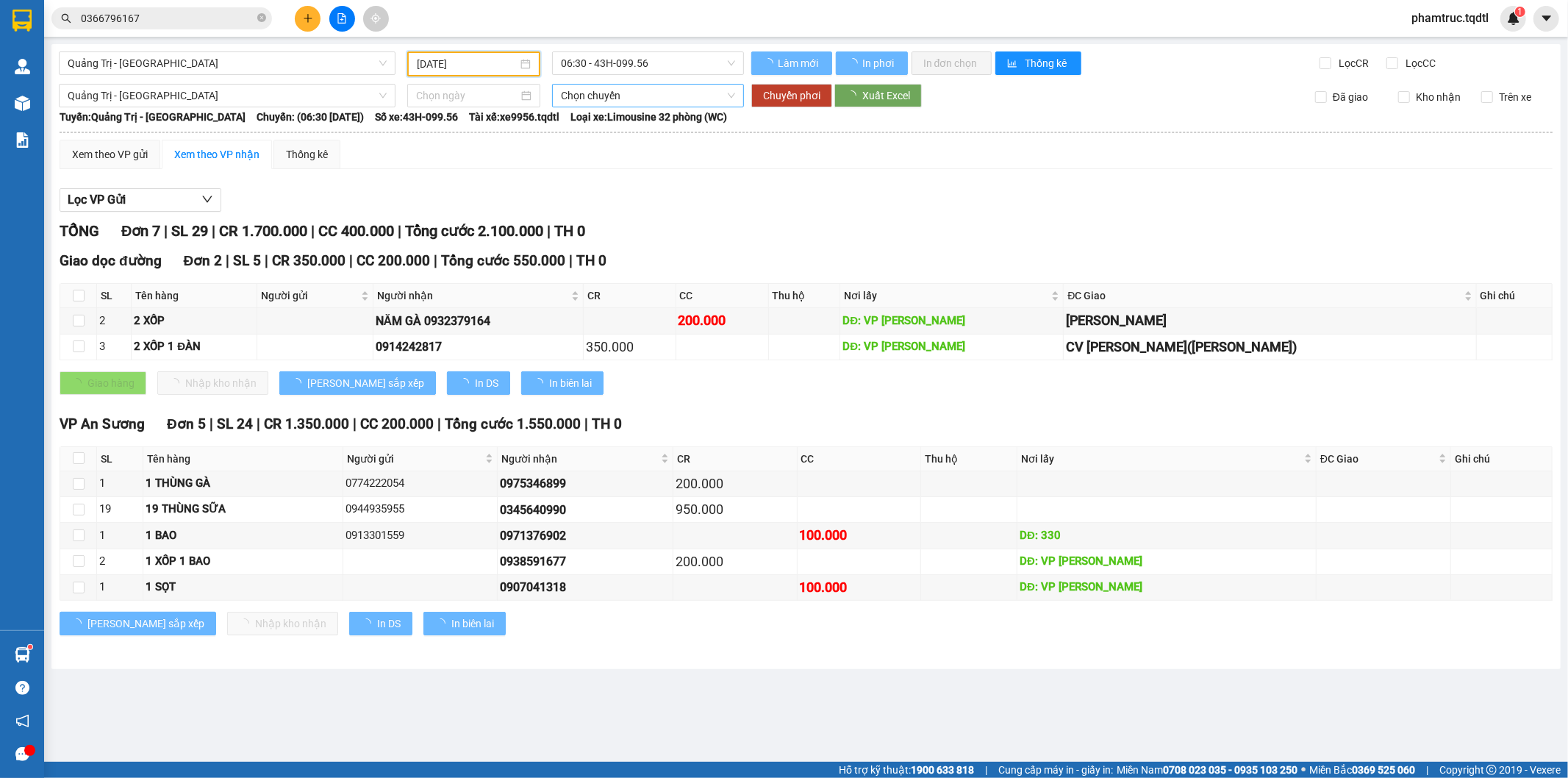
type input "[DATE]"
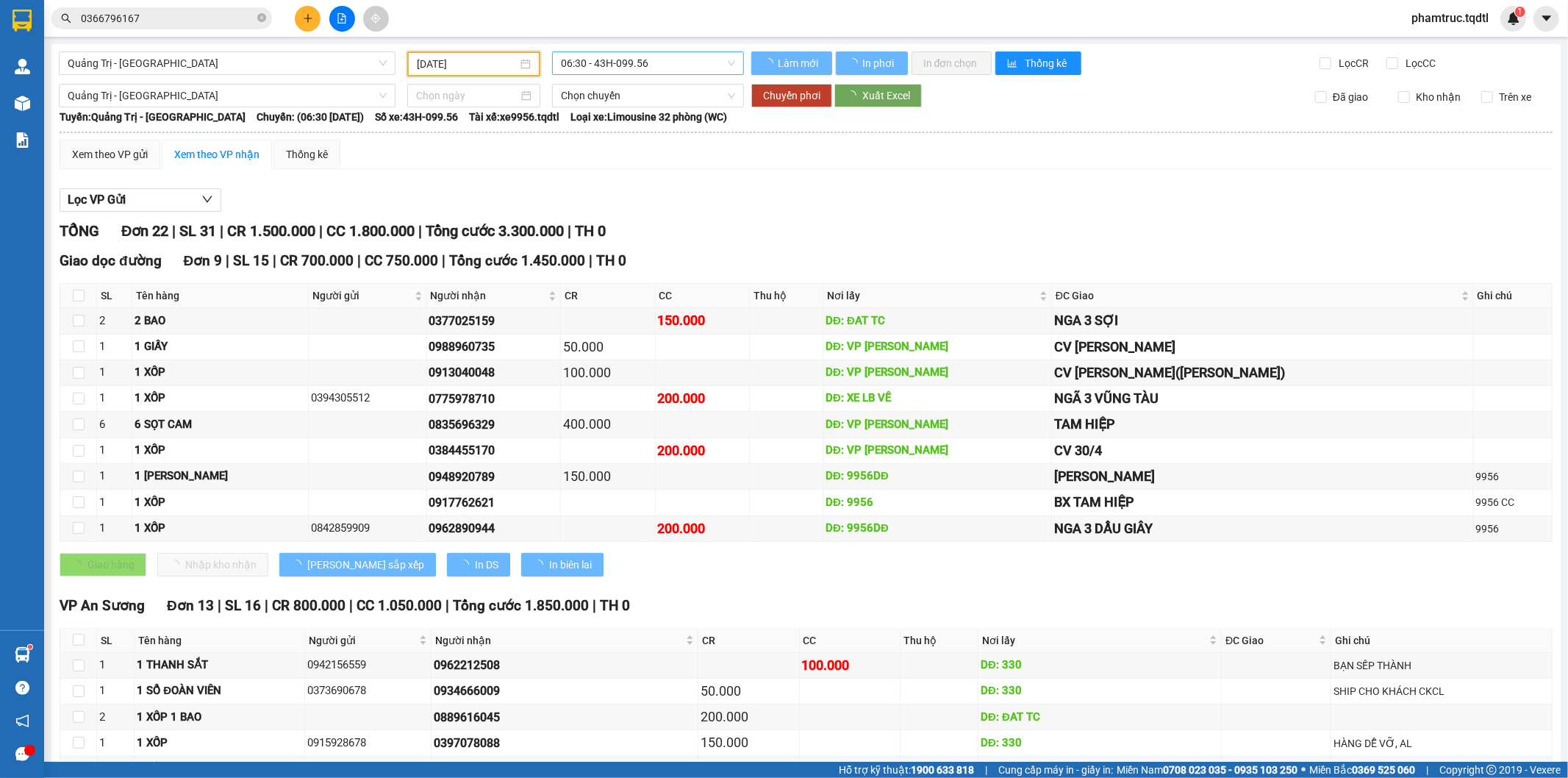
click at [644, 59] on span "06:30 - 43H-099.56" at bounding box center [648, 63] width 174 height 22
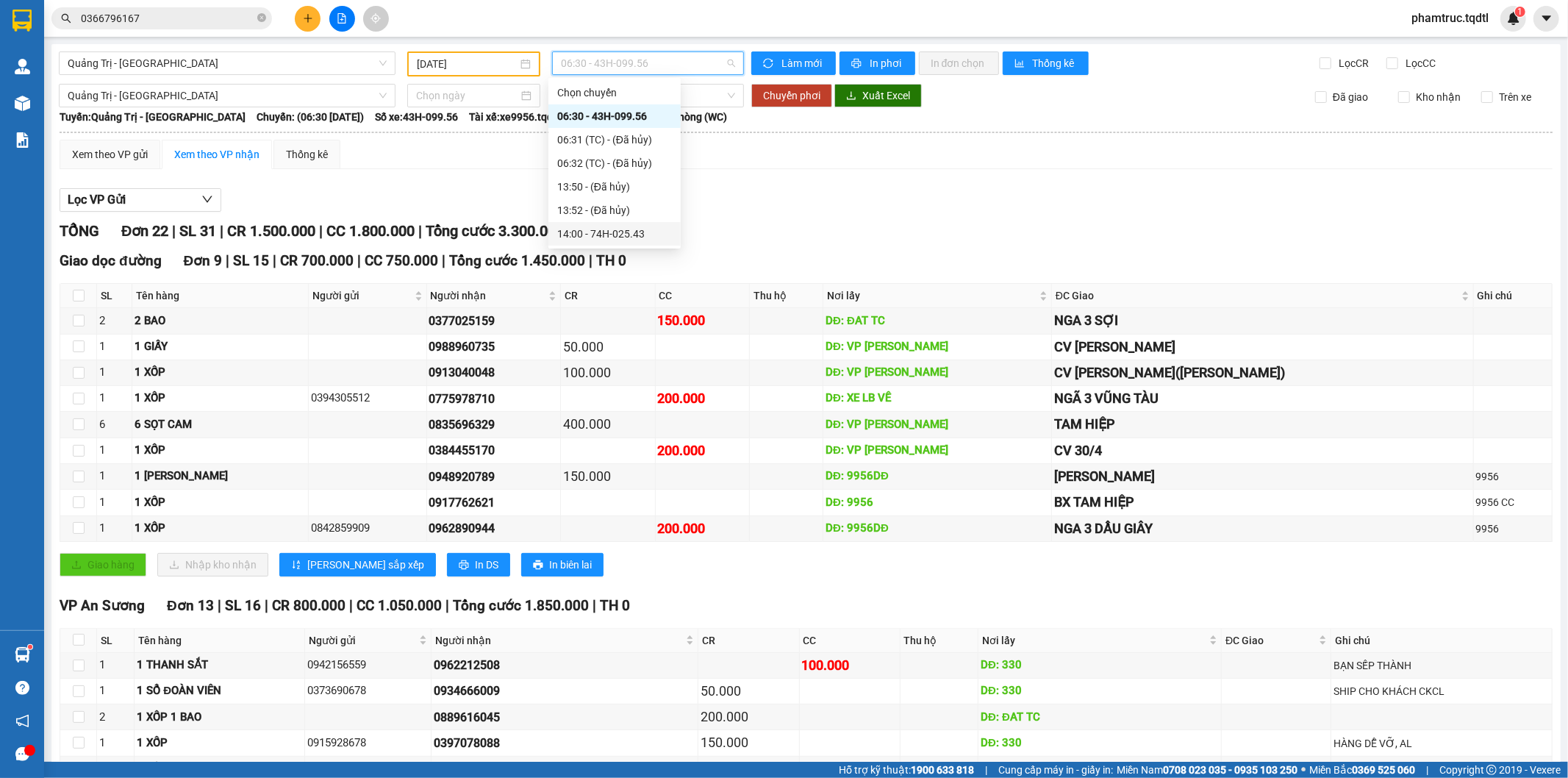
click at [622, 227] on div "14:00 - 74H-025.43" at bounding box center [614, 234] width 114 height 16
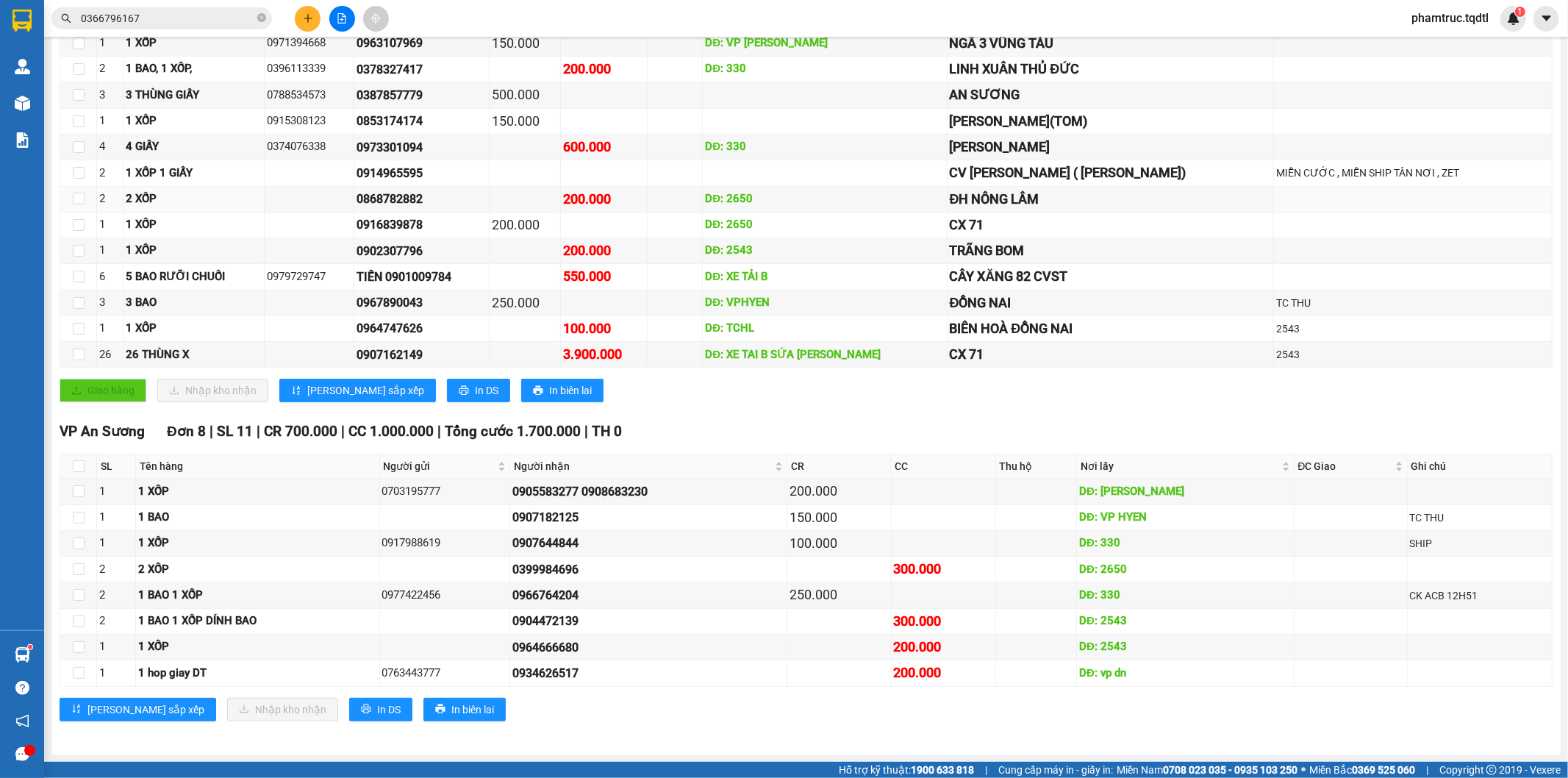
scroll to position [58, 0]
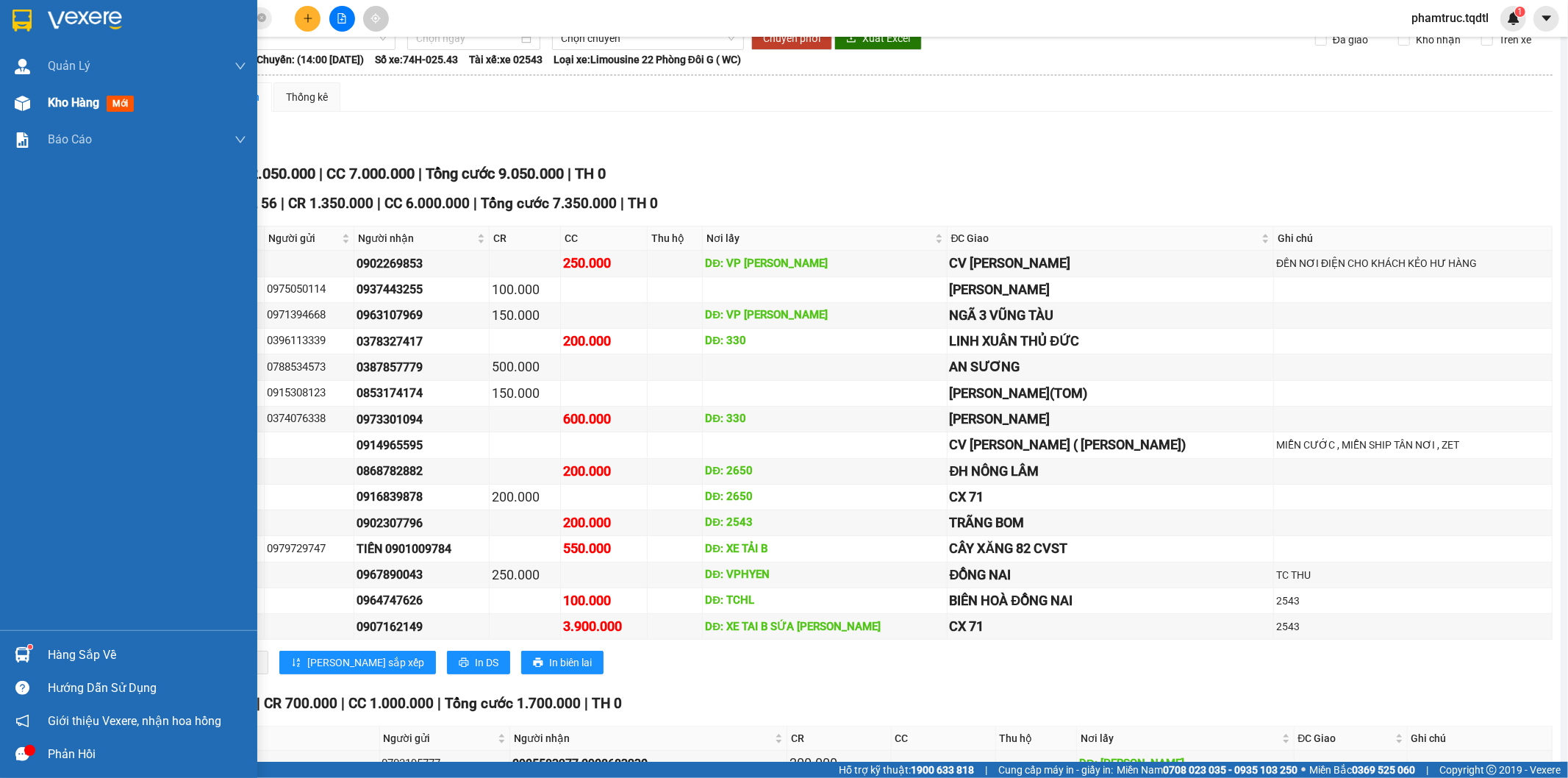
click at [23, 107] on img at bounding box center [22, 103] width 15 height 15
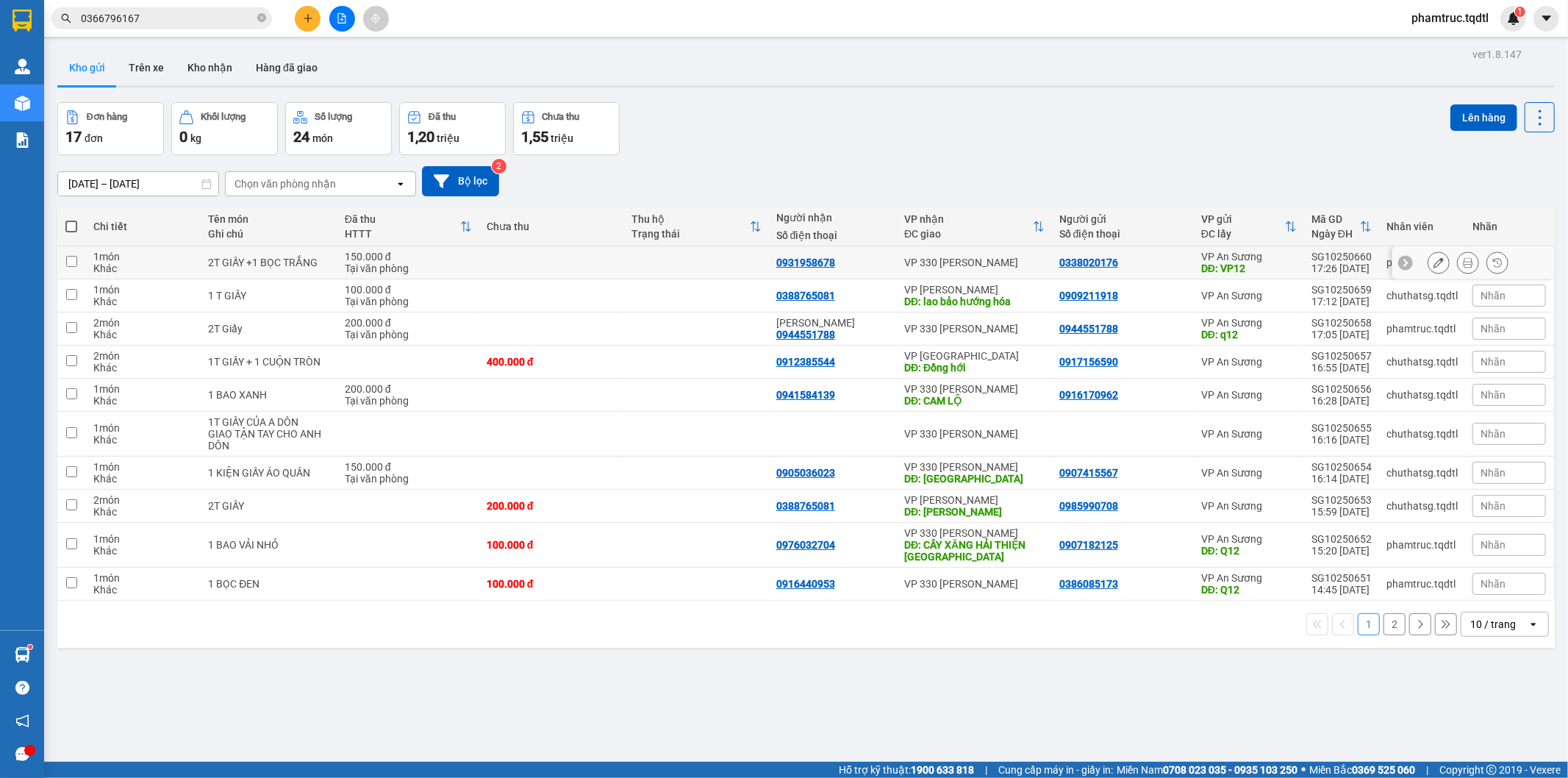
click at [1434, 264] on icon at bounding box center [1438, 262] width 10 height 10
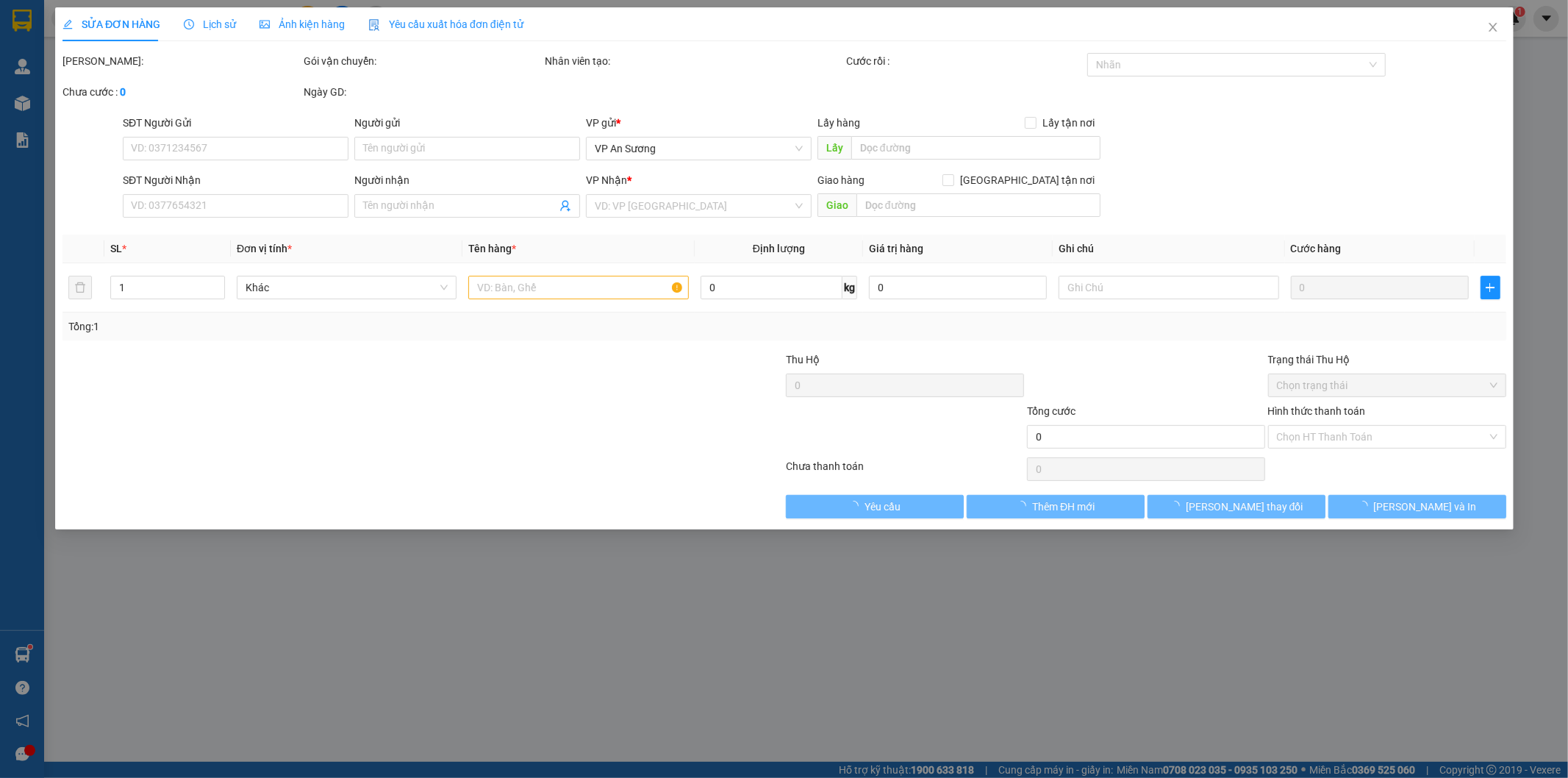
type input "0338020176"
type input "VP12"
type input "0931958678"
type input "150.000"
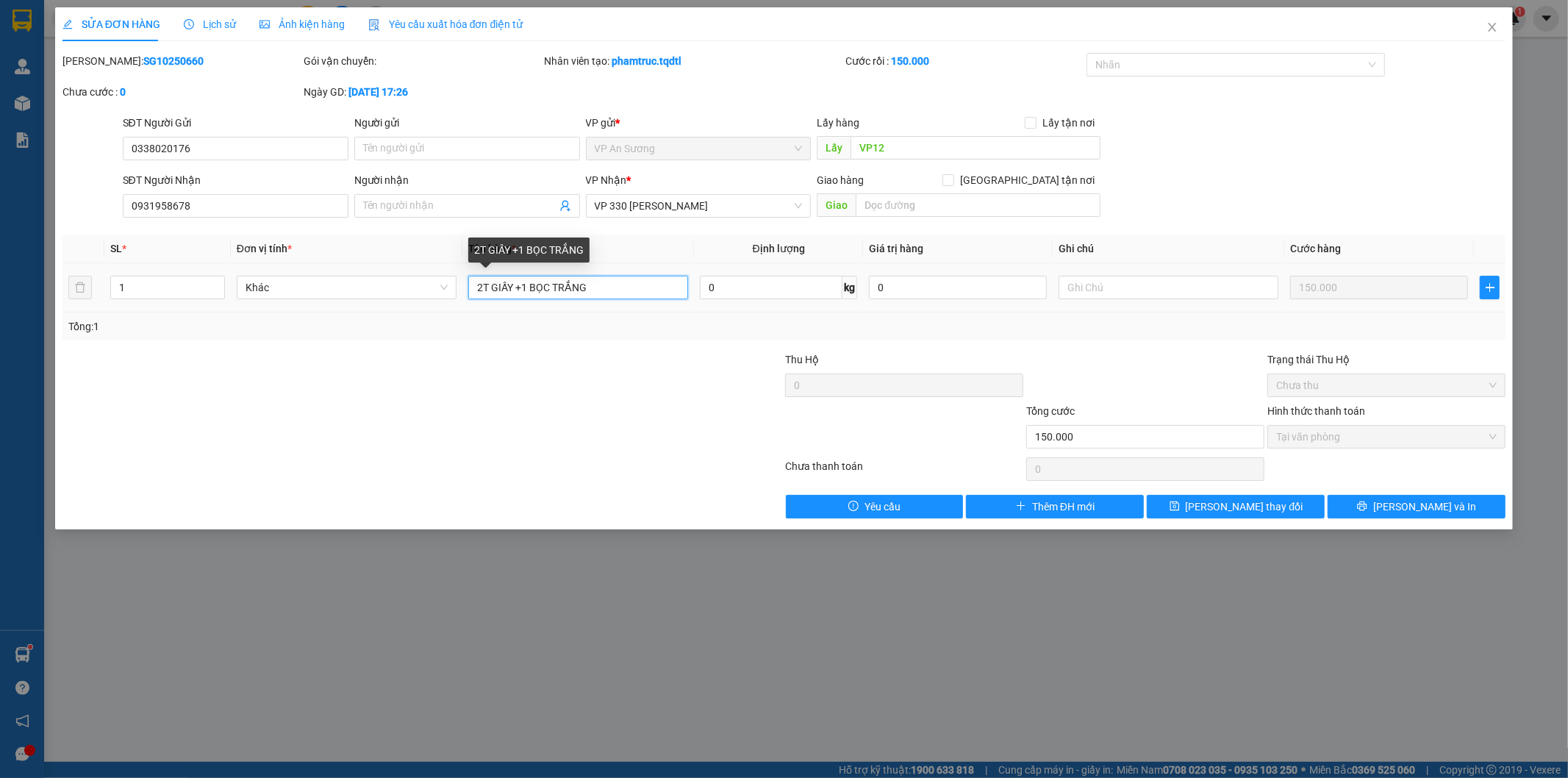
click at [523, 287] on input "2T GIẤY +1 BỌC TRẮNG" at bounding box center [578, 287] width 220 height 23
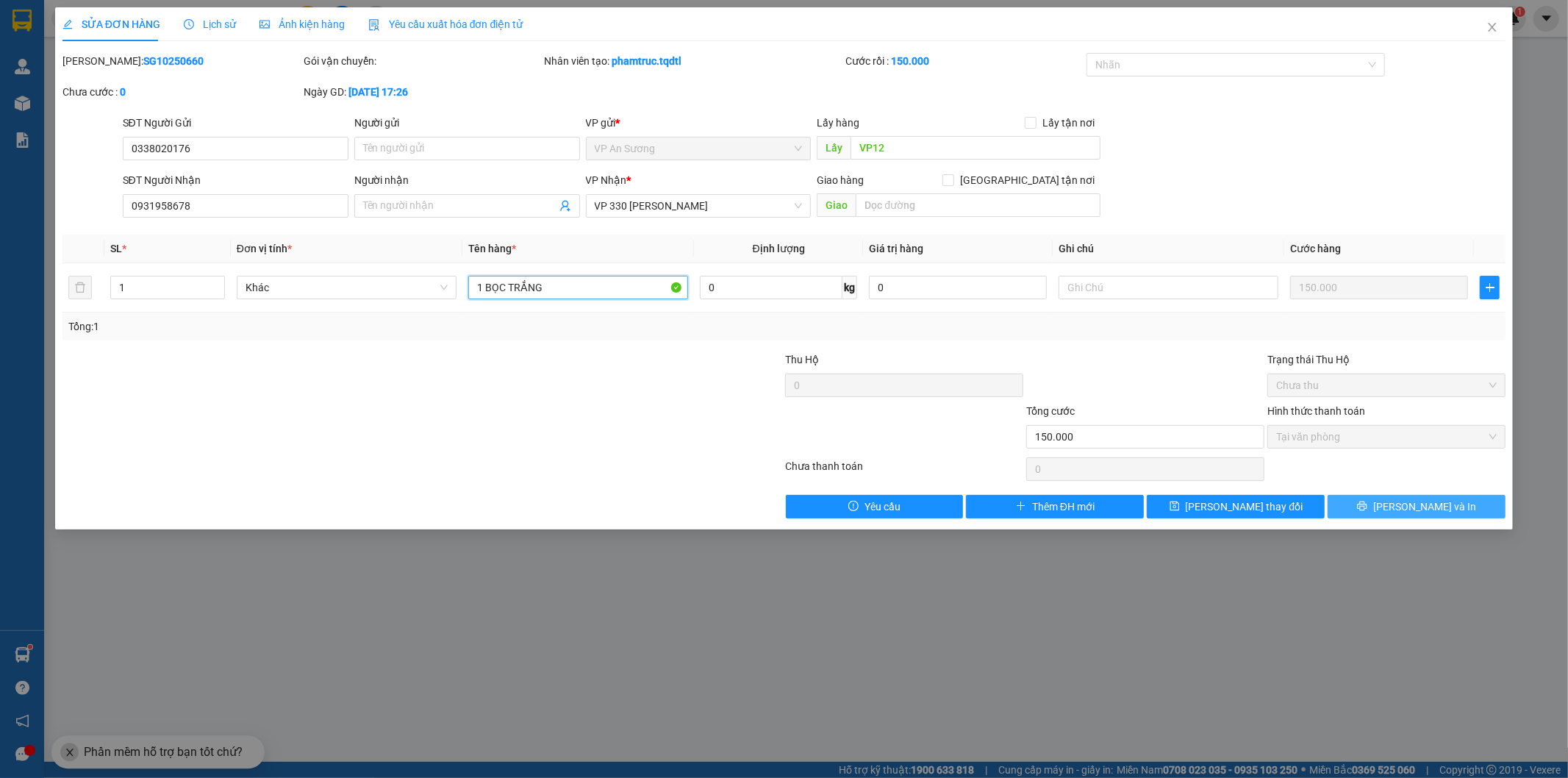
type input "1 BỌC TRẮNG"
click at [1370, 502] on button "[PERSON_NAME] và In" at bounding box center [1417, 506] width 178 height 23
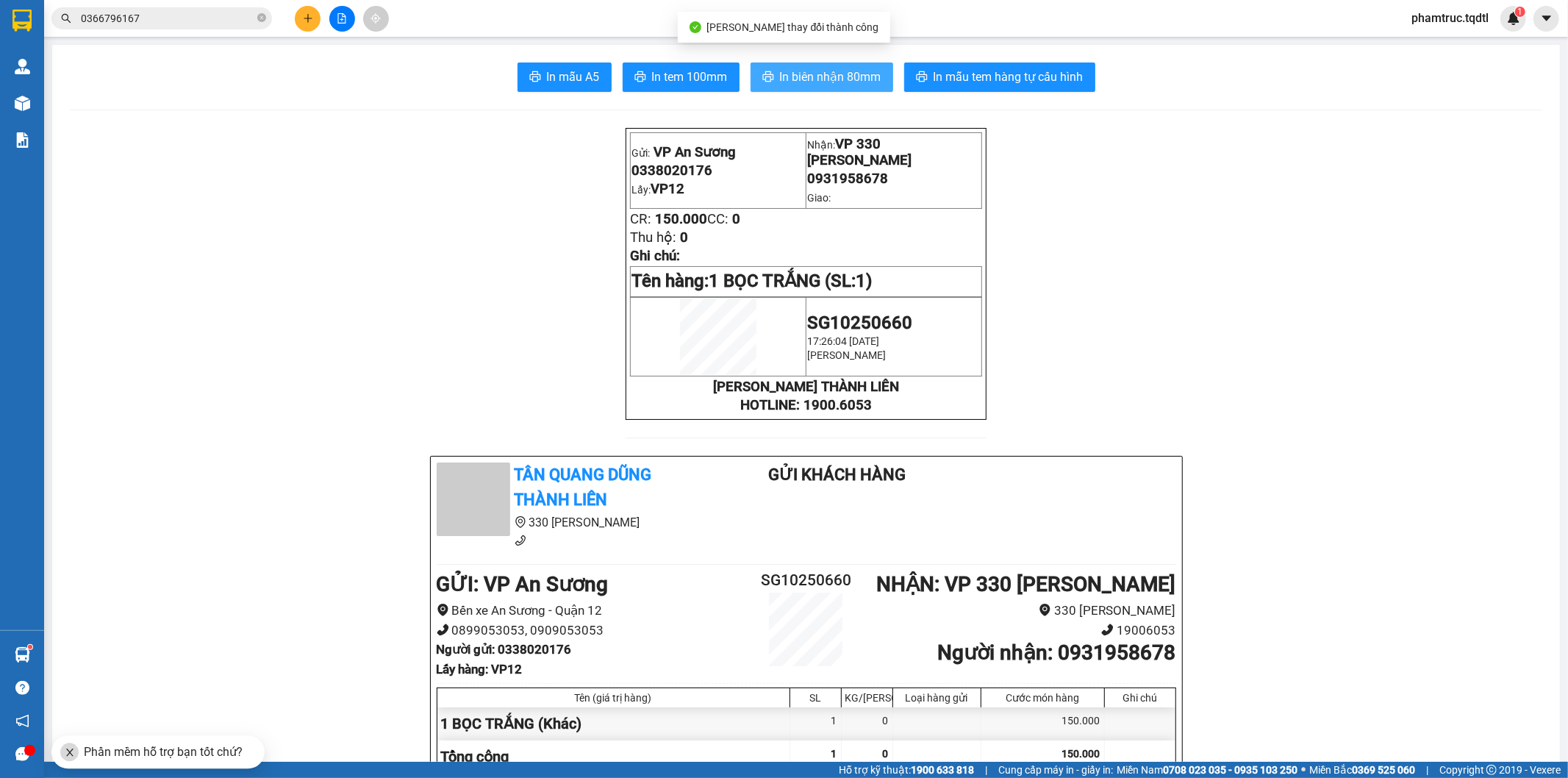
click at [840, 83] on span "In biên nhận 80mm" at bounding box center [830, 76] width 102 height 18
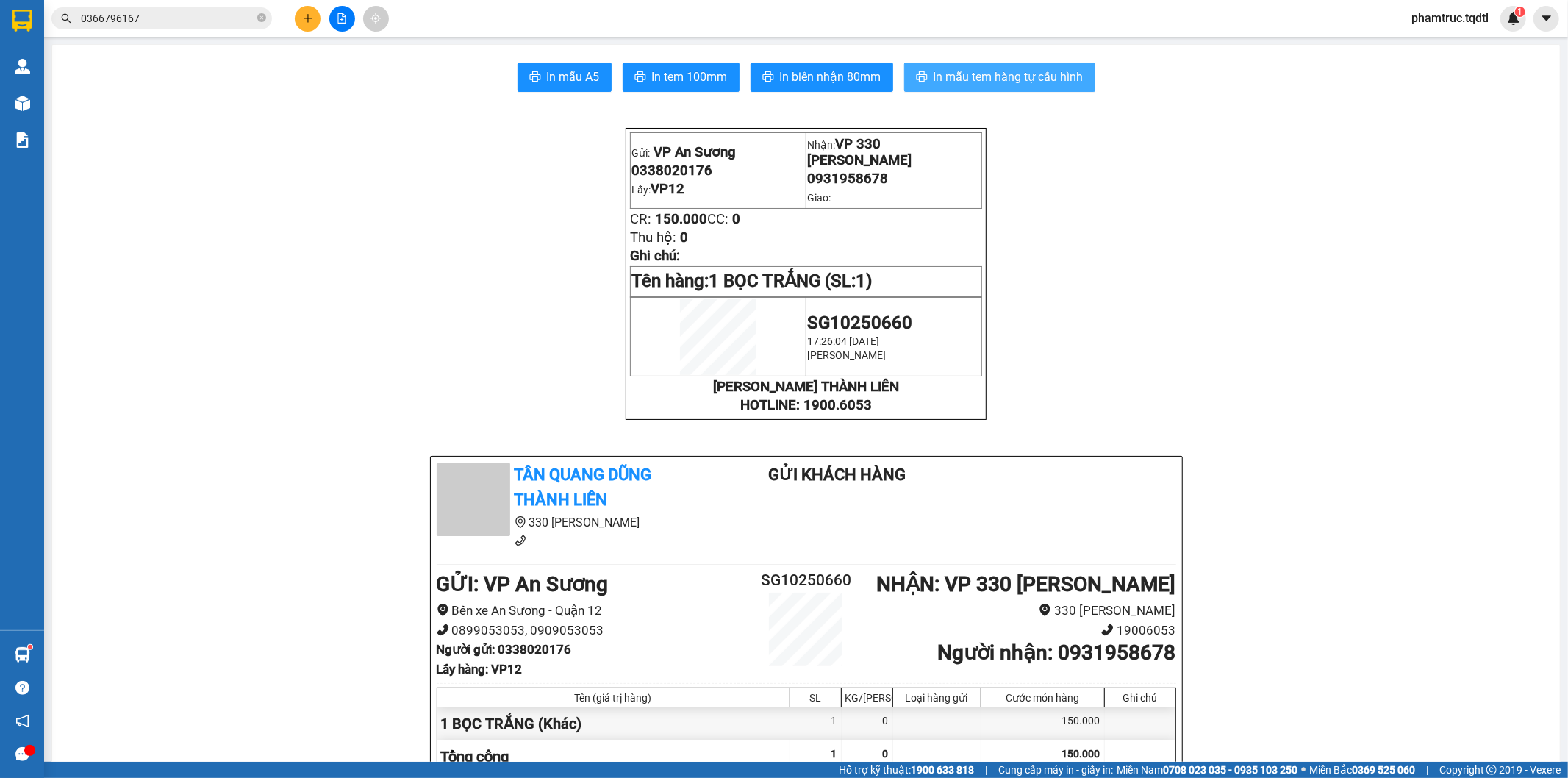
click at [987, 71] on span "In mẫu tem hàng tự cấu hình" at bounding box center [1008, 76] width 150 height 18
click at [334, 17] on button at bounding box center [342, 19] width 26 height 26
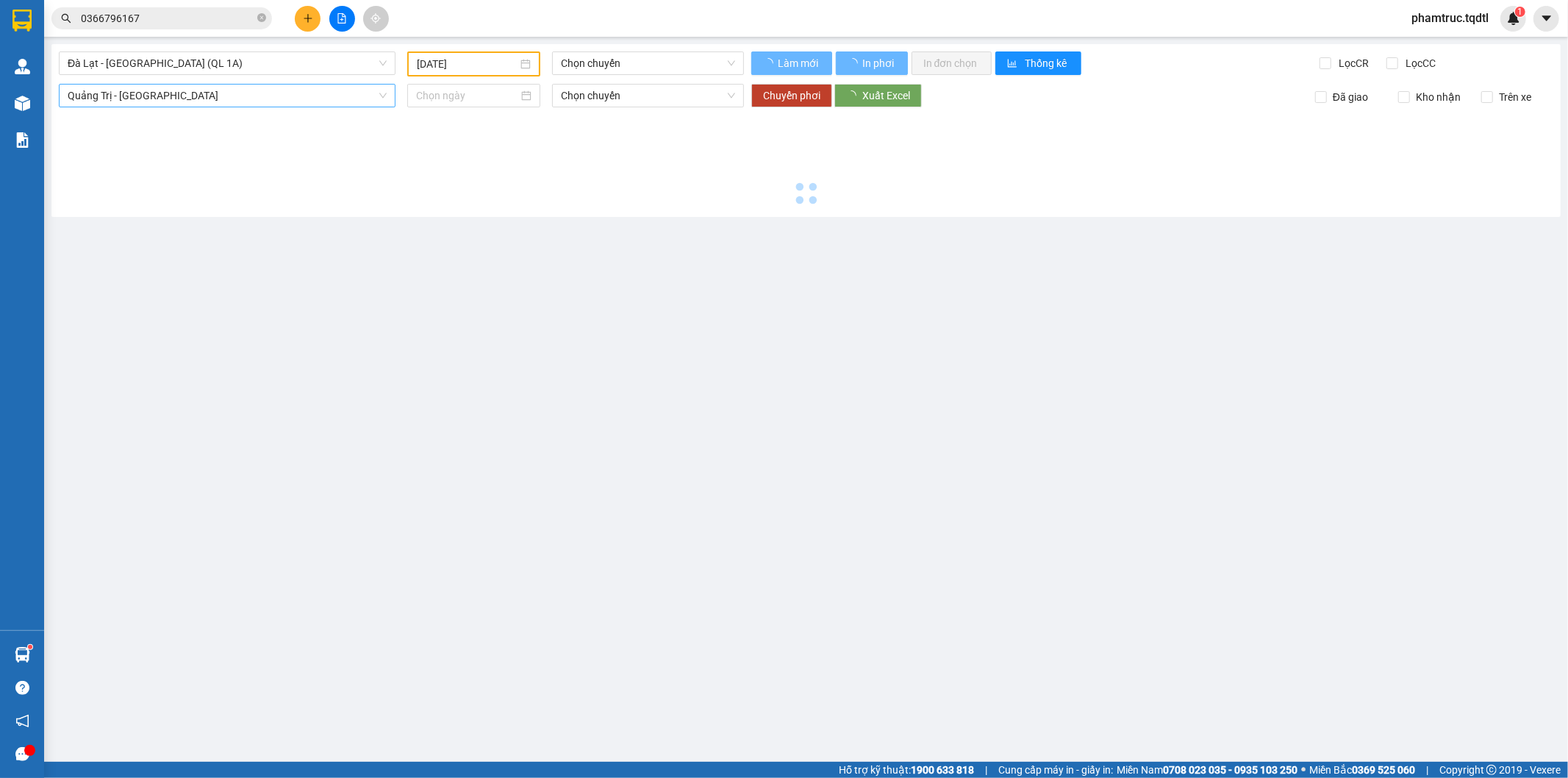
type input "[DATE]"
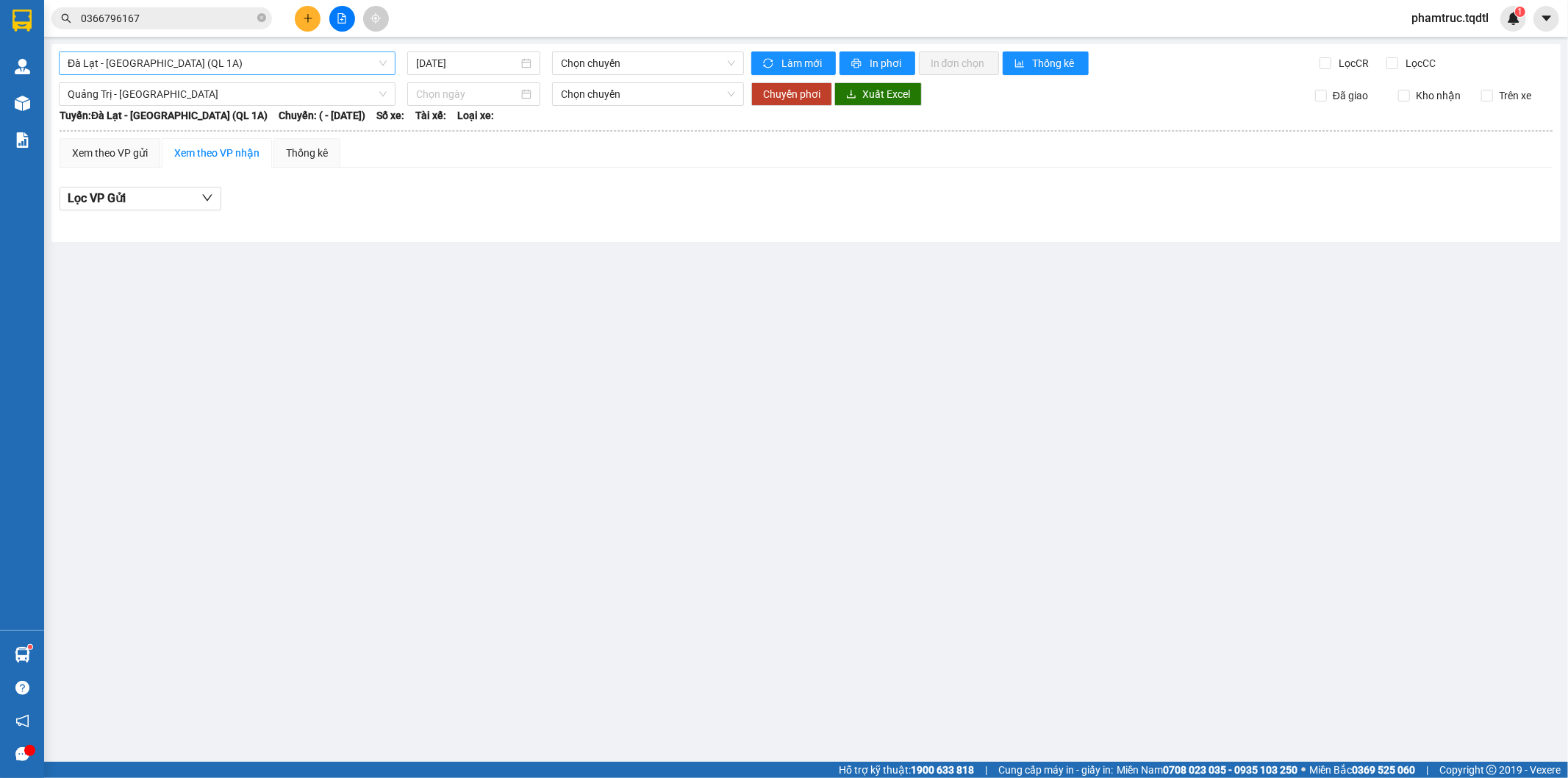
click at [231, 70] on span "Đà Lạt - [GEOGRAPHIC_DATA] (QL 1A)" at bounding box center [227, 63] width 319 height 22
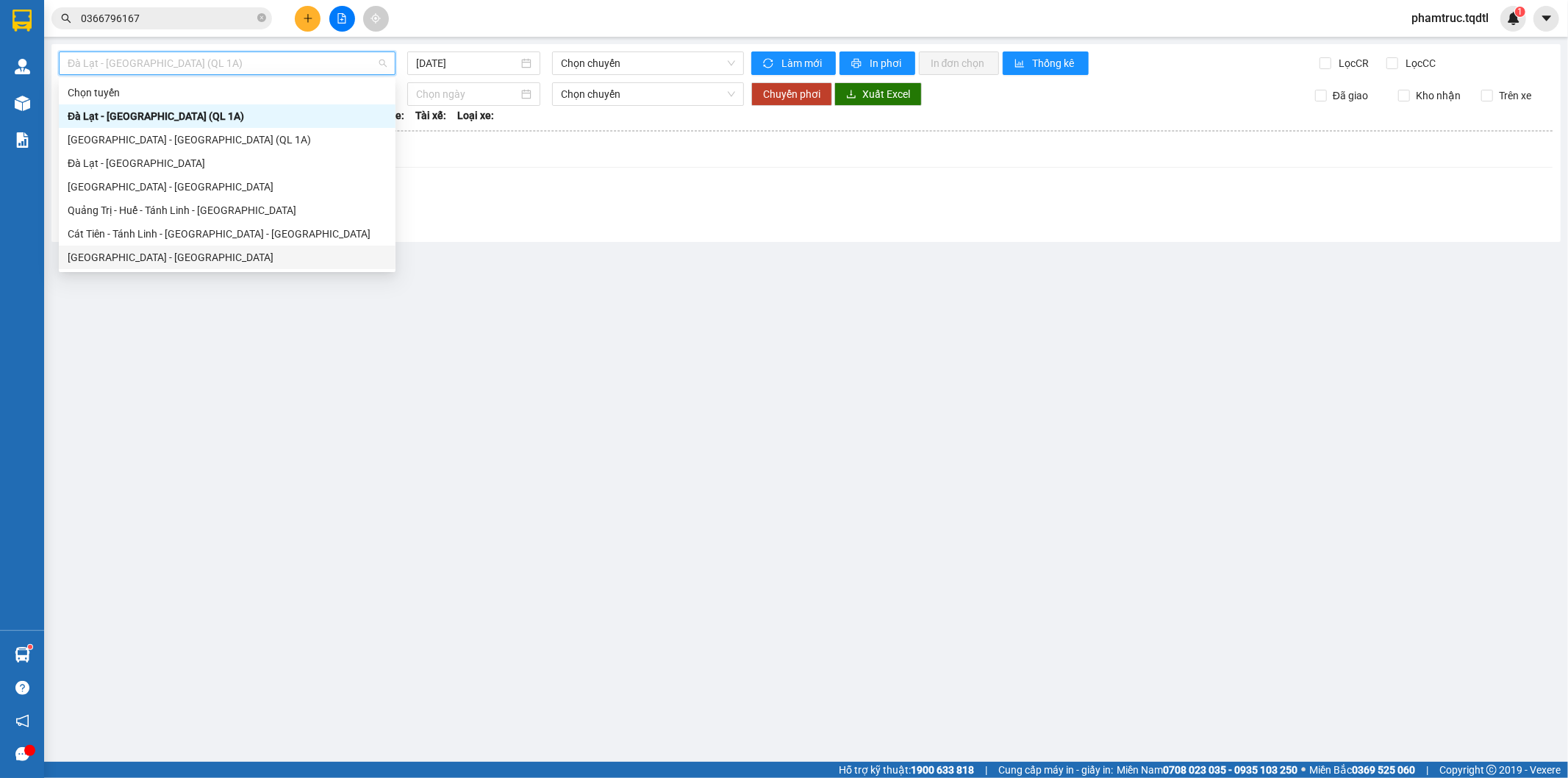
type input "q"
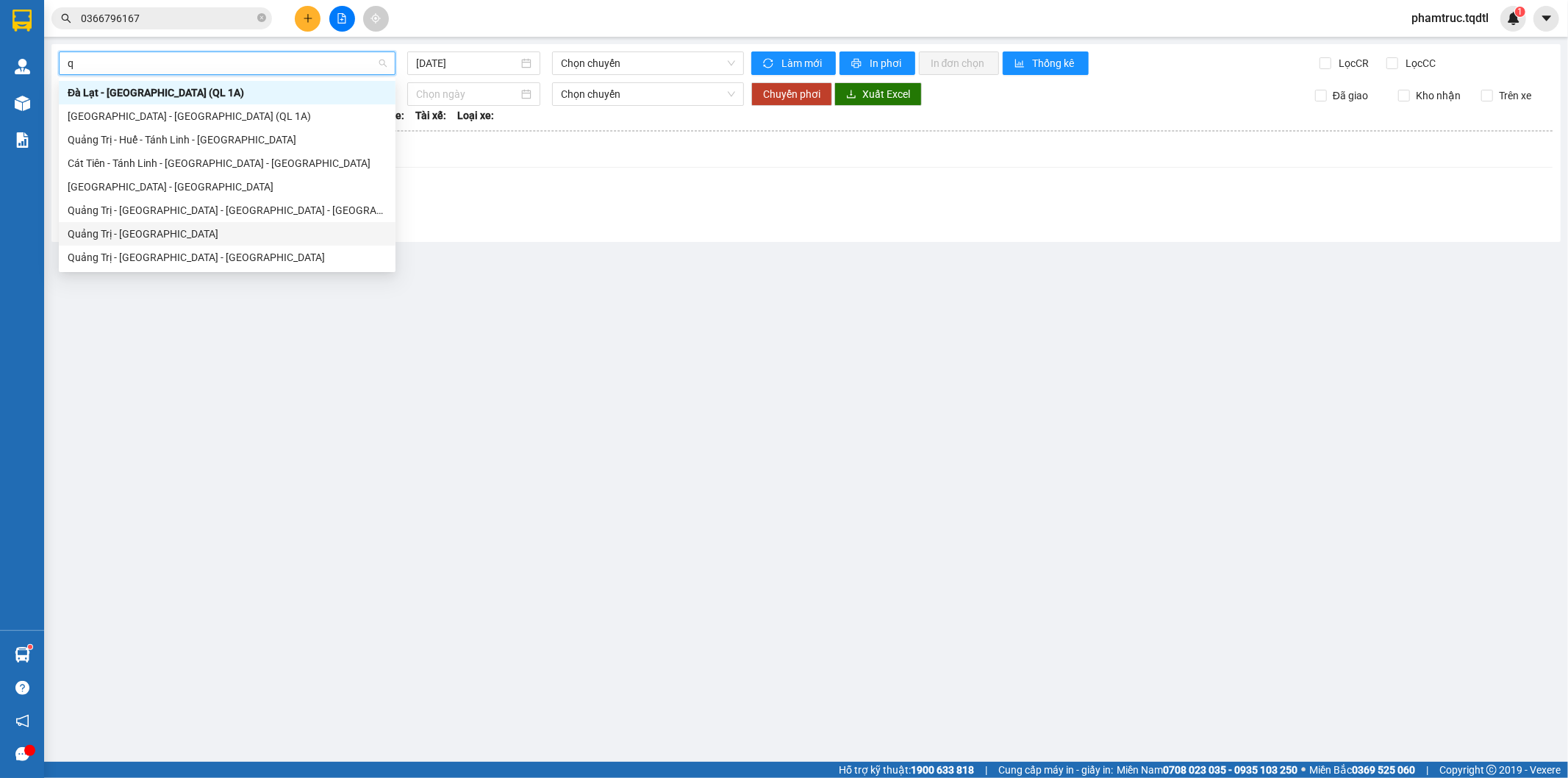
click at [144, 238] on div "Quảng Trị - [GEOGRAPHIC_DATA]" at bounding box center [227, 234] width 319 height 16
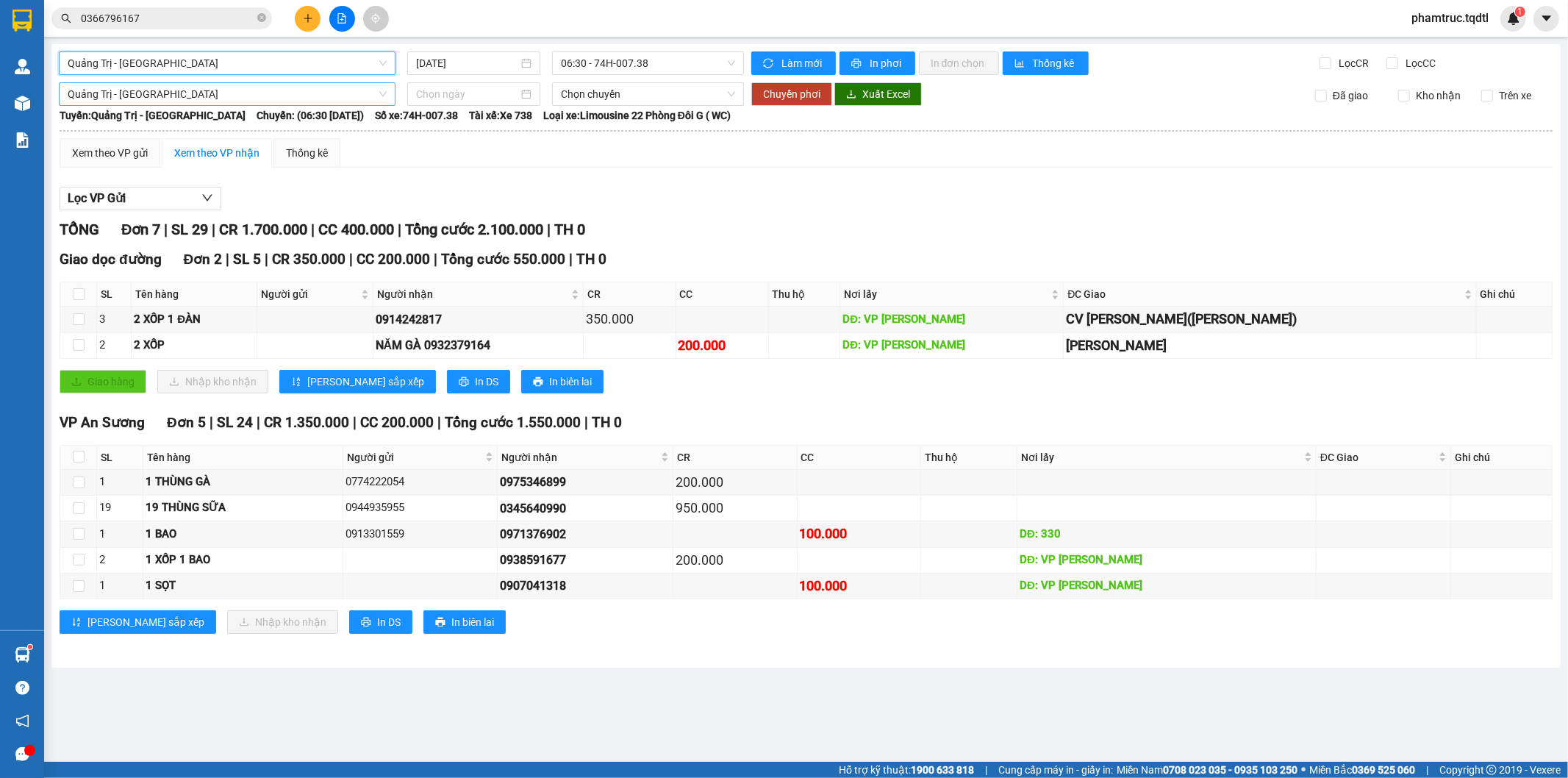
click at [133, 103] on span "Quảng Trị - [GEOGRAPHIC_DATA]" at bounding box center [227, 94] width 319 height 22
drag, startPoint x: 472, startPoint y: 199, endPoint x: 552, endPoint y: 130, distance: 105.6
click at [472, 197] on div "Lọc VP Gửi" at bounding box center [806, 199] width 1493 height 24
click at [605, 52] on span "06:30 - 74H-007.38" at bounding box center [648, 63] width 174 height 22
click at [469, 65] on input "[DATE]" at bounding box center [468, 63] width 103 height 16
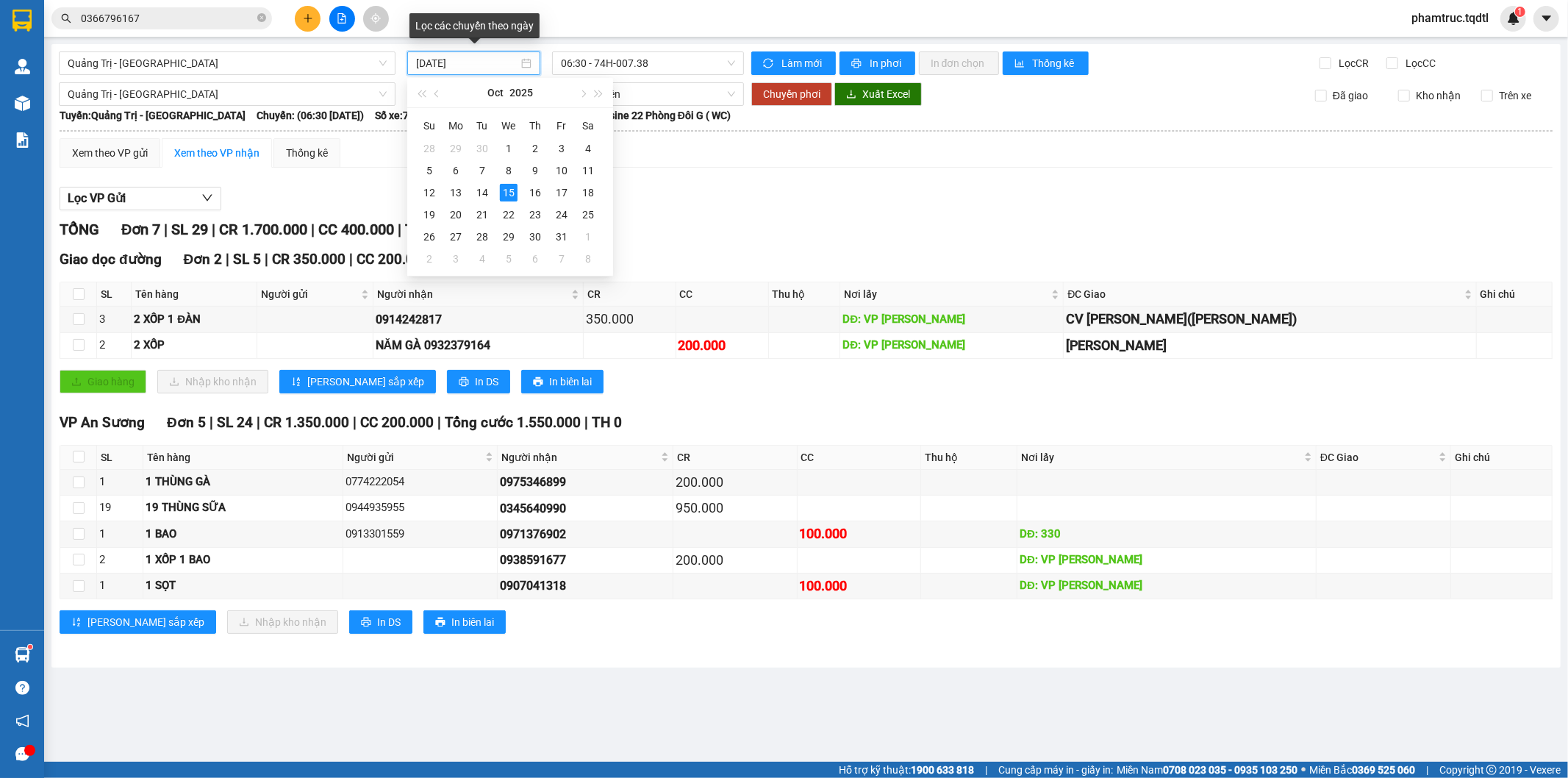
click at [420, 62] on input "[DATE]" at bounding box center [468, 63] width 103 height 16
click at [488, 191] on div "14" at bounding box center [482, 192] width 18 height 18
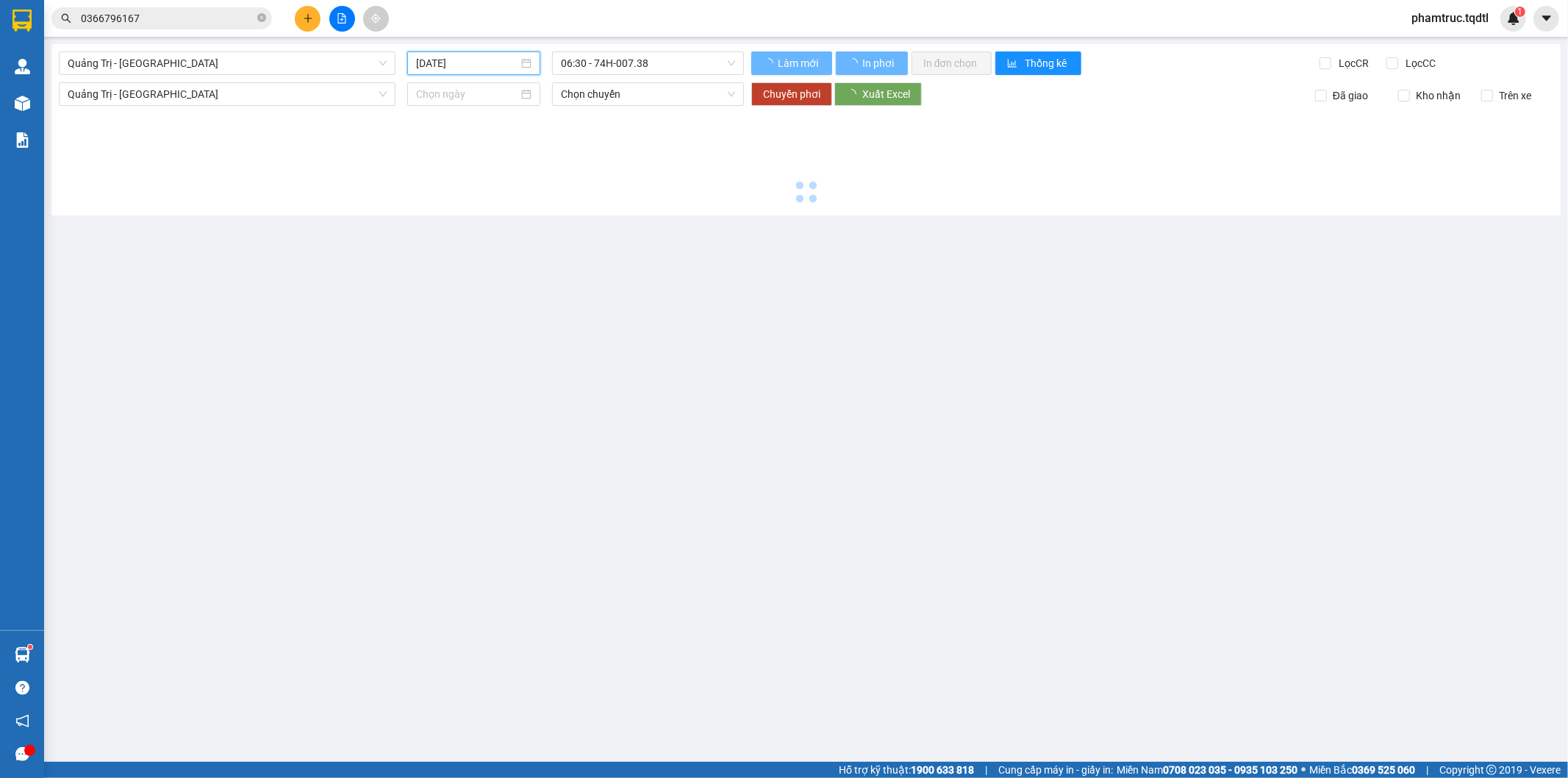
type input "[DATE]"
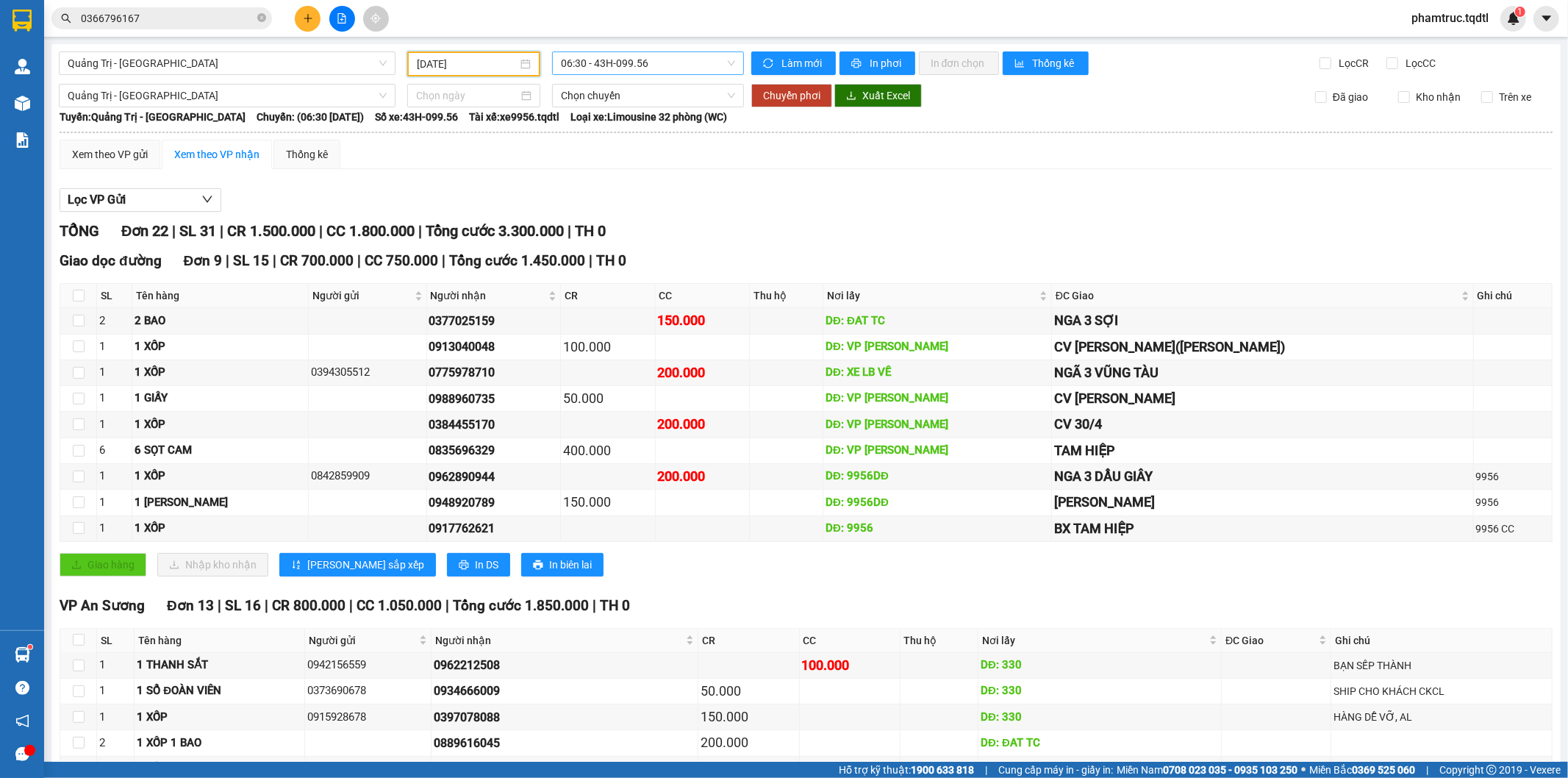
click at [650, 59] on span "06:30 - 43H-099.56" at bounding box center [648, 63] width 174 height 22
click at [635, 233] on div "14:00 - 74H-025.43" at bounding box center [614, 234] width 114 height 16
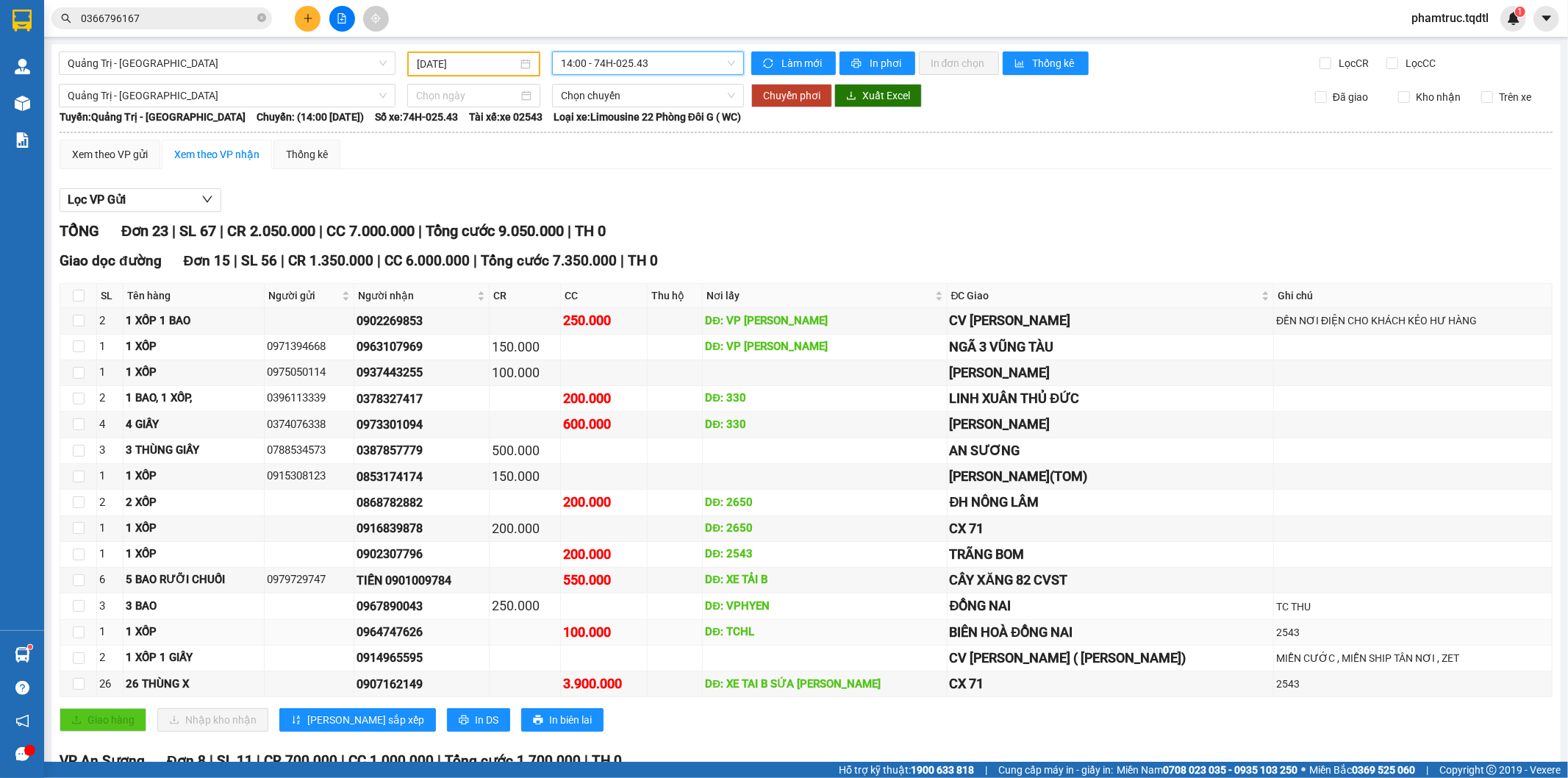
click at [101, 636] on div "1" at bounding box center [110, 632] width 22 height 18
